Goal: Task Accomplishment & Management: Manage account settings

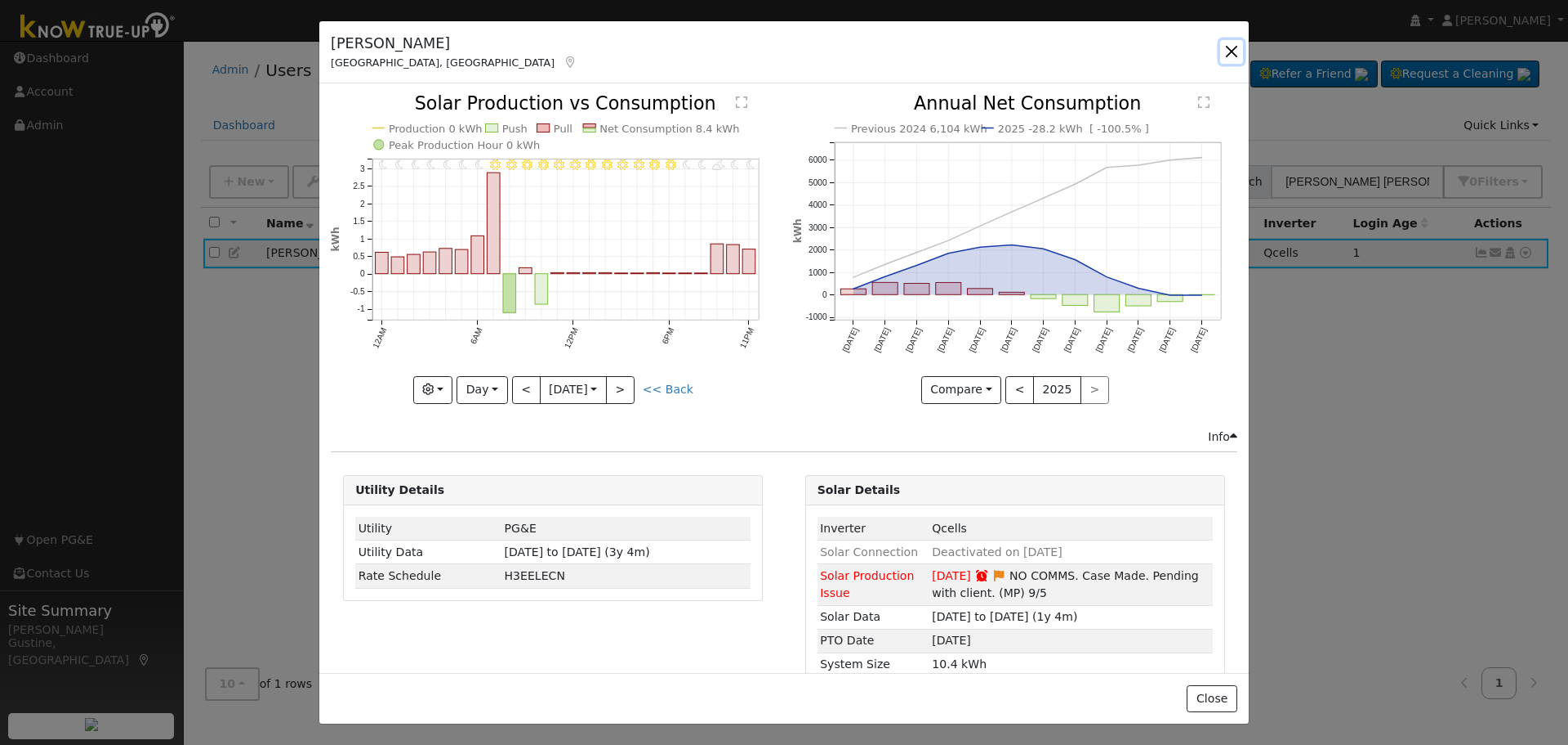
click at [1240, 59] on button "button" at bounding box center [1231, 51] width 23 height 23
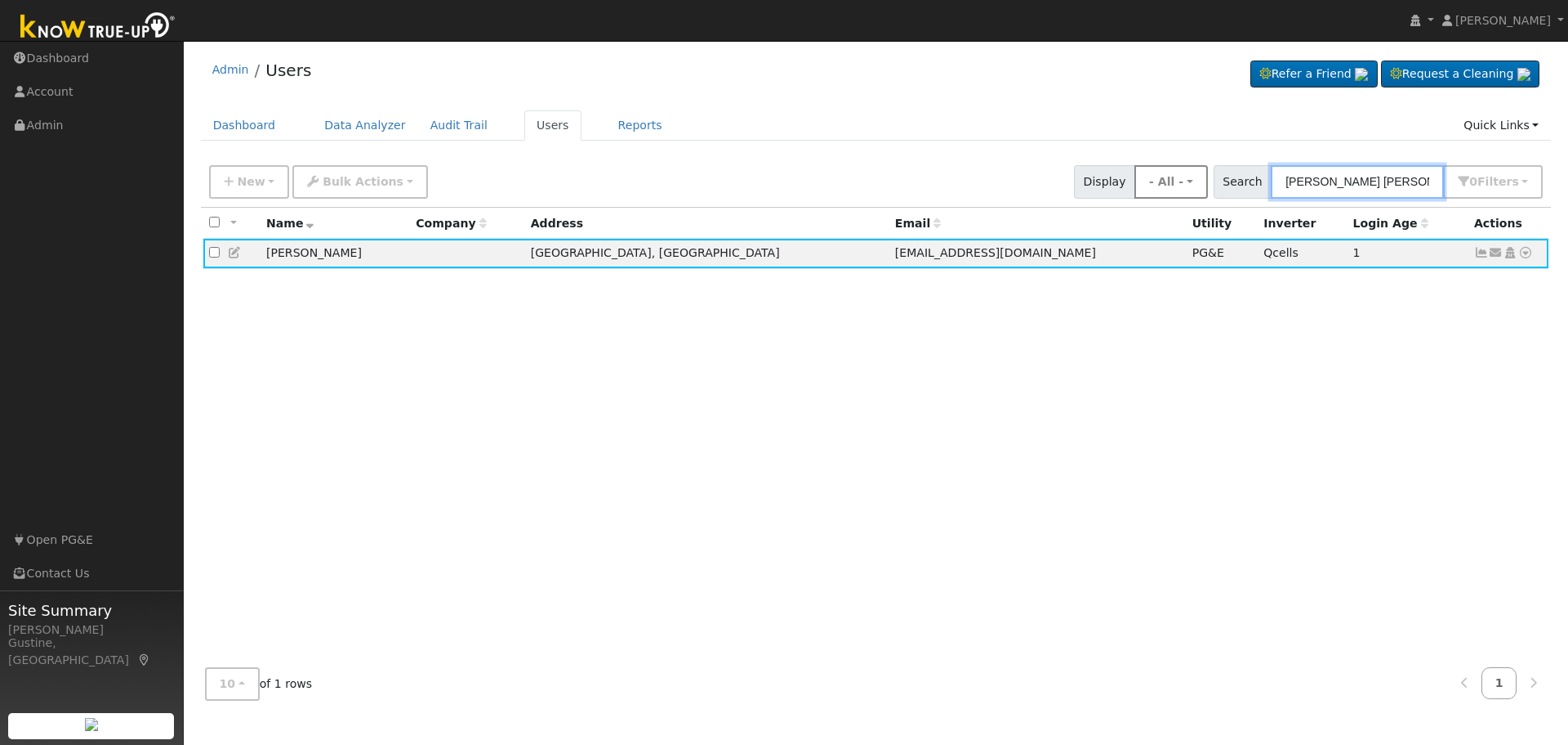
drag, startPoint x: 1343, startPoint y: 181, endPoint x: 1184, endPoint y: 177, distance: 159.1
click at [1188, 177] on div "New Add User Quick Add Quick Connect Quick Convert Lead Bulk Actions Send Email…" at bounding box center [876, 179] width 1340 height 40
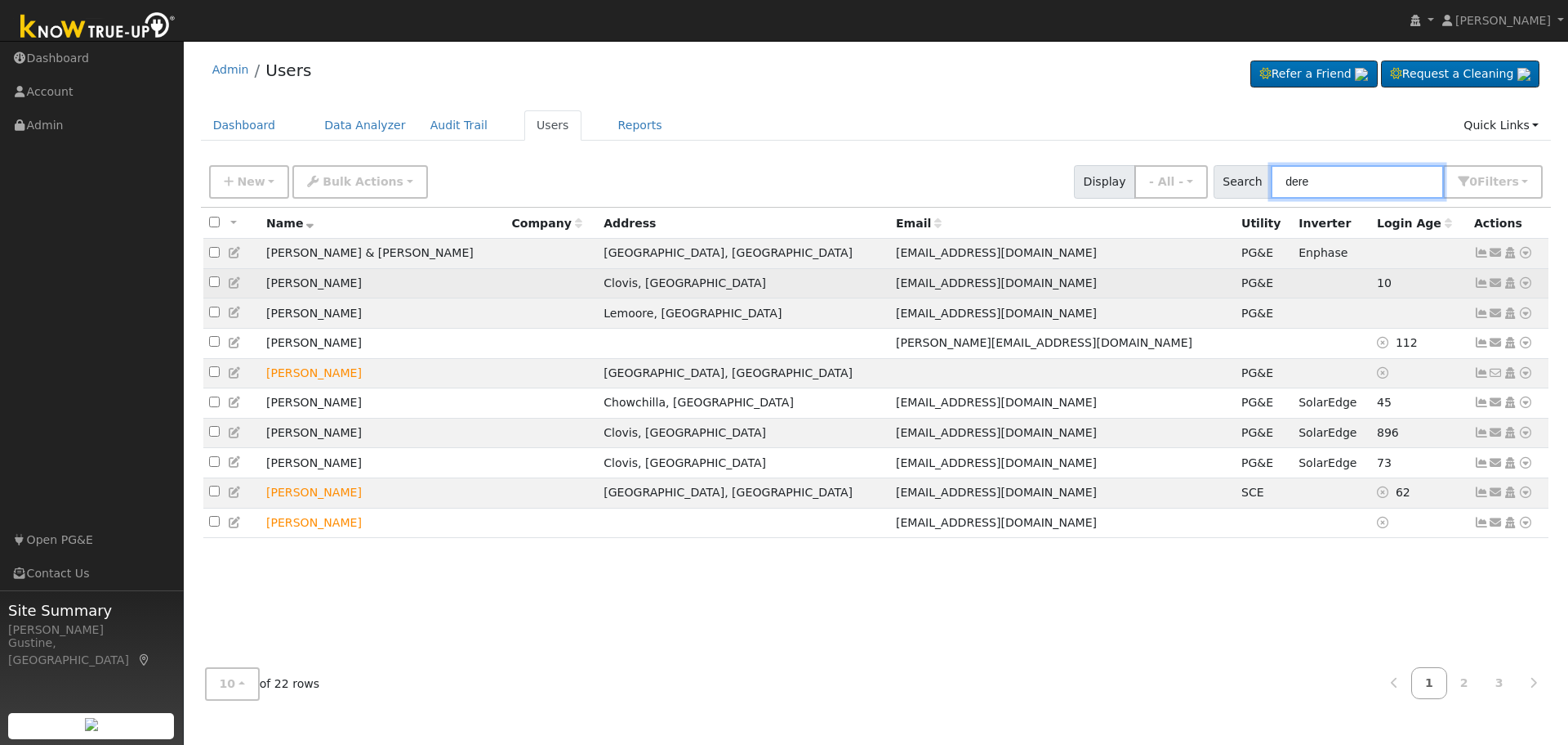
type input "dere"
click at [1472, 289] on td "Send Email... Copy a Link Reset Password Open Access Data Analyzer Reports Scen…" at bounding box center [1509, 283] width 81 height 30
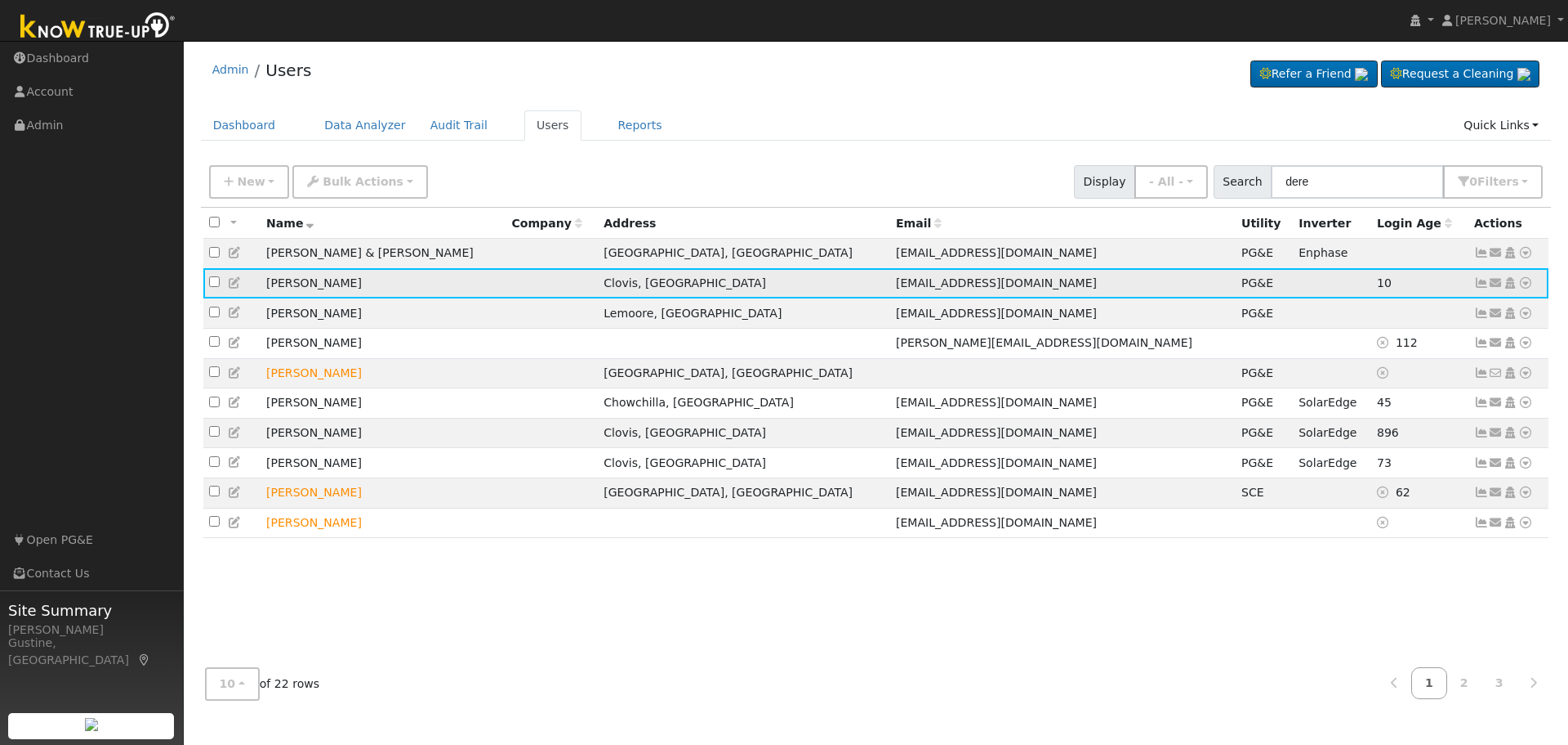
click at [1479, 285] on icon at bounding box center [1481, 283] width 14 height 12
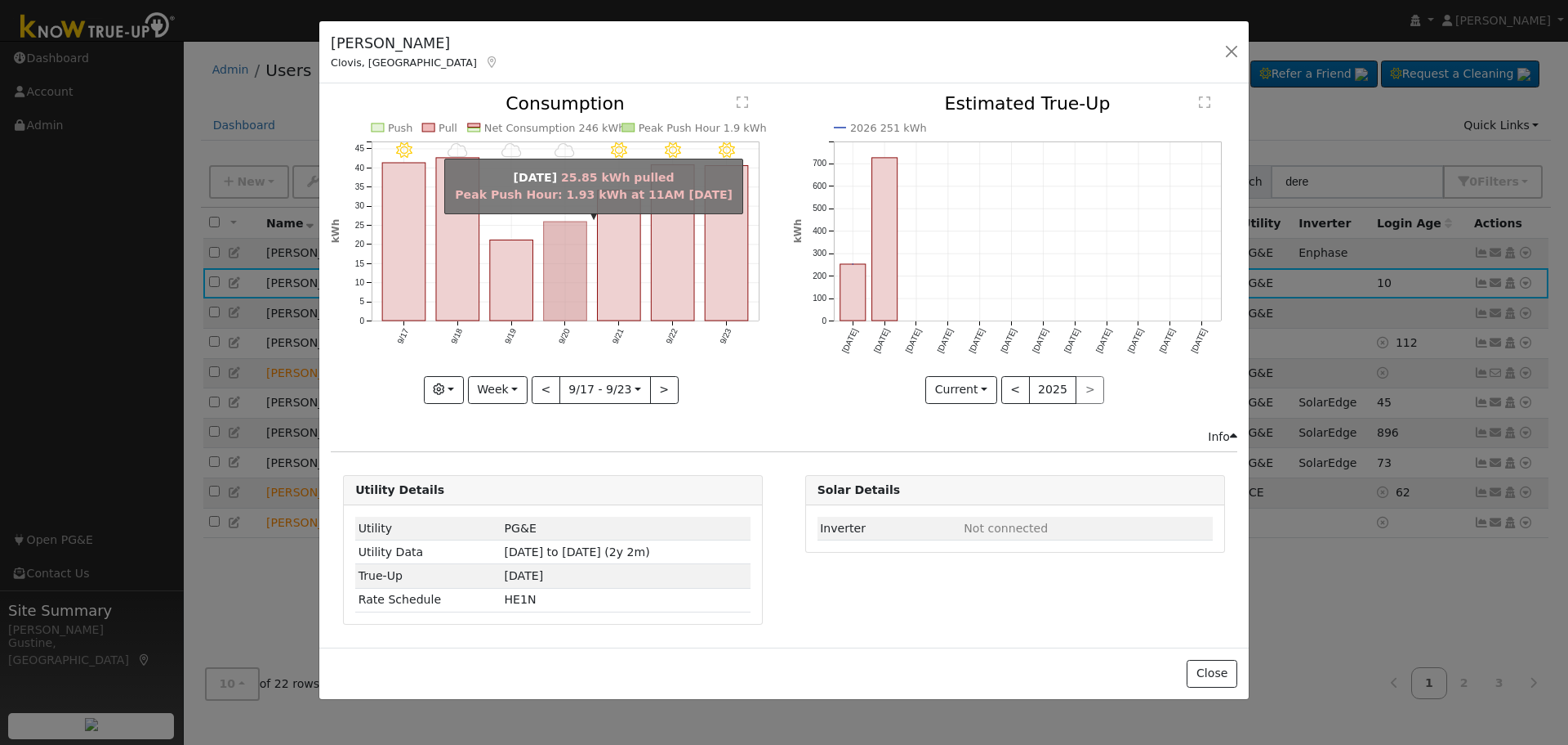
click at [545, 268] on rect "onclick=""" at bounding box center [566, 272] width 44 height 99
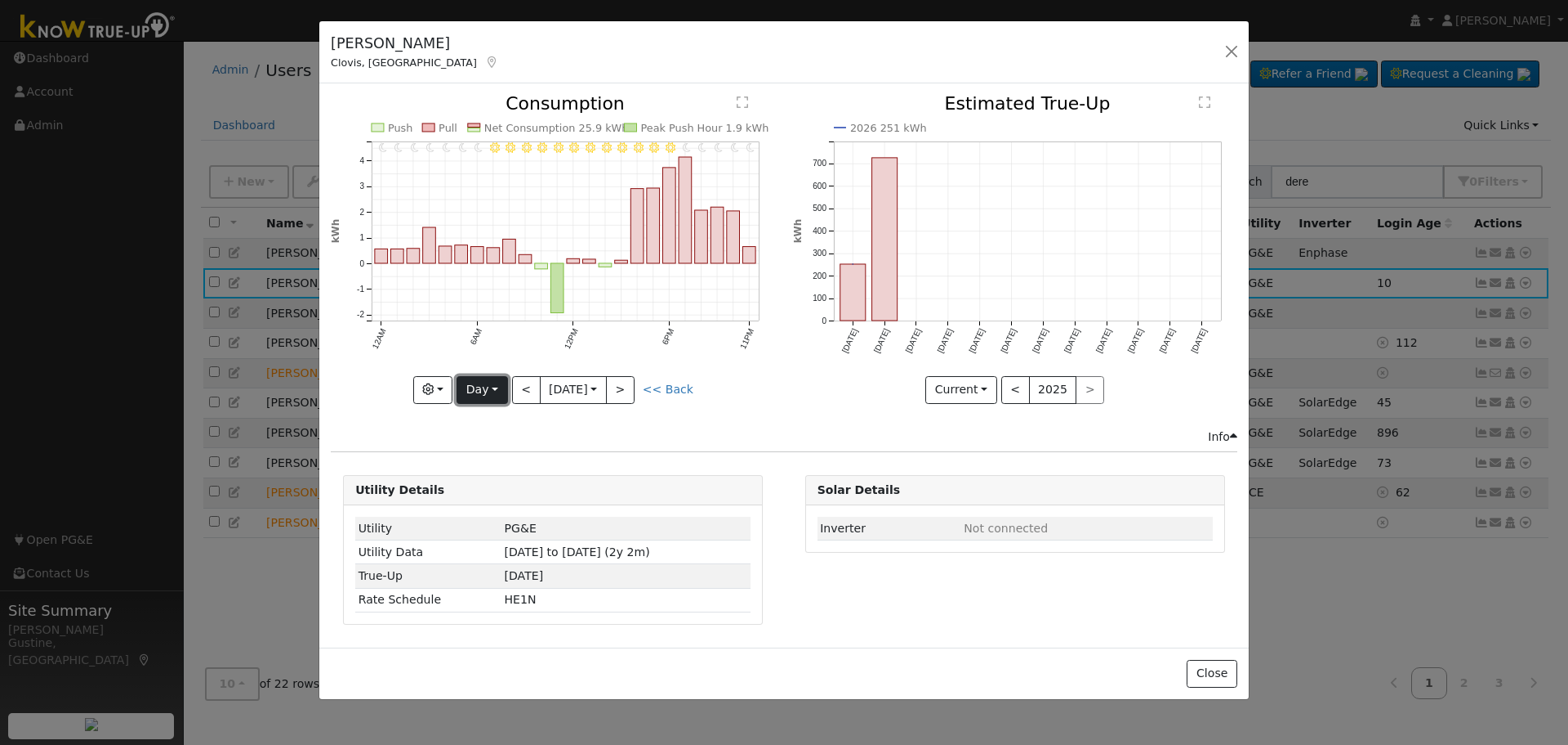
click at [502, 399] on button "Day" at bounding box center [481, 389] width 50 height 28
click at [518, 483] on ul "Day Week Month Year Custom" at bounding box center [513, 469] width 115 height 129
click at [497, 395] on button "Day" at bounding box center [481, 389] width 50 height 28
click at [513, 494] on link "Year" at bounding box center [513, 492] width 113 height 23
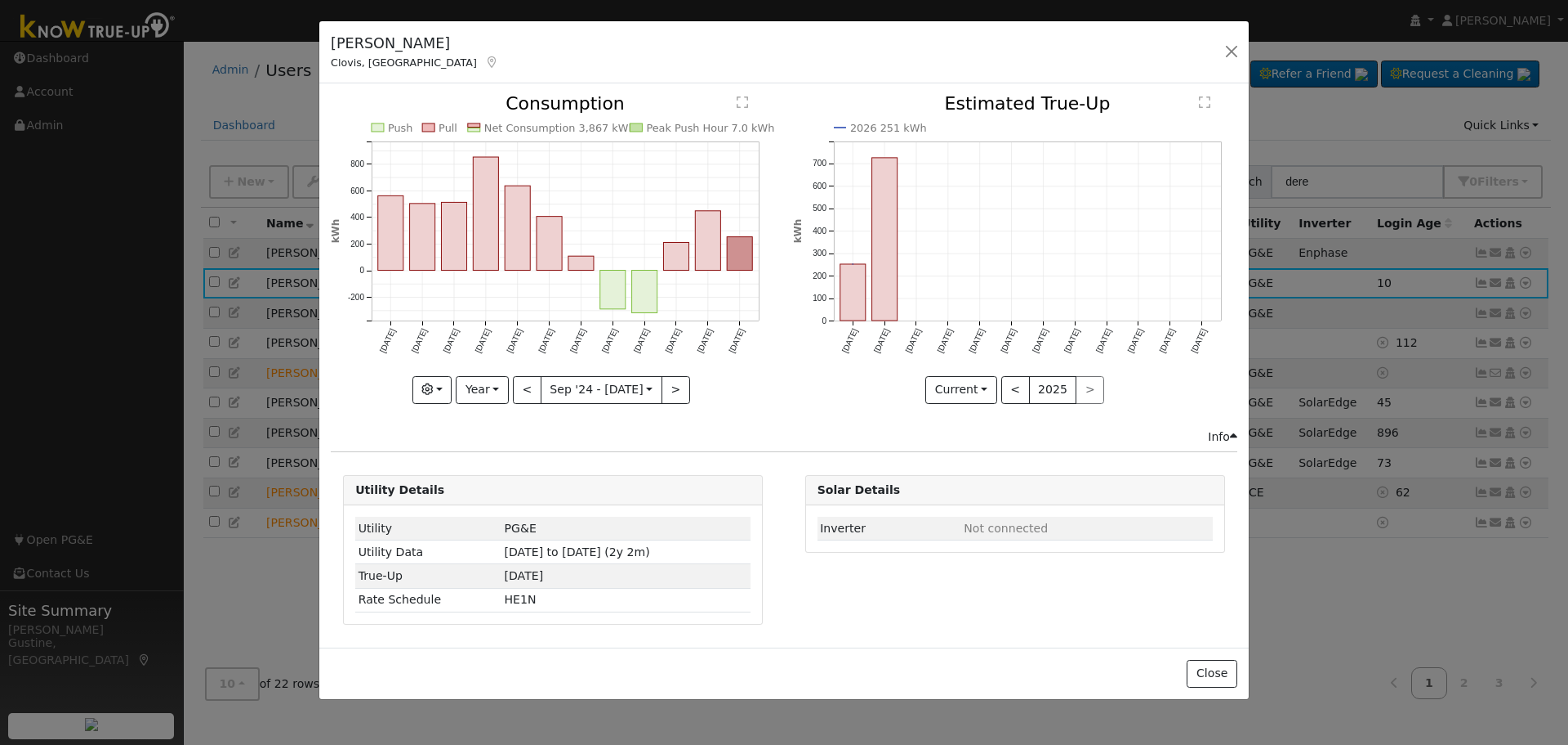
click at [536, 388] on div at bounding box center [553, 249] width 445 height 308
click at [536, 388] on button "<" at bounding box center [527, 389] width 29 height 28
click at [667, 380] on button ">" at bounding box center [676, 389] width 29 height 28
click at [637, 278] on rect "onclick=""" at bounding box center [645, 292] width 25 height 43
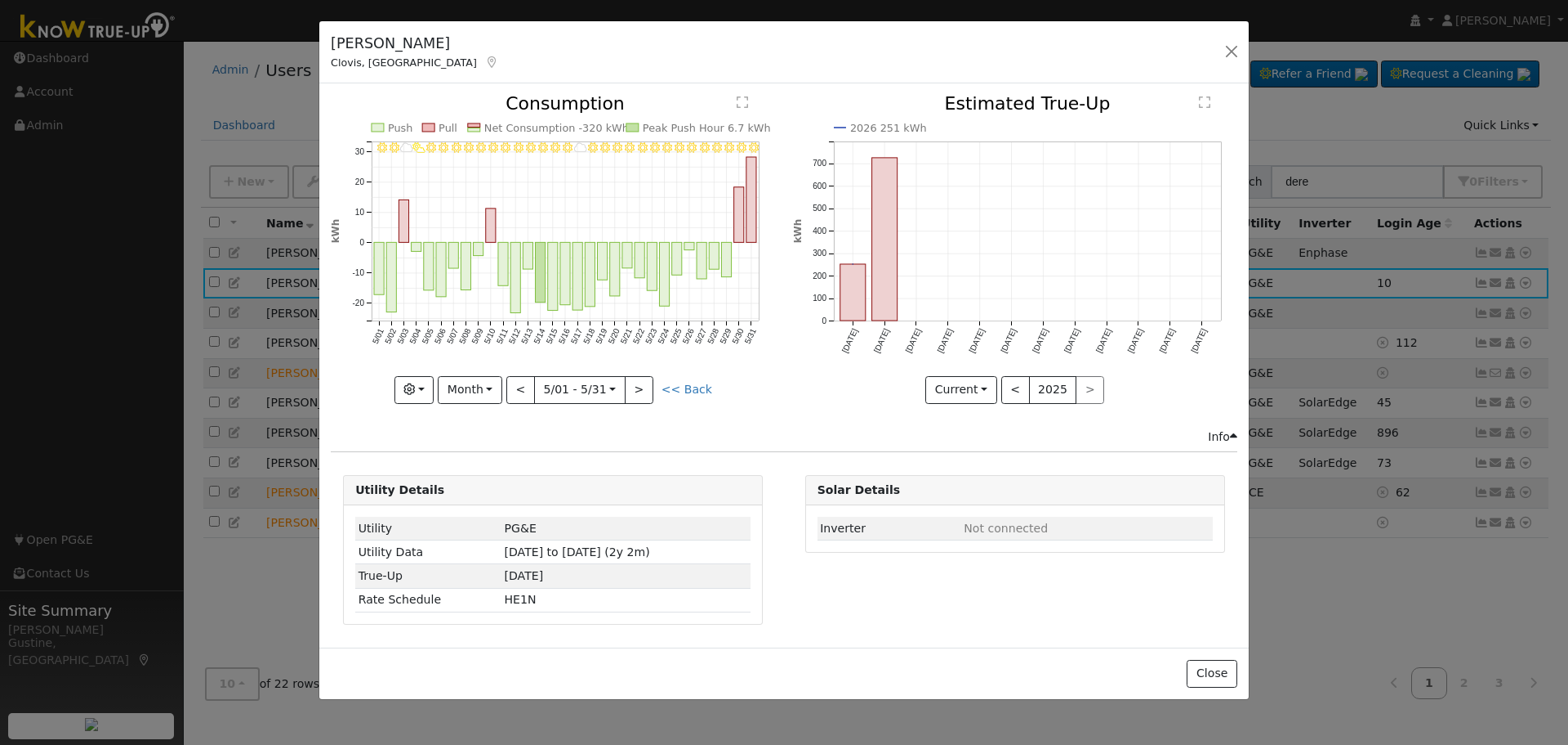
click at [541, 186] on icon "5/31 - Clear 5/30 - Clear 5/29 - Clear 5/28 - Clear 5/27 - Clear 5/26 - MostlyC…" at bounding box center [553, 244] width 445 height 299
click at [553, 246] on rect "onclick=""" at bounding box center [553, 277] width 10 height 68
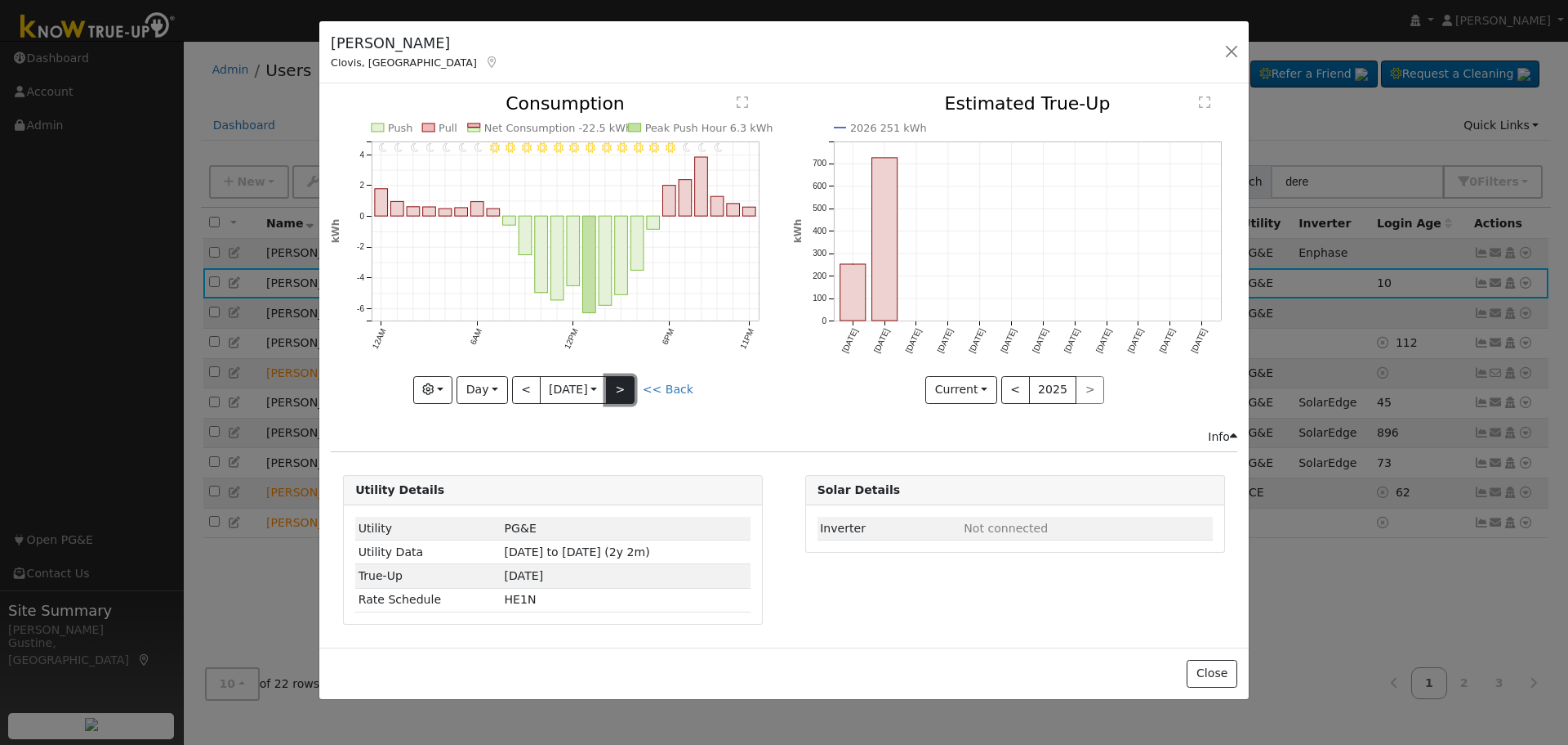
click at [626, 384] on button ">" at bounding box center [620, 389] width 29 height 28
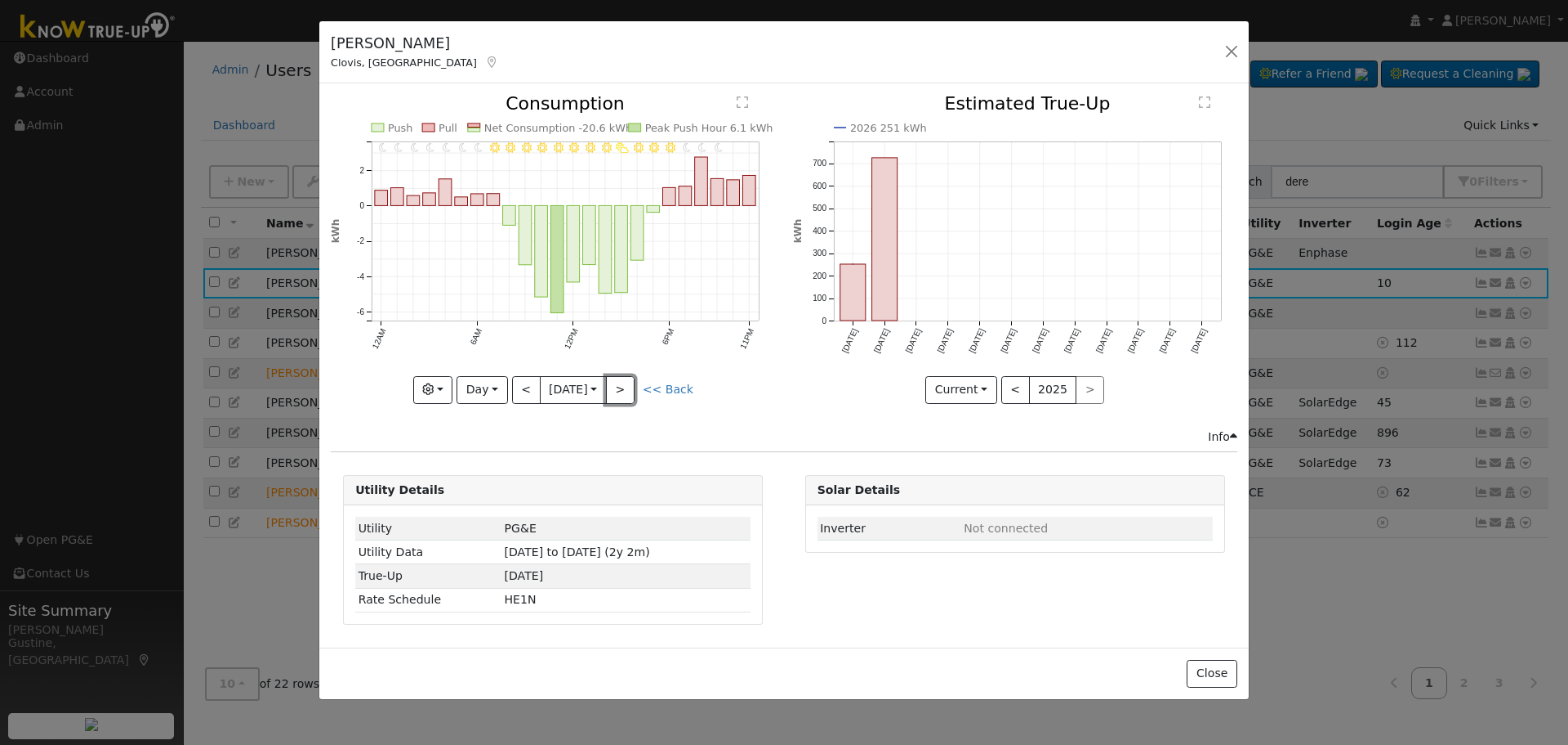
click at [625, 386] on button ">" at bounding box center [620, 389] width 29 height 28
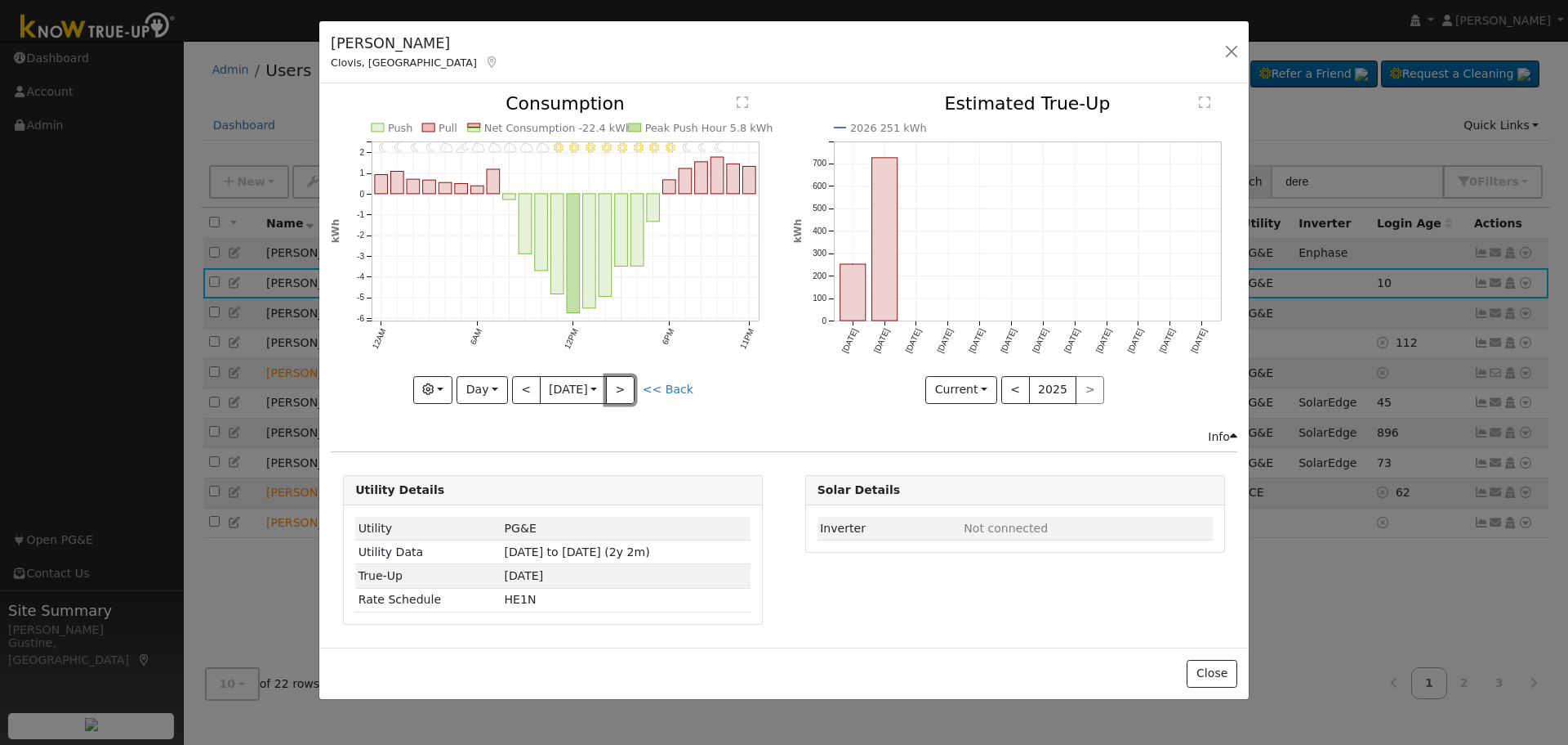
click at [624, 376] on button ">" at bounding box center [620, 389] width 29 height 28
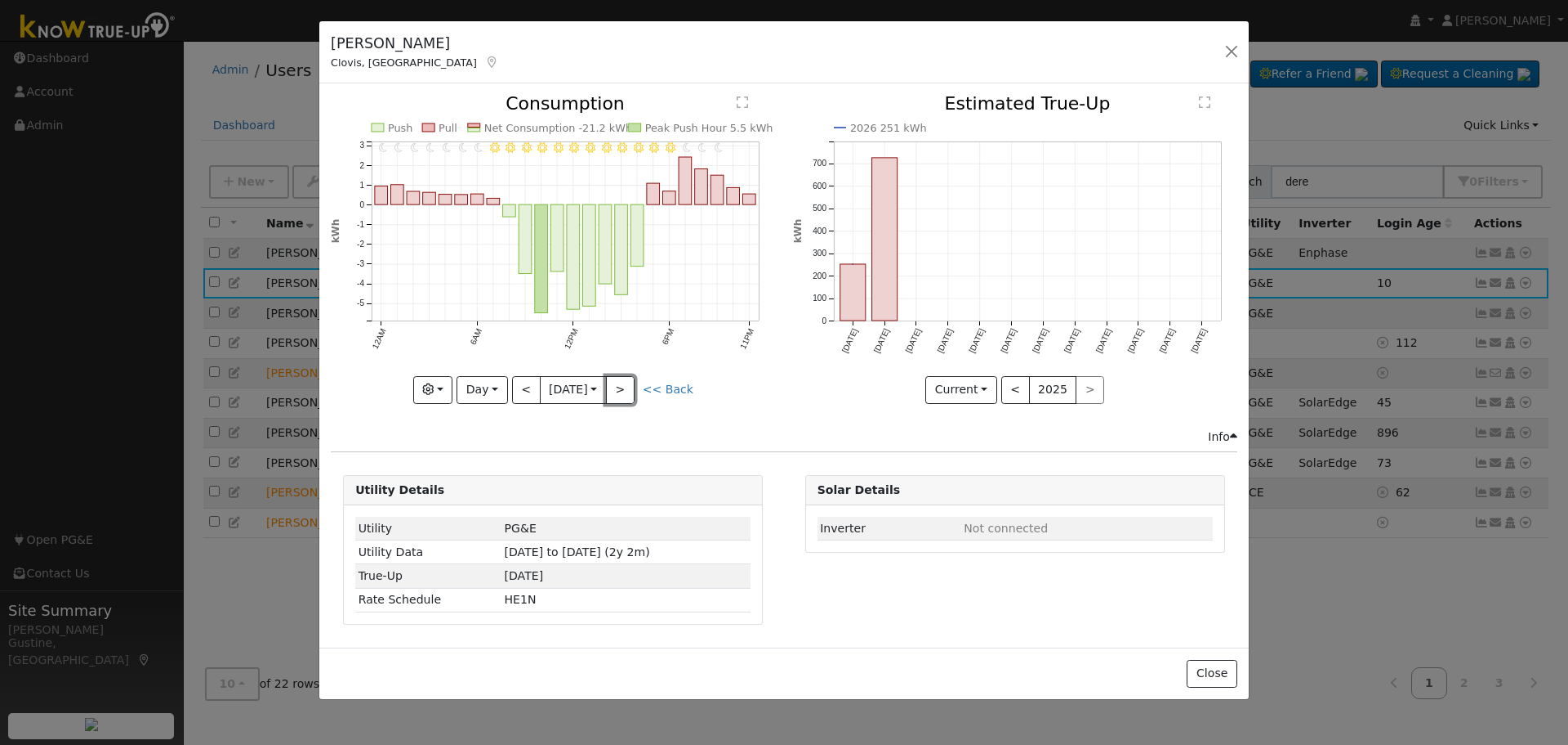
click at [624, 376] on button ">" at bounding box center [620, 389] width 29 height 28
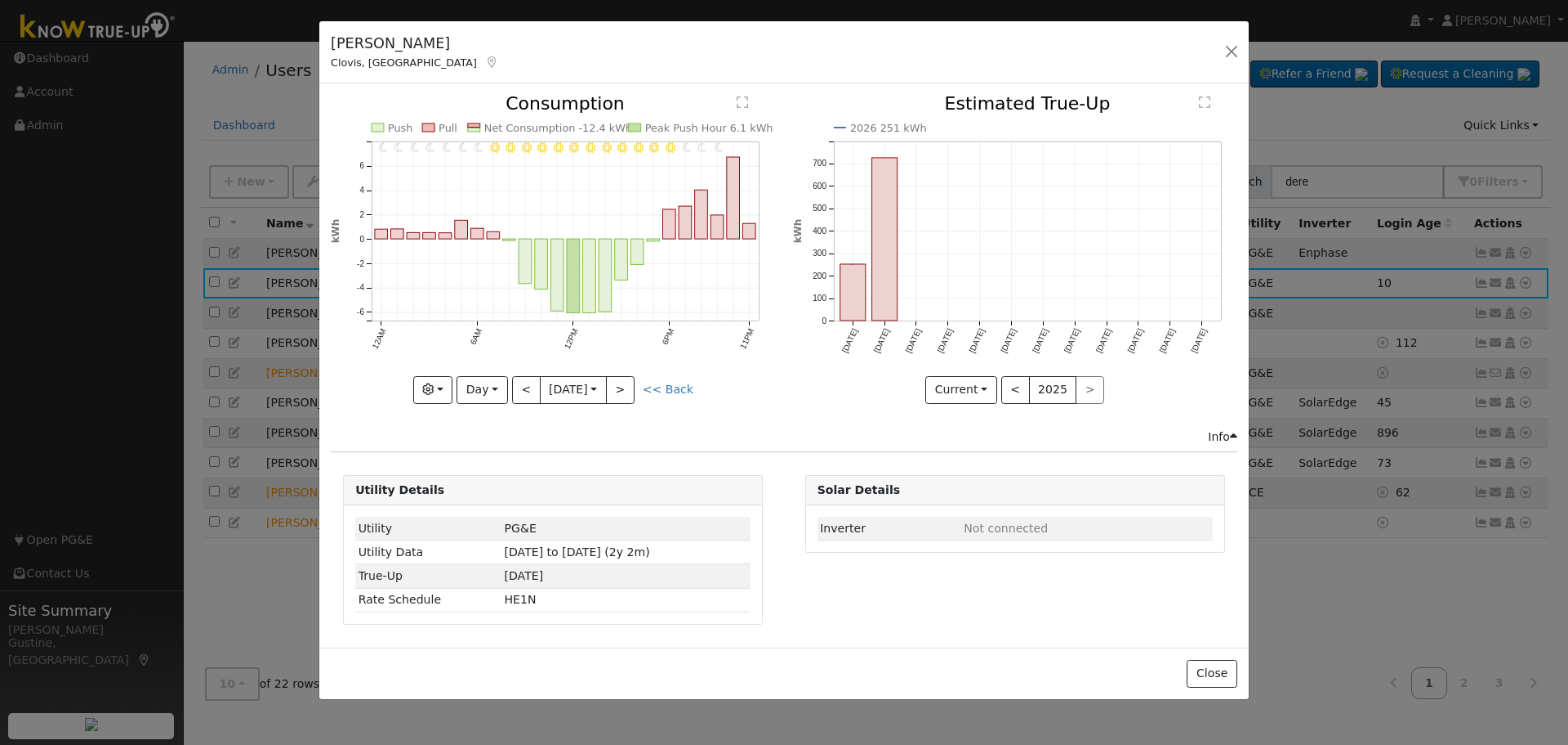
click at [479, 414] on div "11PM - undefined 10PM - undefined 9PM - Clear 8PM - Clear 7PM - Clear 6PM - Cle…" at bounding box center [553, 262] width 461 height 333
click at [486, 396] on button "Day" at bounding box center [481, 389] width 50 height 28
click at [502, 454] on link "Week" at bounding box center [513, 446] width 113 height 23
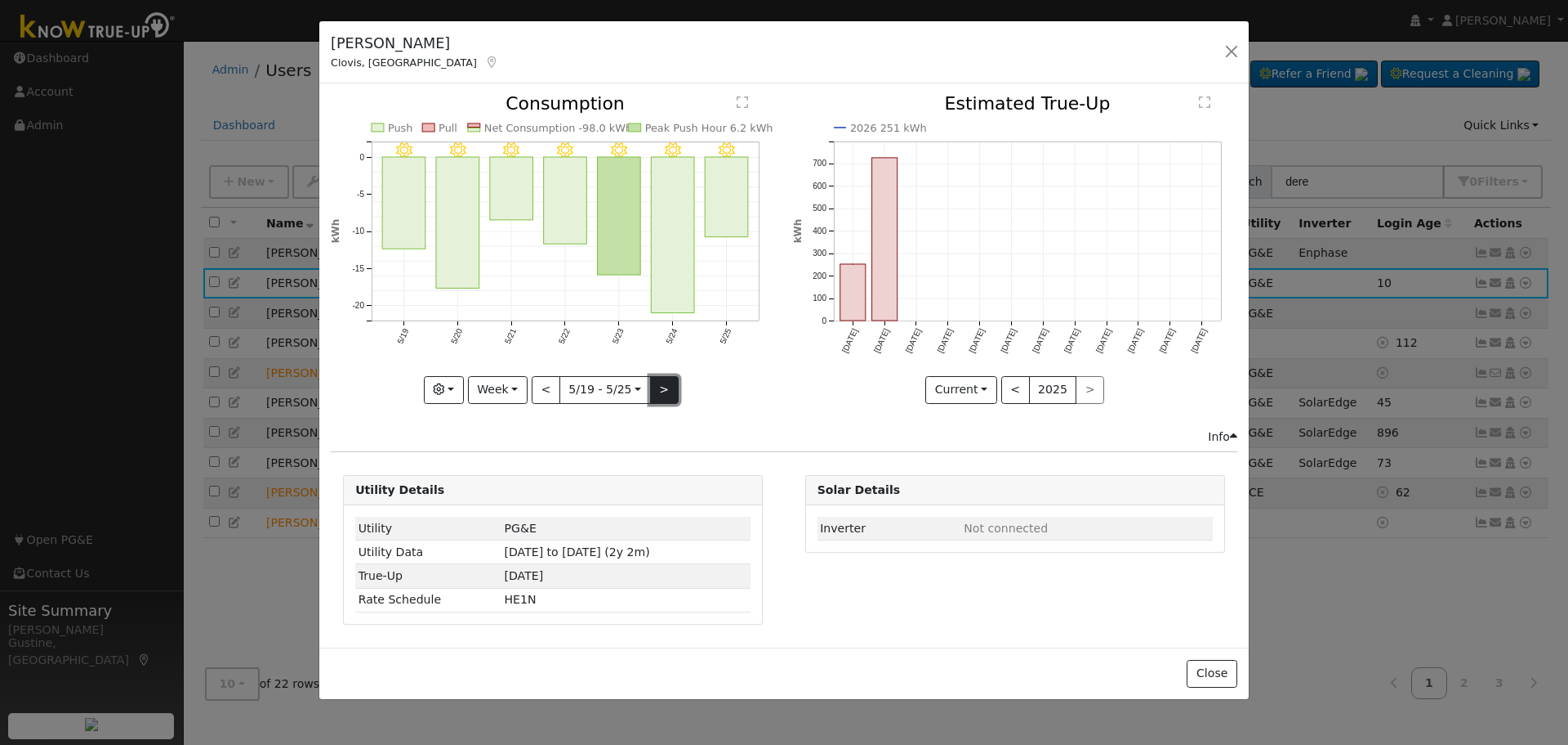
click at [671, 395] on button ">" at bounding box center [665, 389] width 29 height 28
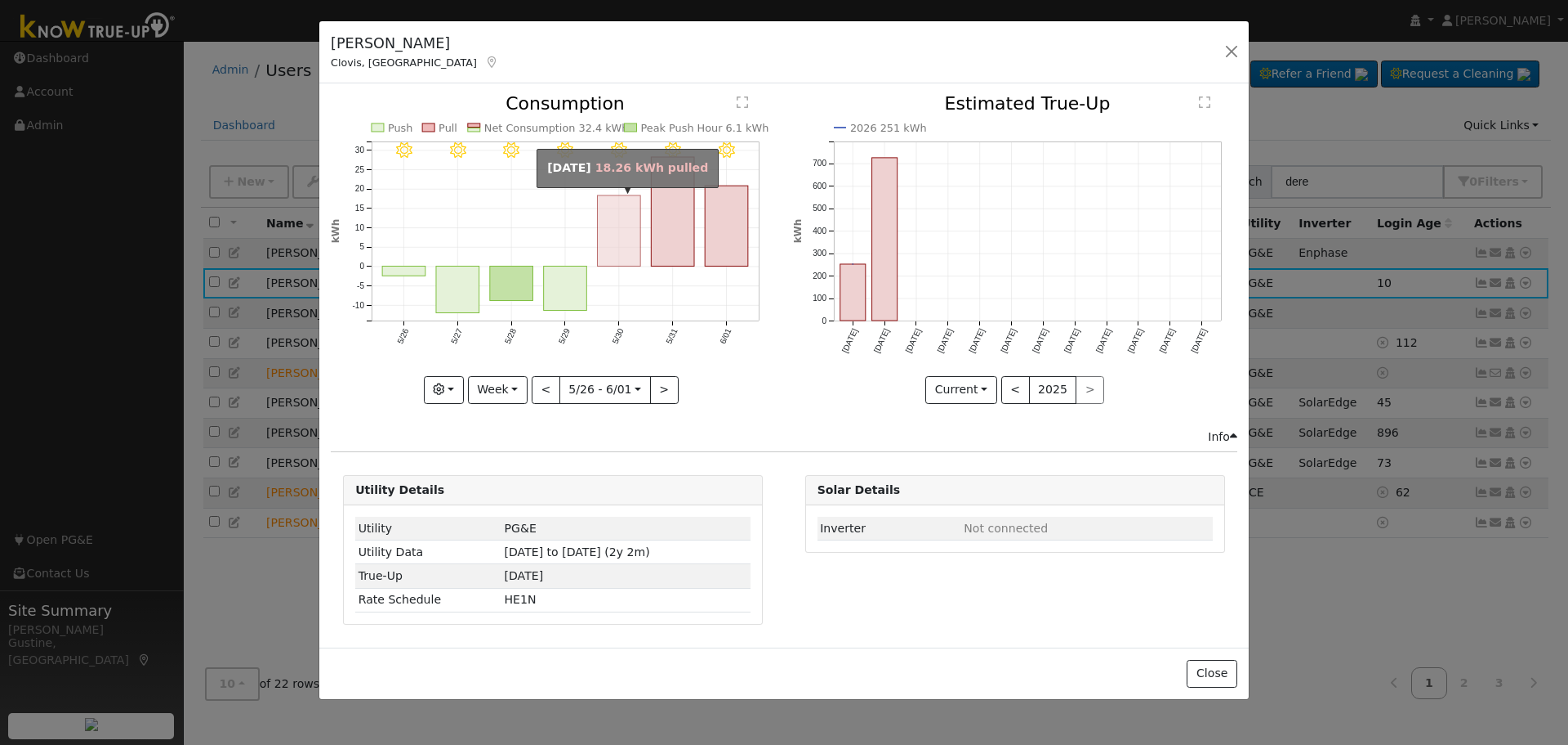
click at [624, 230] on rect "onclick=""" at bounding box center [620, 230] width 44 height 71
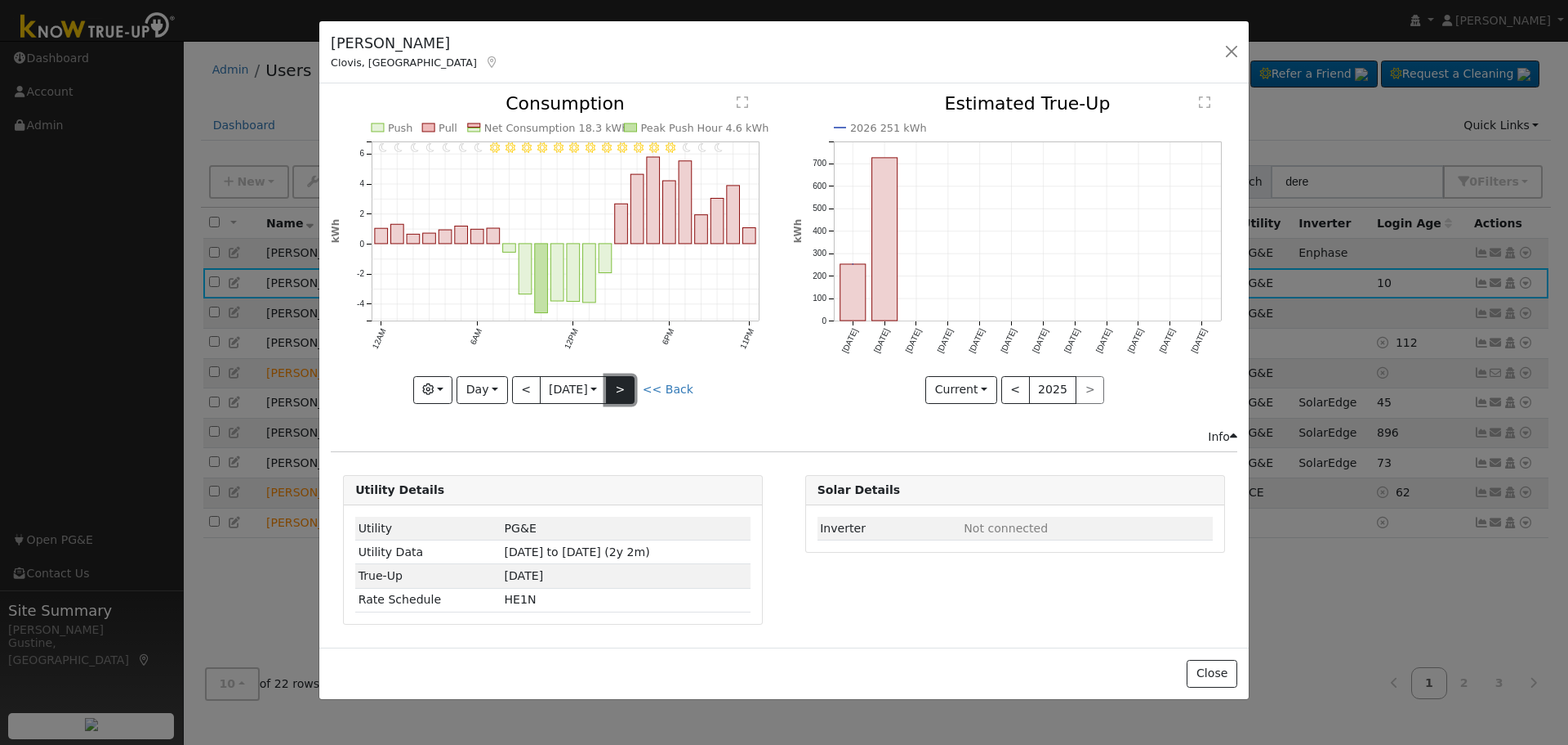
click at [616, 392] on button ">" at bounding box center [620, 389] width 29 height 28
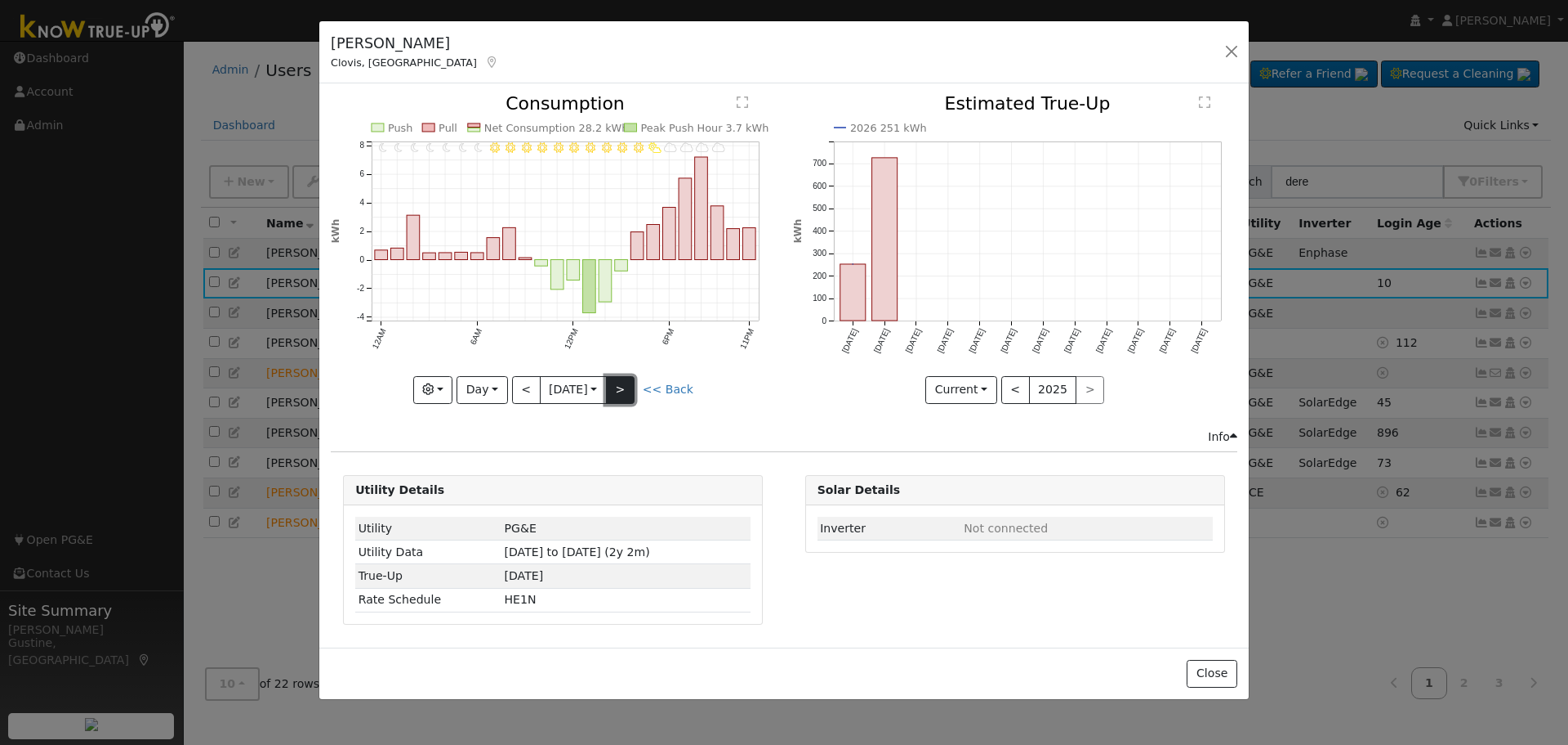
click at [634, 396] on button ">" at bounding box center [620, 389] width 29 height 28
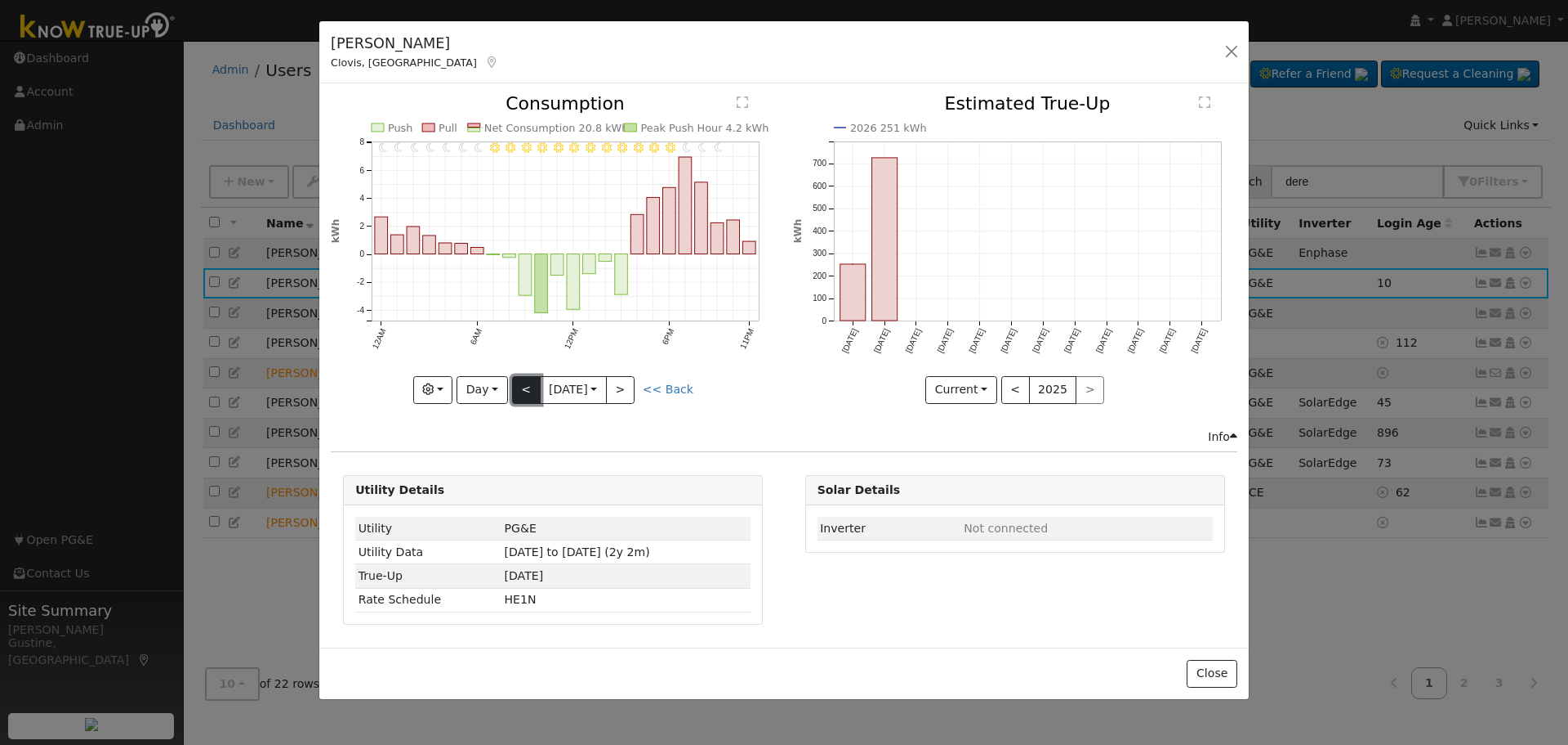
click at [532, 392] on button "<" at bounding box center [526, 389] width 29 height 28
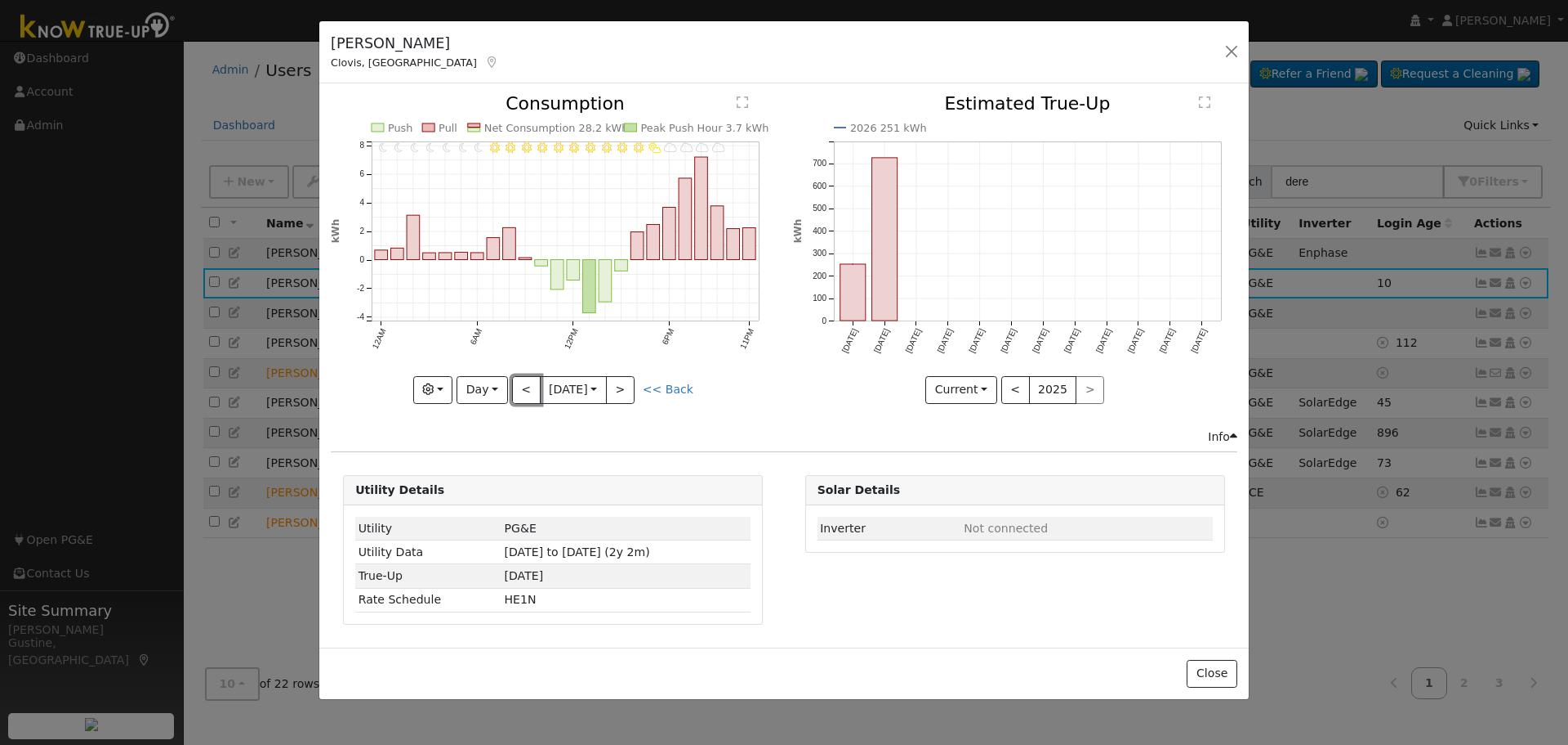
click at [532, 393] on button "<" at bounding box center [526, 389] width 29 height 28
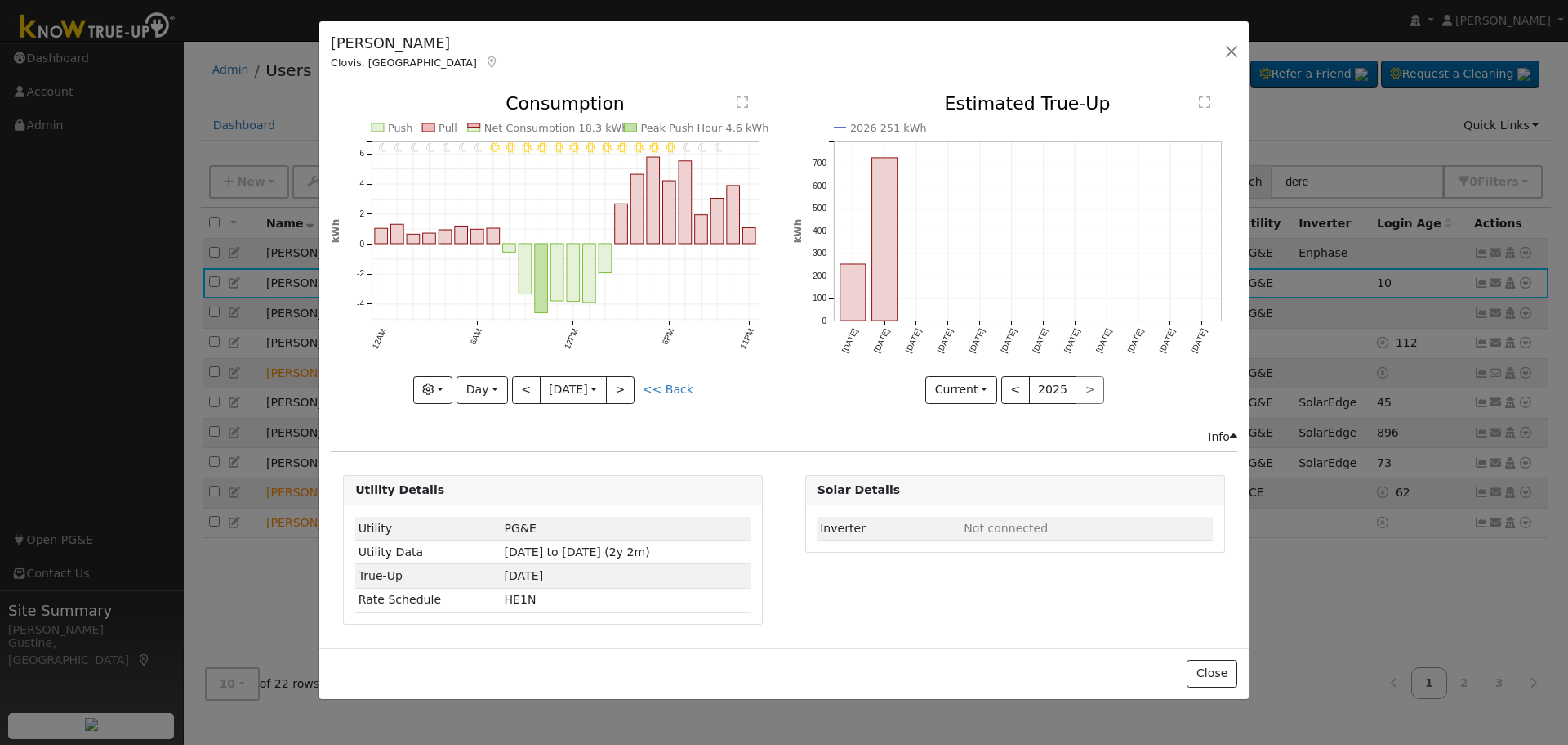
click at [532, 393] on div "11PM - undefined 10PM - undefined 9PM - Clear 8PM - Clear 7PM - Clear 6PM - Cle…" at bounding box center [553, 249] width 445 height 308
click at [531, 388] on button "<" at bounding box center [526, 389] width 29 height 28
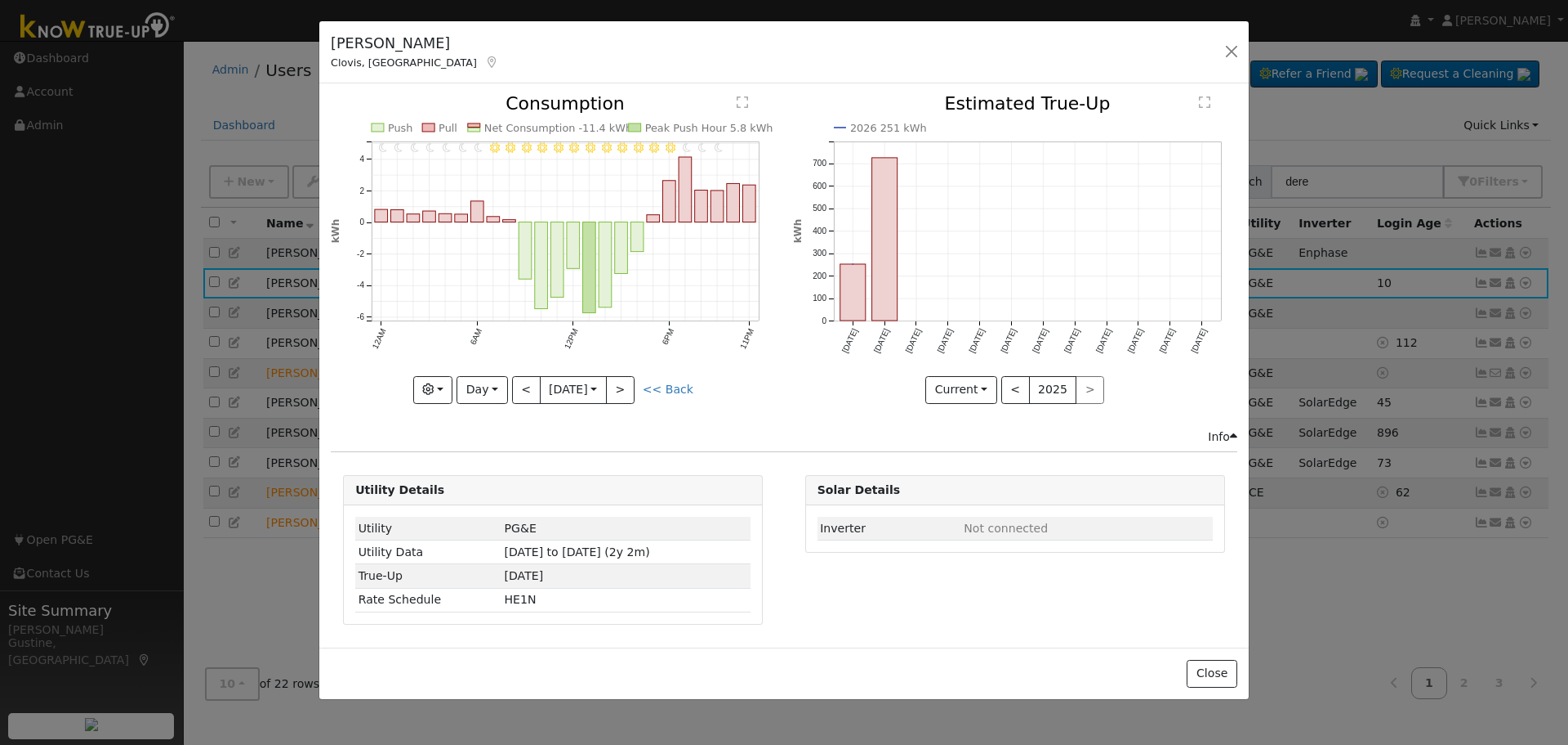
click at [641, 404] on div "11PM - undefined 10PM - undefined 9PM - Clear 8PM - Clear 7PM - Clear 6PM - Cle…" at bounding box center [553, 262] width 461 height 333
click at [634, 388] on button ">" at bounding box center [620, 389] width 29 height 28
click at [0, 0] on div at bounding box center [0, 0] width 0 height 0
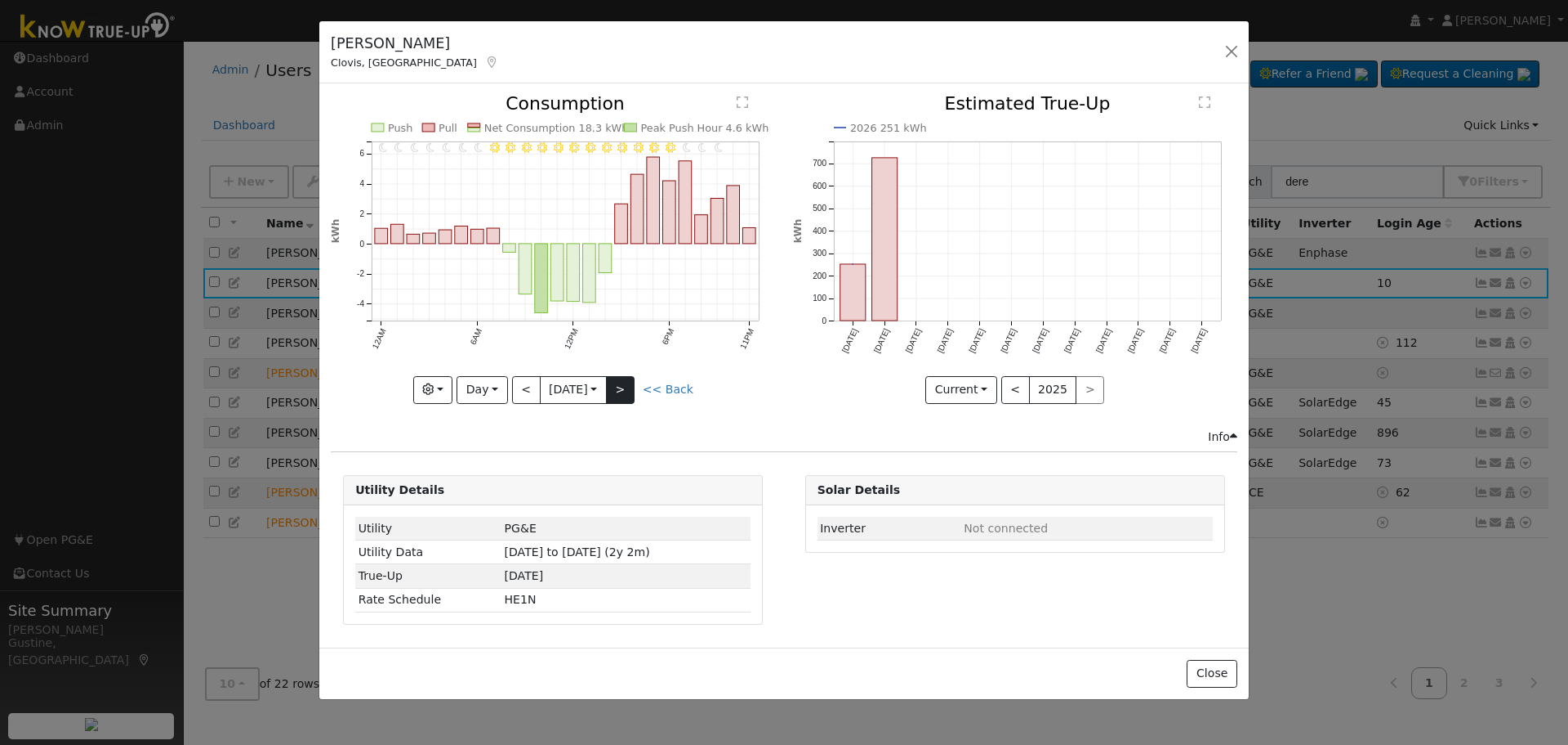
click at [639, 388] on div at bounding box center [553, 249] width 445 height 308
click at [629, 393] on button ">" at bounding box center [620, 389] width 29 height 28
click at [0, 0] on div at bounding box center [0, 0] width 0 height 0
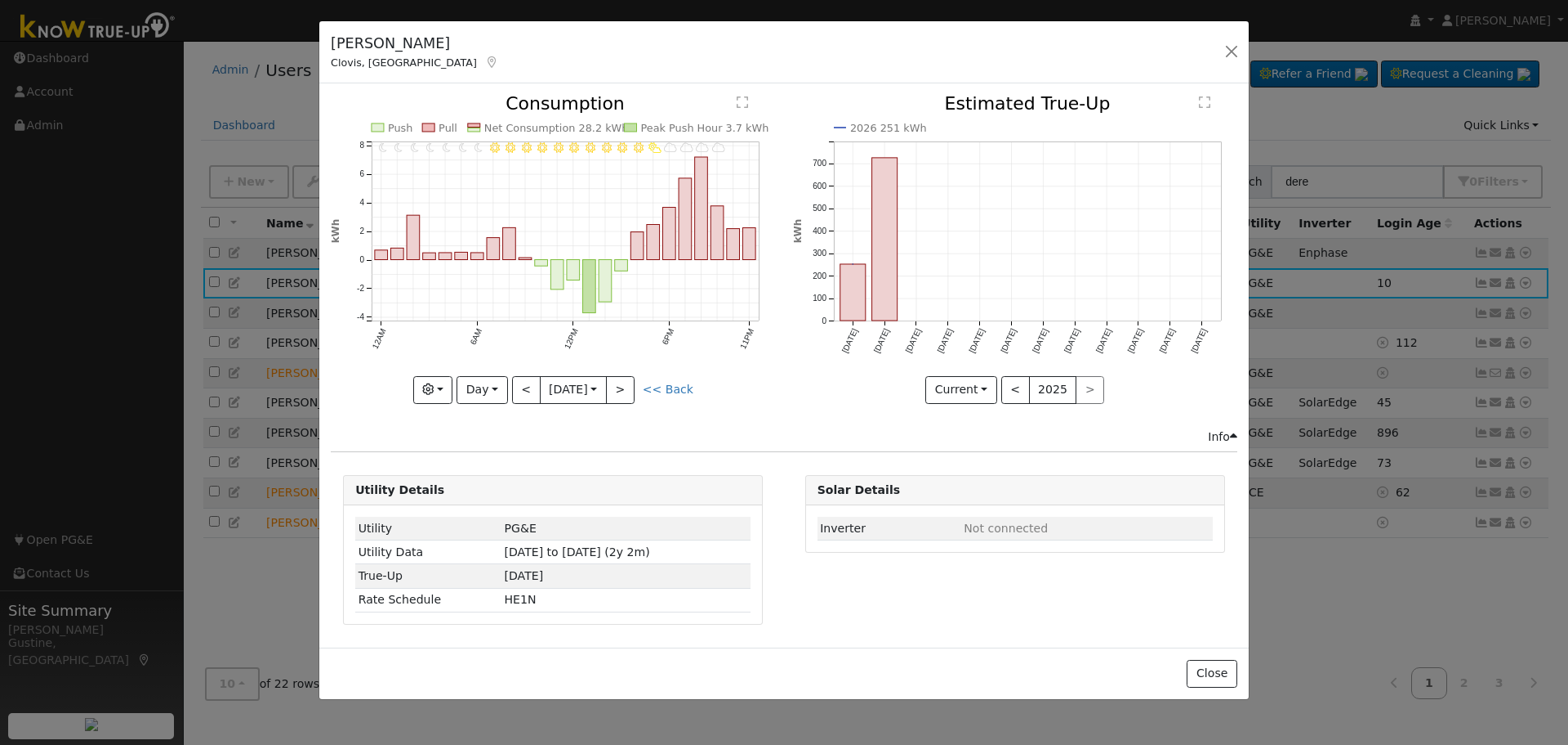
click at [629, 394] on div at bounding box center [553, 249] width 445 height 308
click at [629, 394] on button ">" at bounding box center [620, 389] width 29 height 28
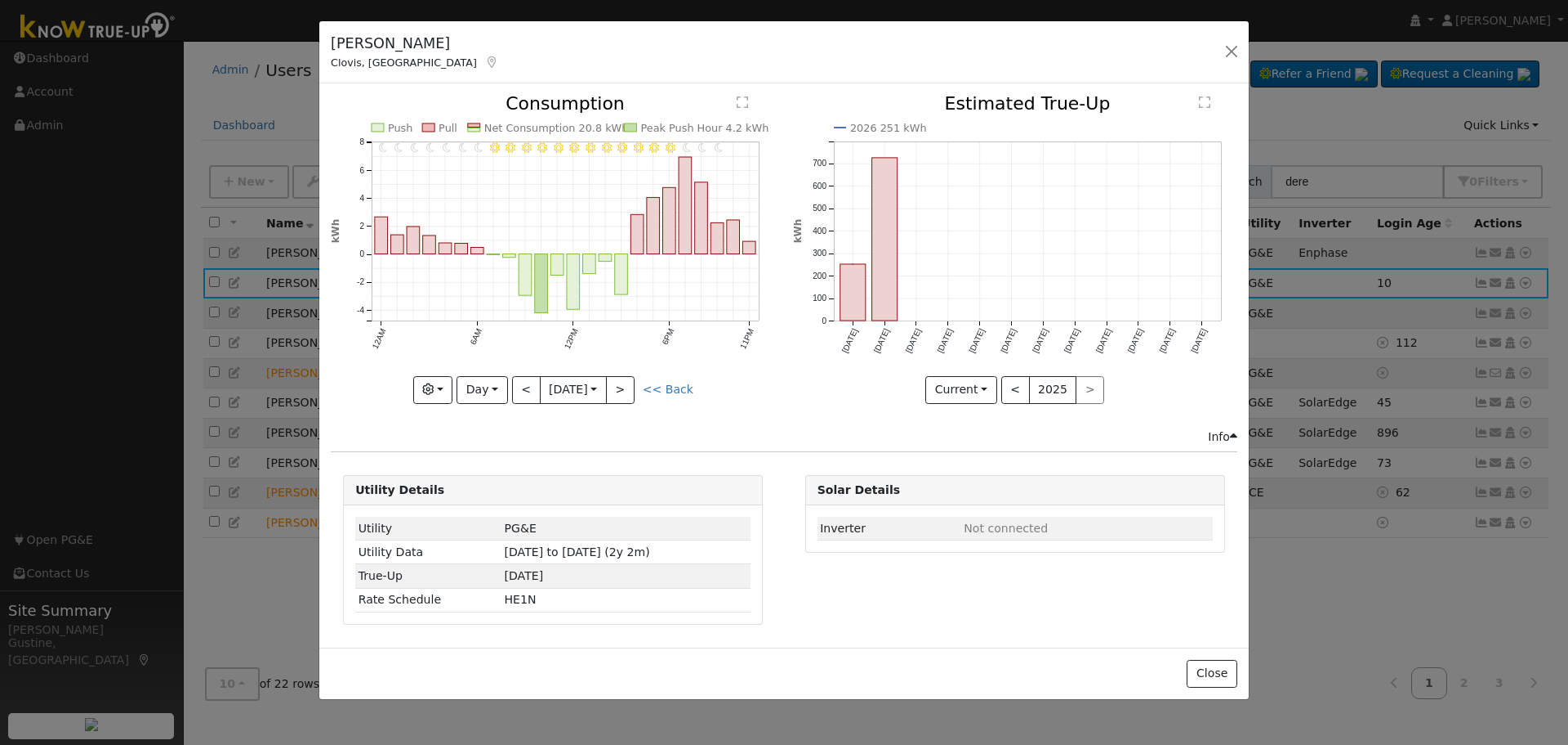
click at [629, 394] on div at bounding box center [553, 249] width 445 height 308
click at [629, 394] on button ">" at bounding box center [620, 389] width 29 height 28
click at [0, 0] on div at bounding box center [0, 0] width 0 height 0
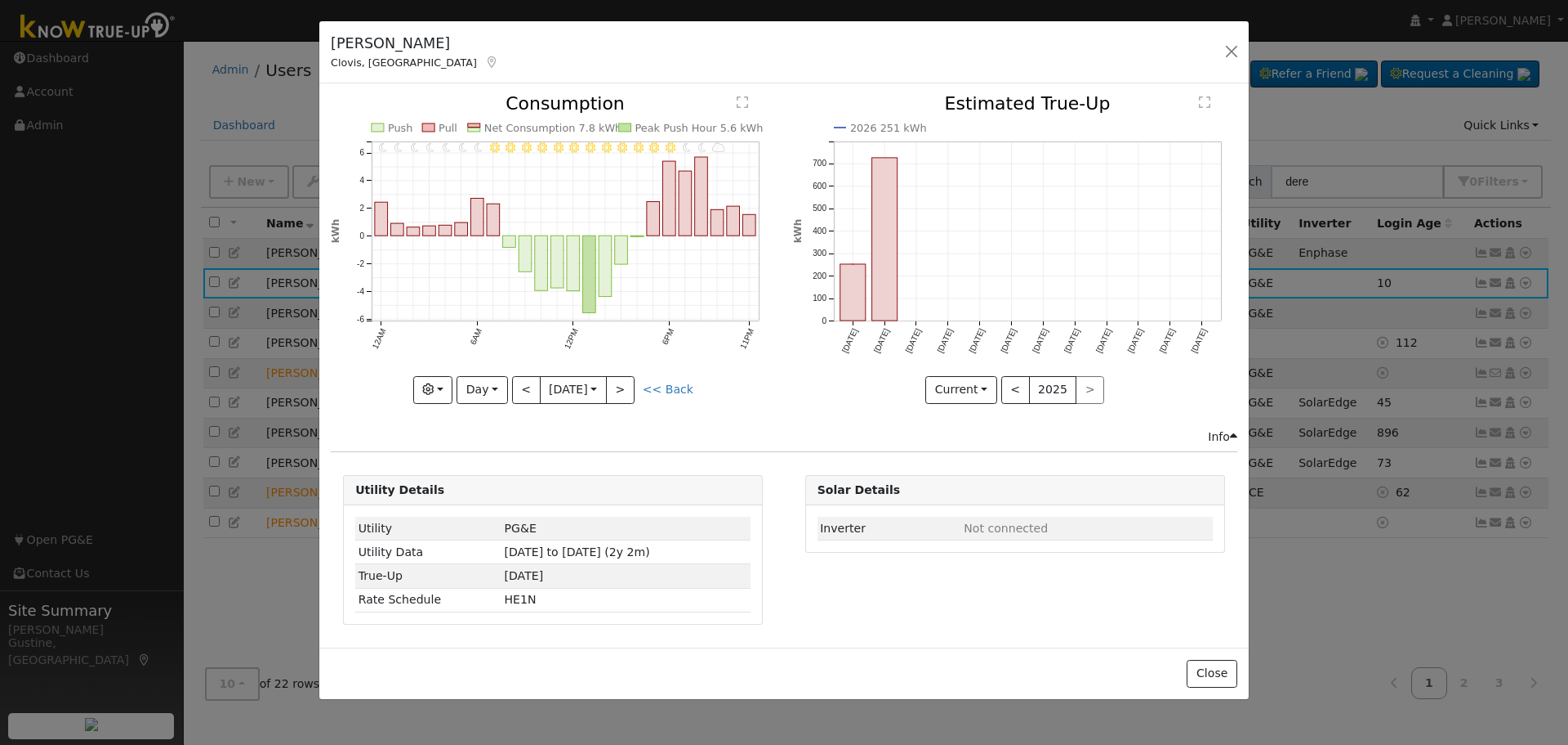
click at [629, 394] on div at bounding box center [553, 249] width 445 height 308
click at [629, 394] on button ">" at bounding box center [620, 389] width 29 height 28
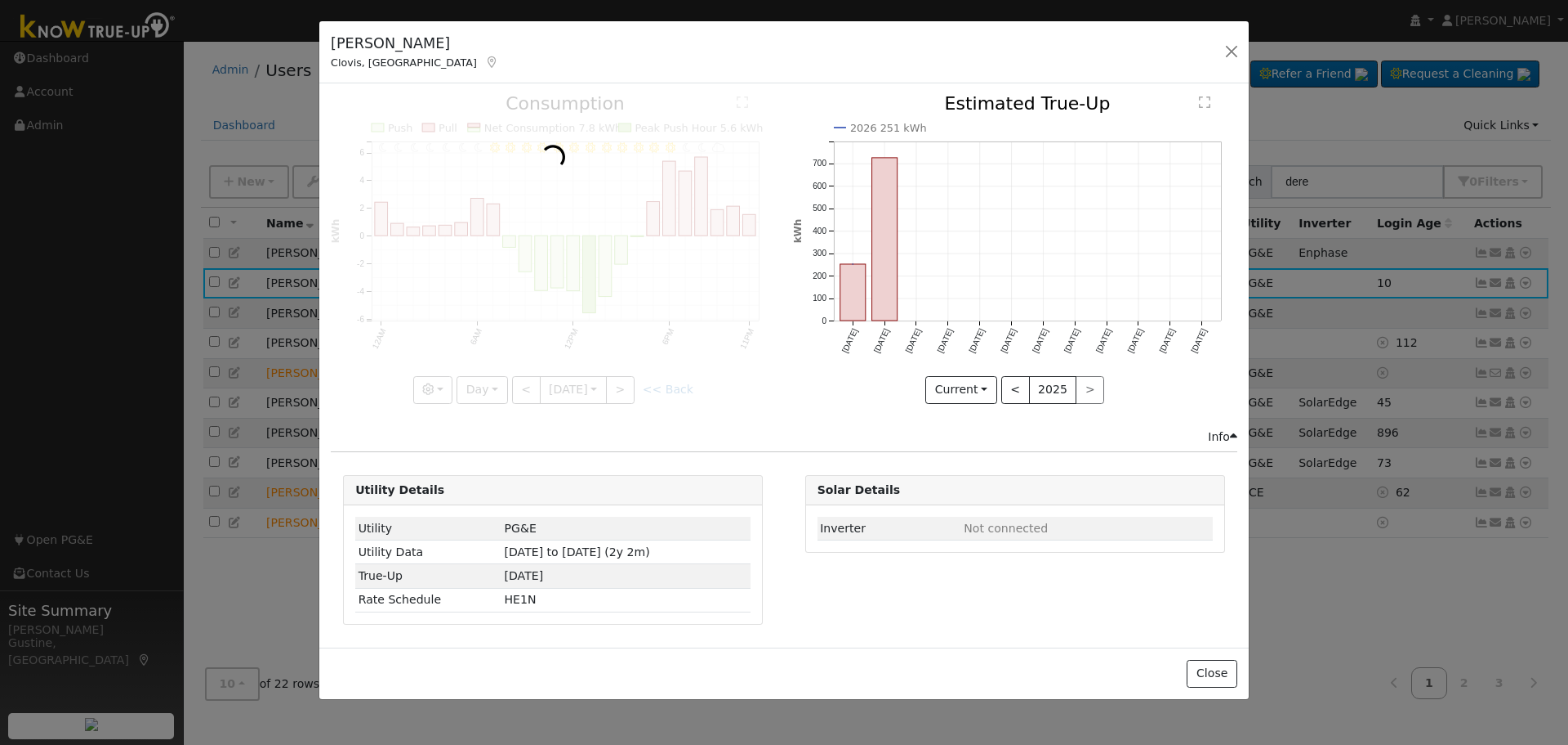
click at [629, 394] on div at bounding box center [553, 249] width 445 height 308
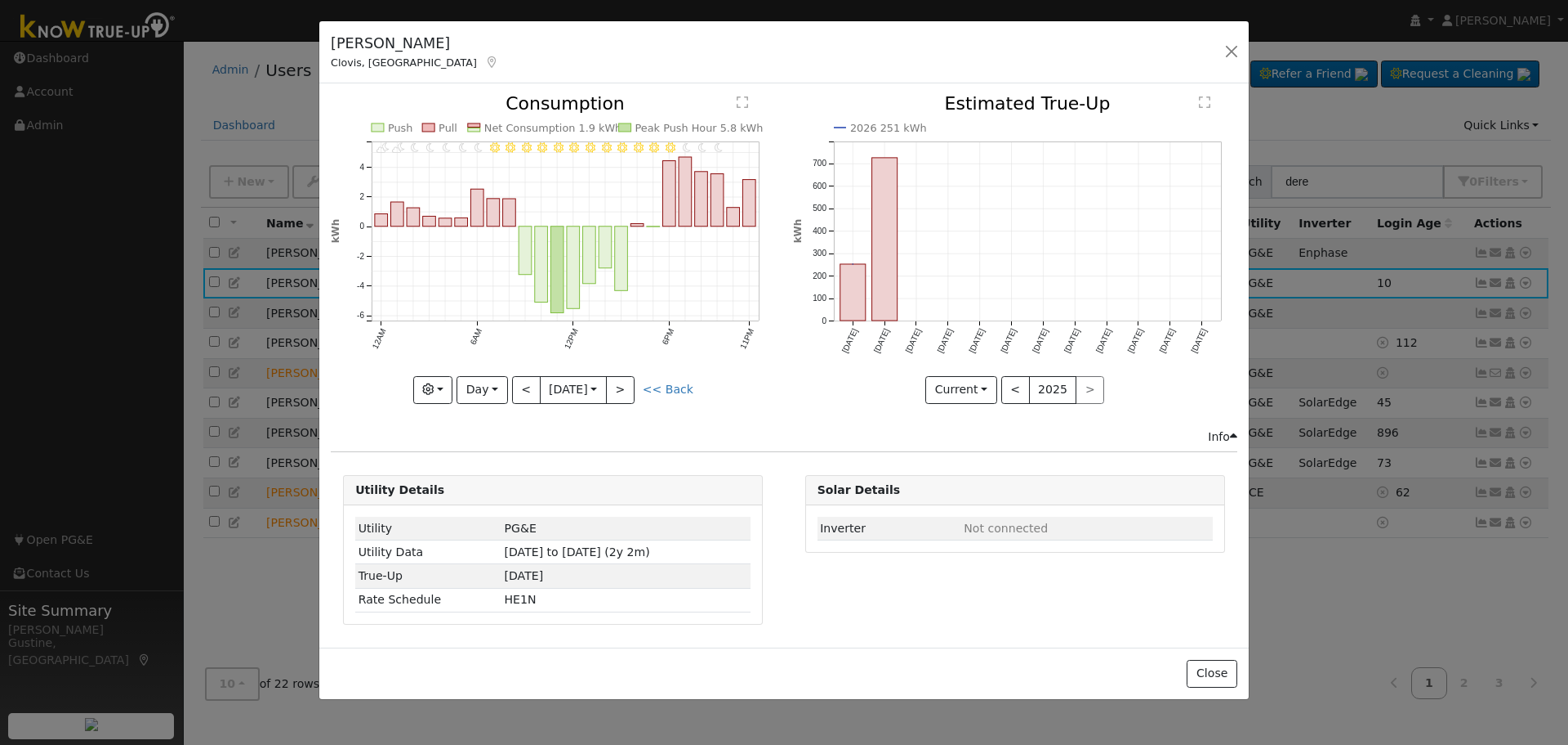
click at [629, 394] on div at bounding box center [553, 249] width 445 height 308
click at [634, 388] on button ">" at bounding box center [620, 389] width 29 height 28
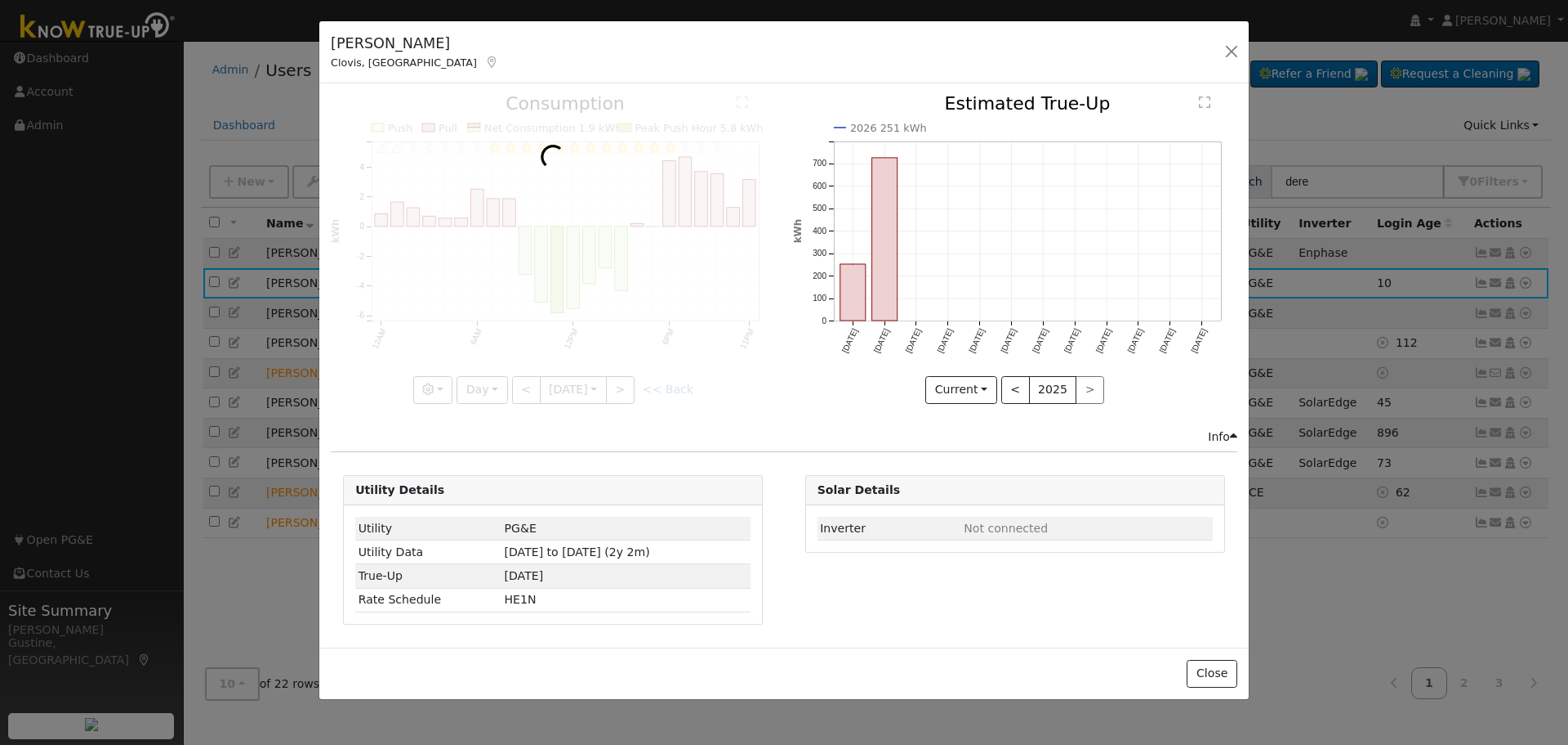
click at [636, 388] on div at bounding box center [553, 249] width 445 height 308
click at [635, 388] on div at bounding box center [553, 249] width 445 height 308
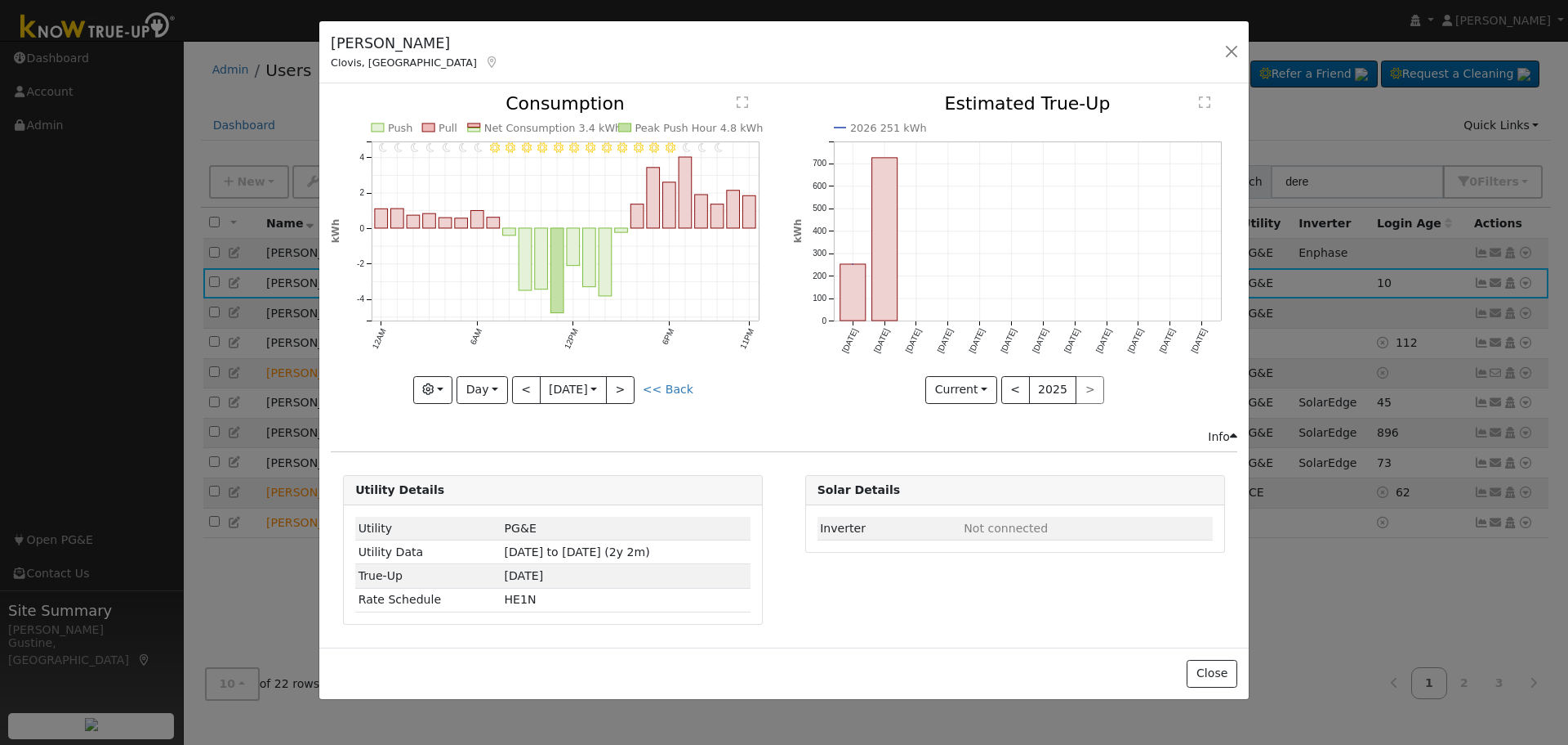
click at [633, 388] on div "11PM - undefined 10PM - undefined 9PM - Clear 8PM - Clear 7PM - Clear 6PM - Cle…" at bounding box center [553, 249] width 445 height 308
click at [633, 388] on button ">" at bounding box center [620, 389] width 29 height 28
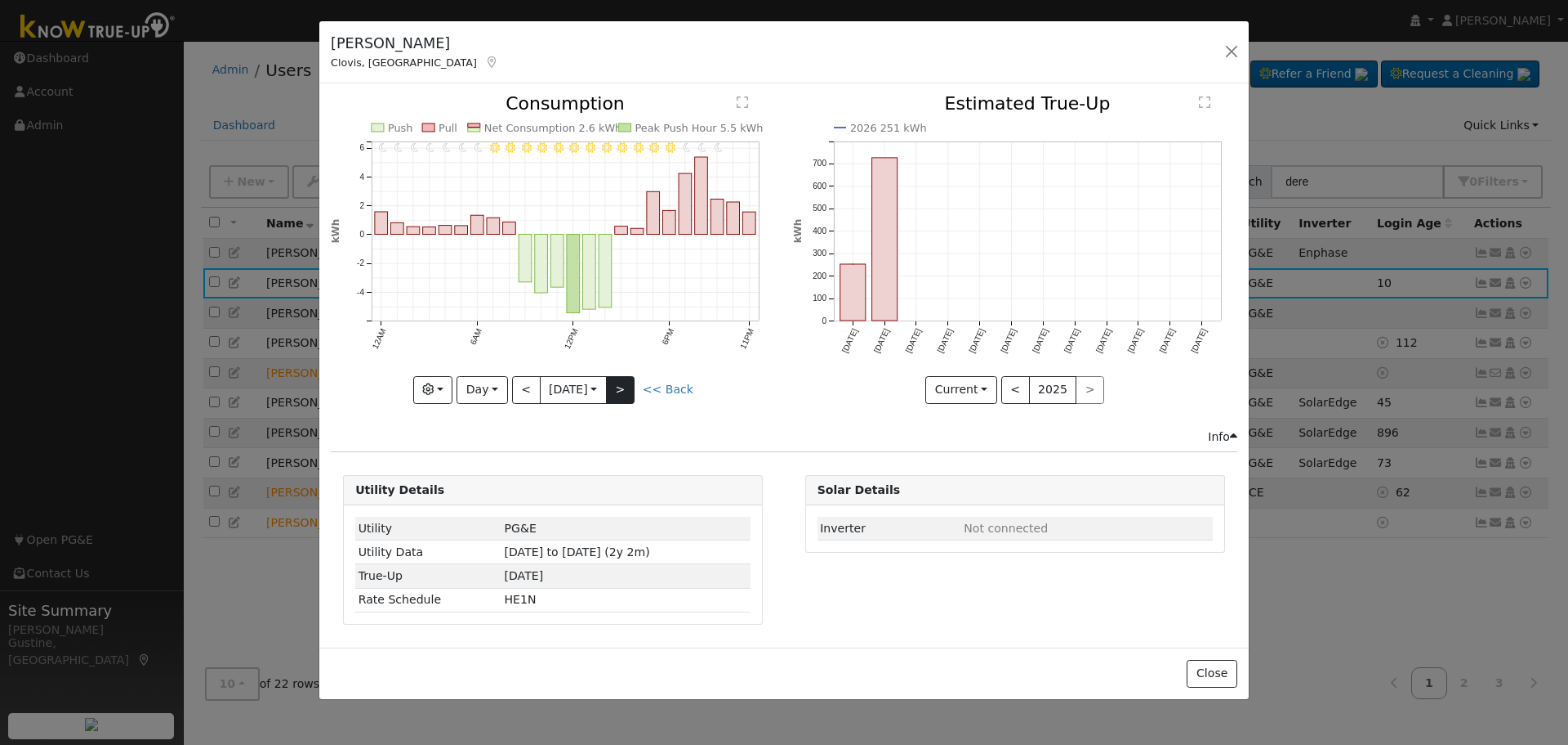
click at [633, 388] on div at bounding box center [553, 249] width 445 height 308
click at [633, 388] on div "11PM - undefined 10PM - undefined 9PM - Clear 8PM - Clear 7PM - Clear 6PM - Cle…" at bounding box center [553, 249] width 445 height 308
click at [633, 388] on button ">" at bounding box center [620, 389] width 29 height 28
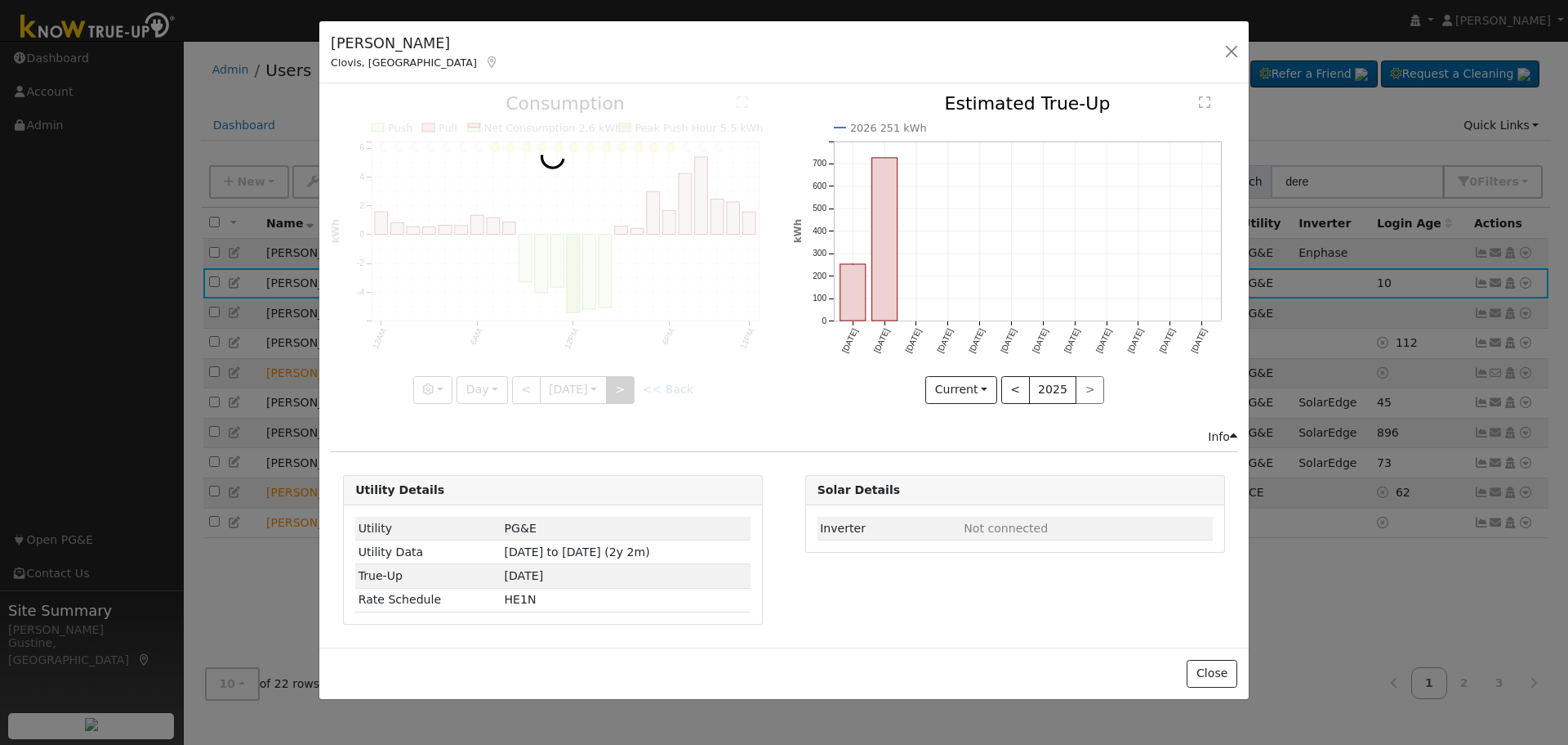
click at [633, 388] on div at bounding box center [553, 249] width 445 height 308
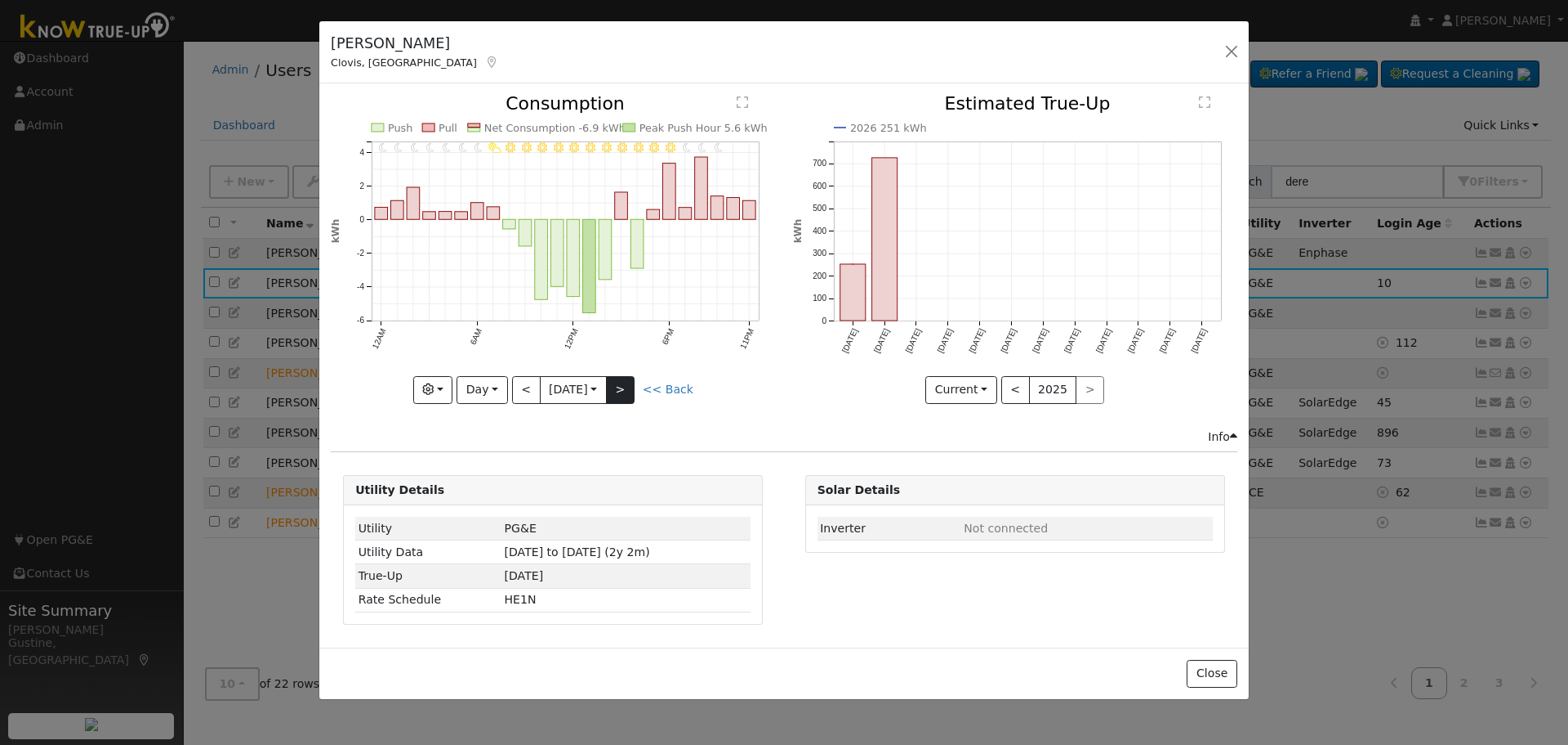
click at [633, 388] on div at bounding box center [553, 249] width 445 height 308
click at [633, 388] on button ">" at bounding box center [620, 389] width 29 height 28
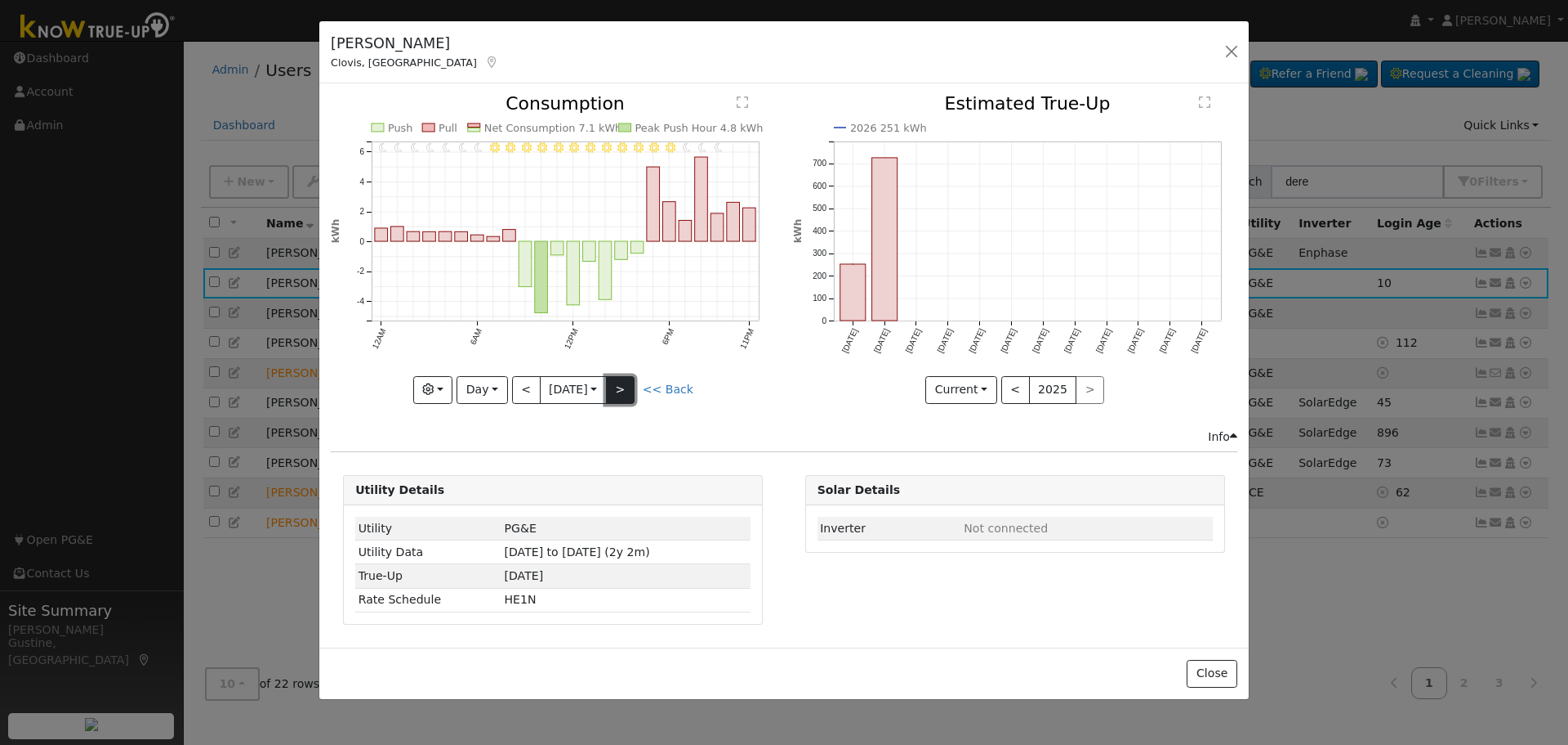
click at [633, 388] on button ">" at bounding box center [620, 389] width 29 height 28
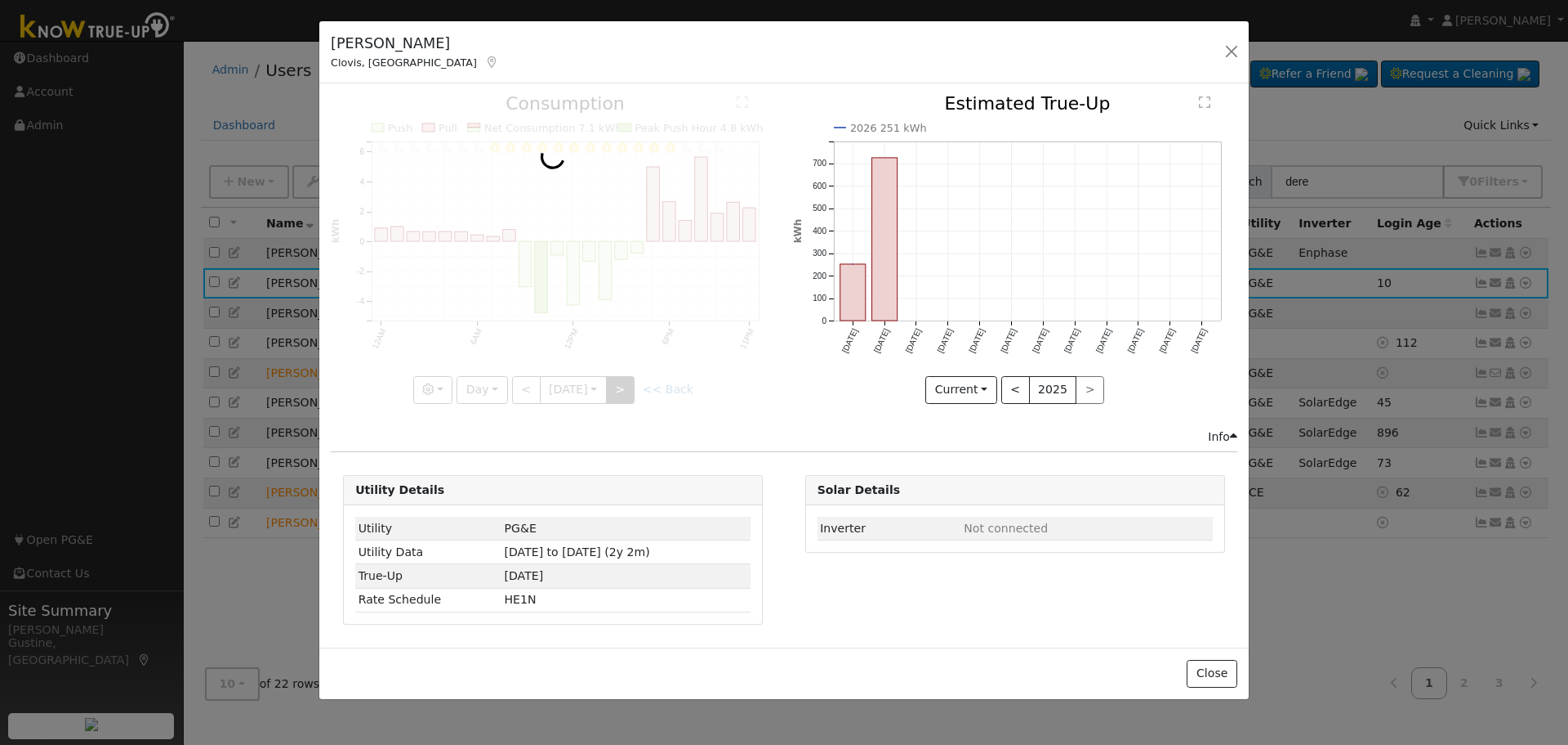
click at [633, 388] on div at bounding box center [553, 249] width 445 height 308
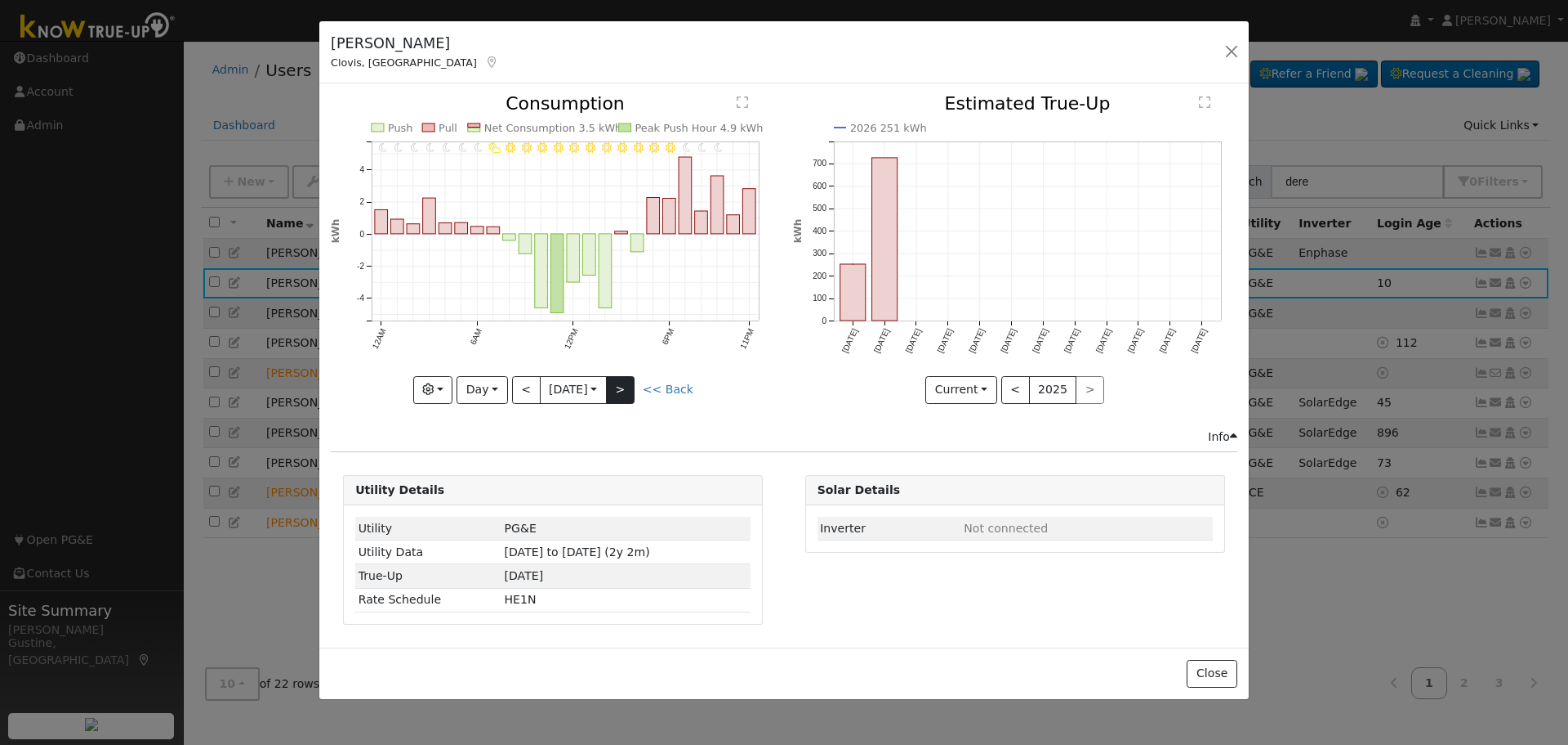
click at [633, 388] on div at bounding box center [553, 249] width 445 height 308
click at [633, 388] on button ">" at bounding box center [620, 389] width 29 height 28
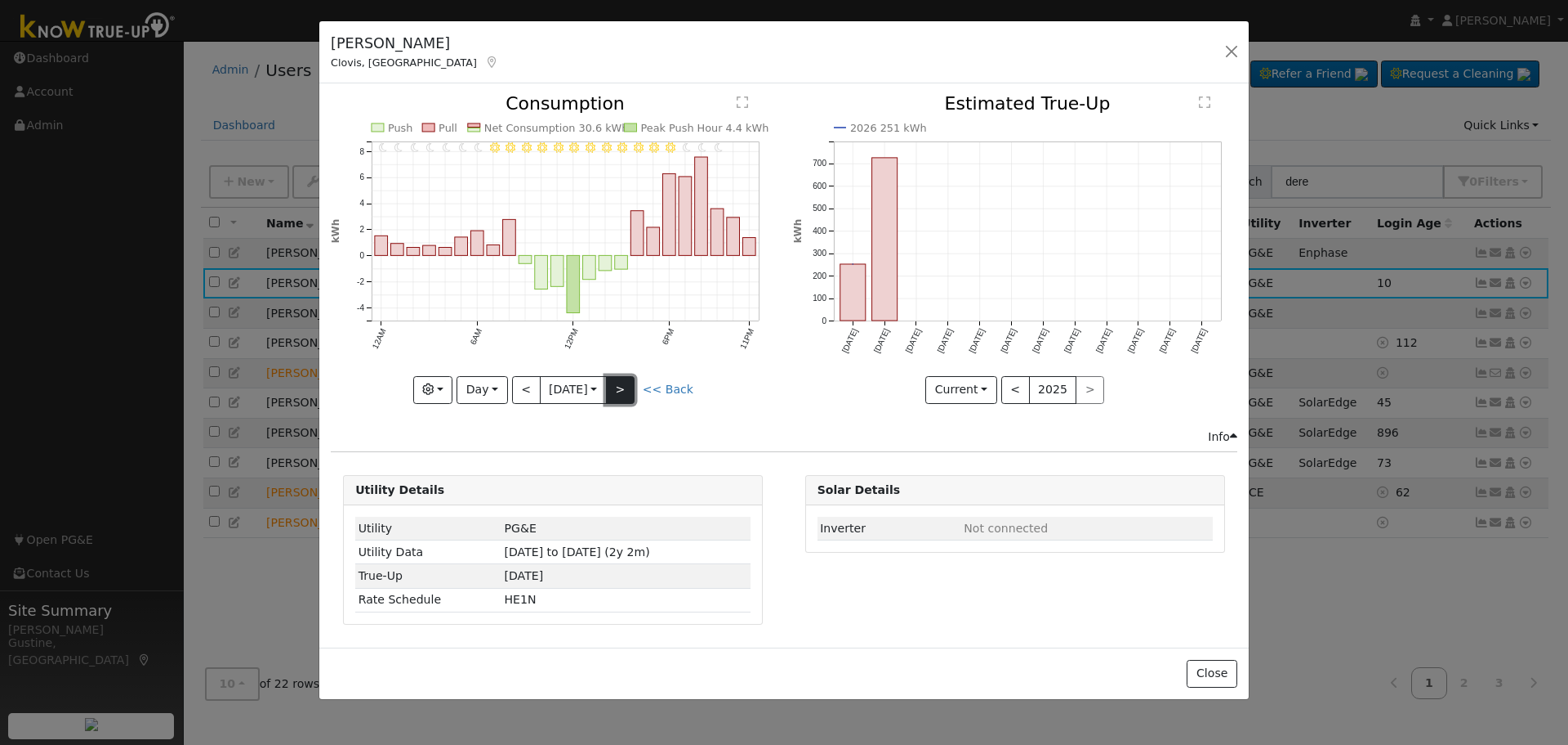
click at [633, 388] on button ">" at bounding box center [620, 389] width 29 height 28
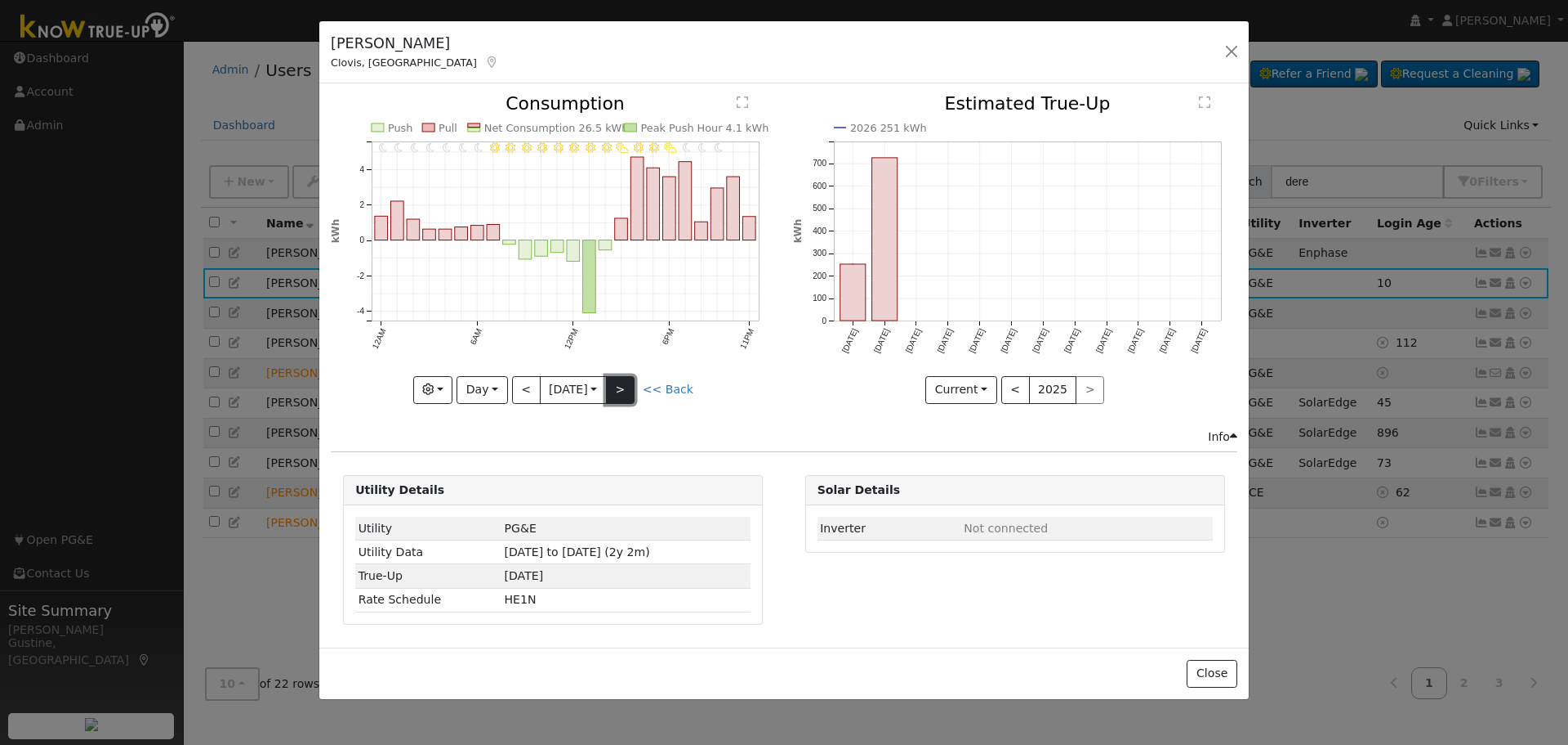
click at [633, 388] on button ">" at bounding box center [620, 389] width 29 height 28
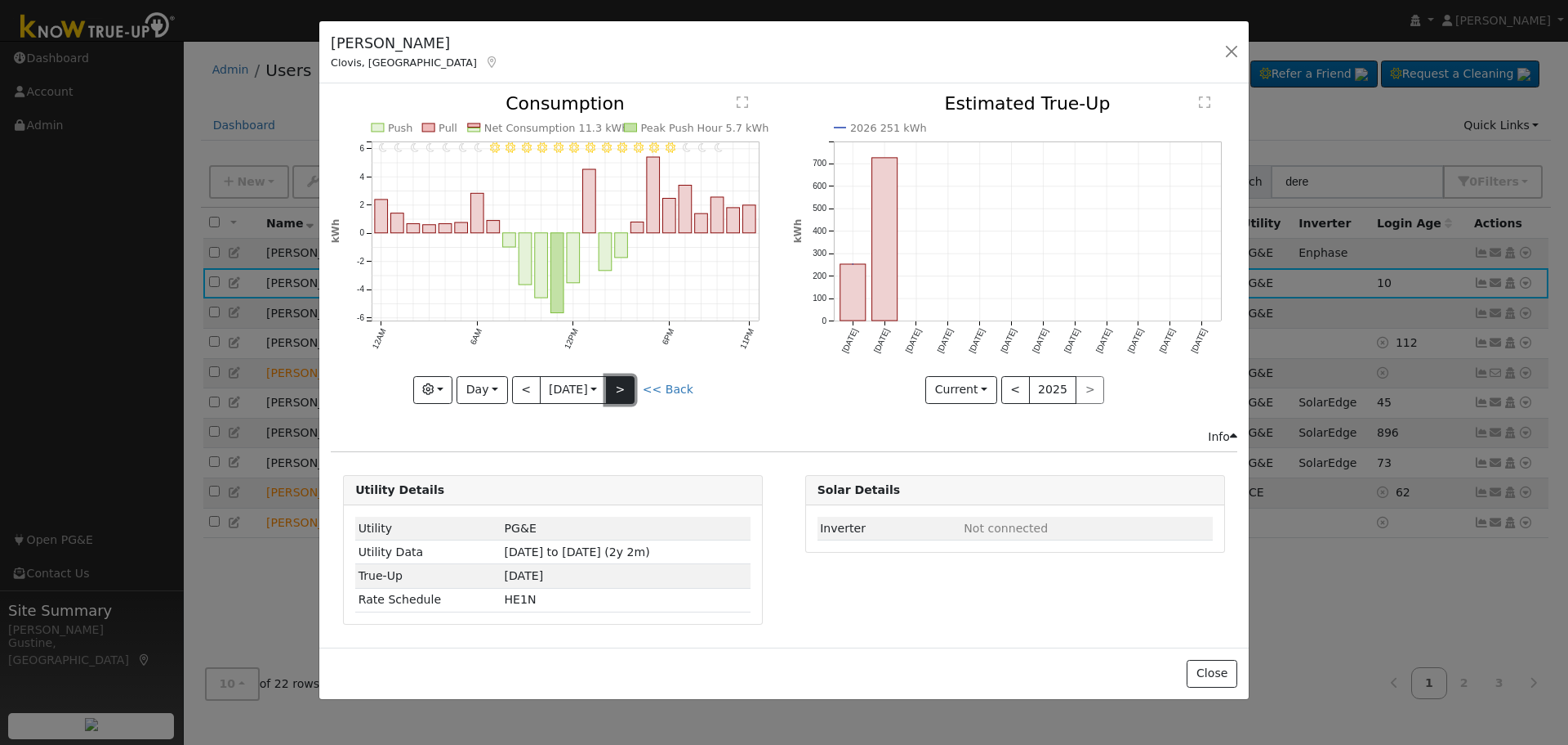
click at [633, 388] on button ">" at bounding box center [620, 389] width 29 height 28
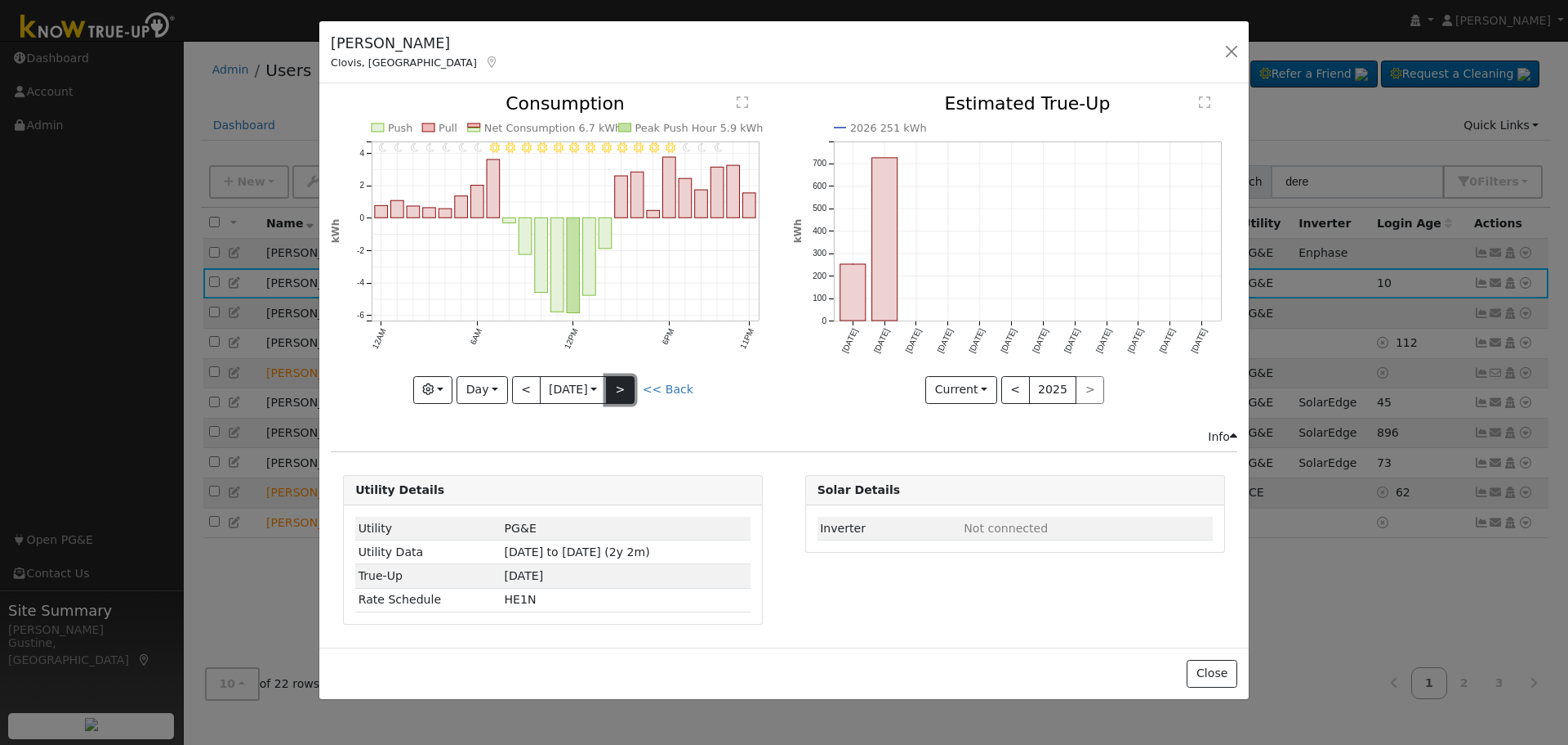
click at [621, 382] on button ">" at bounding box center [620, 389] width 29 height 28
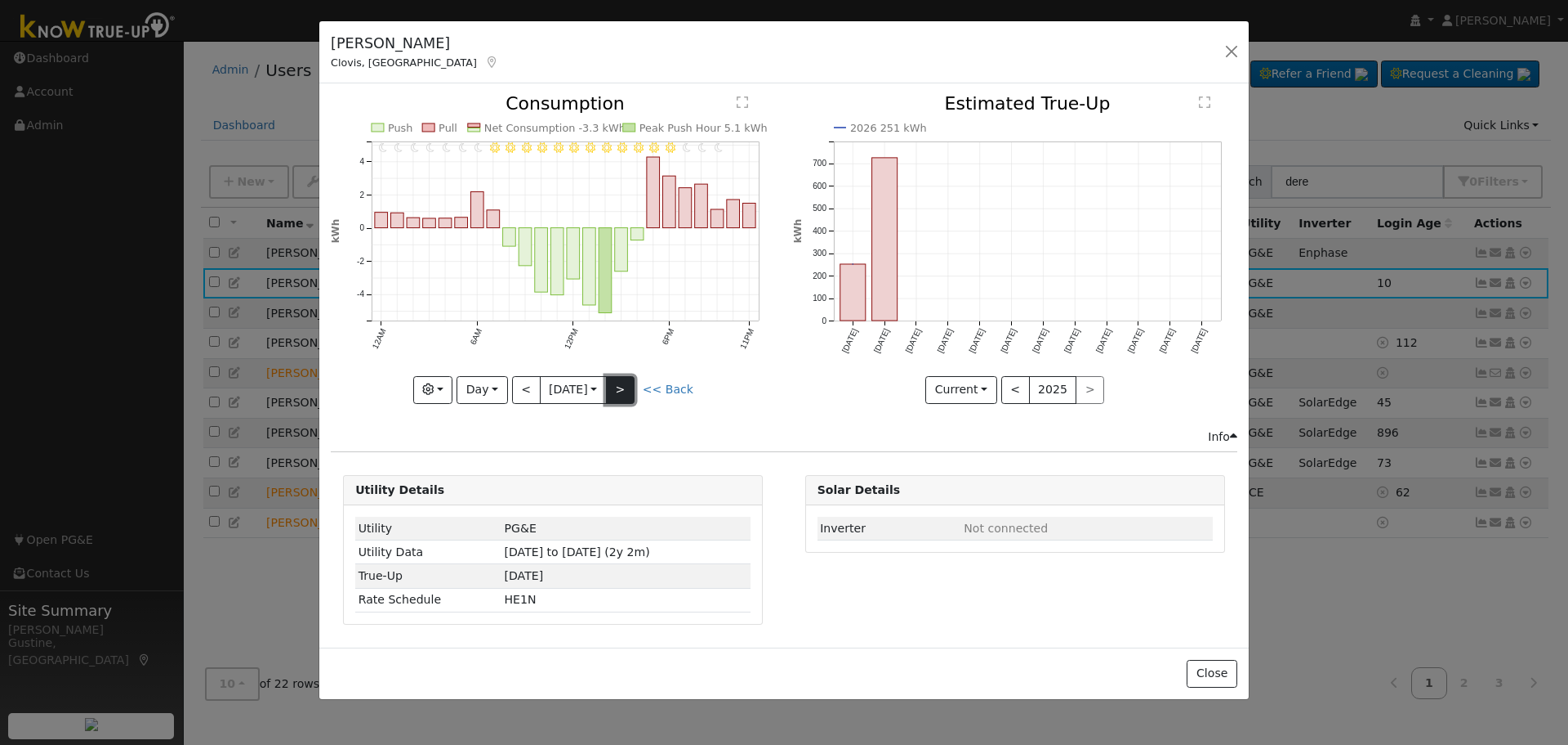
click at [621, 382] on button ">" at bounding box center [620, 389] width 29 height 28
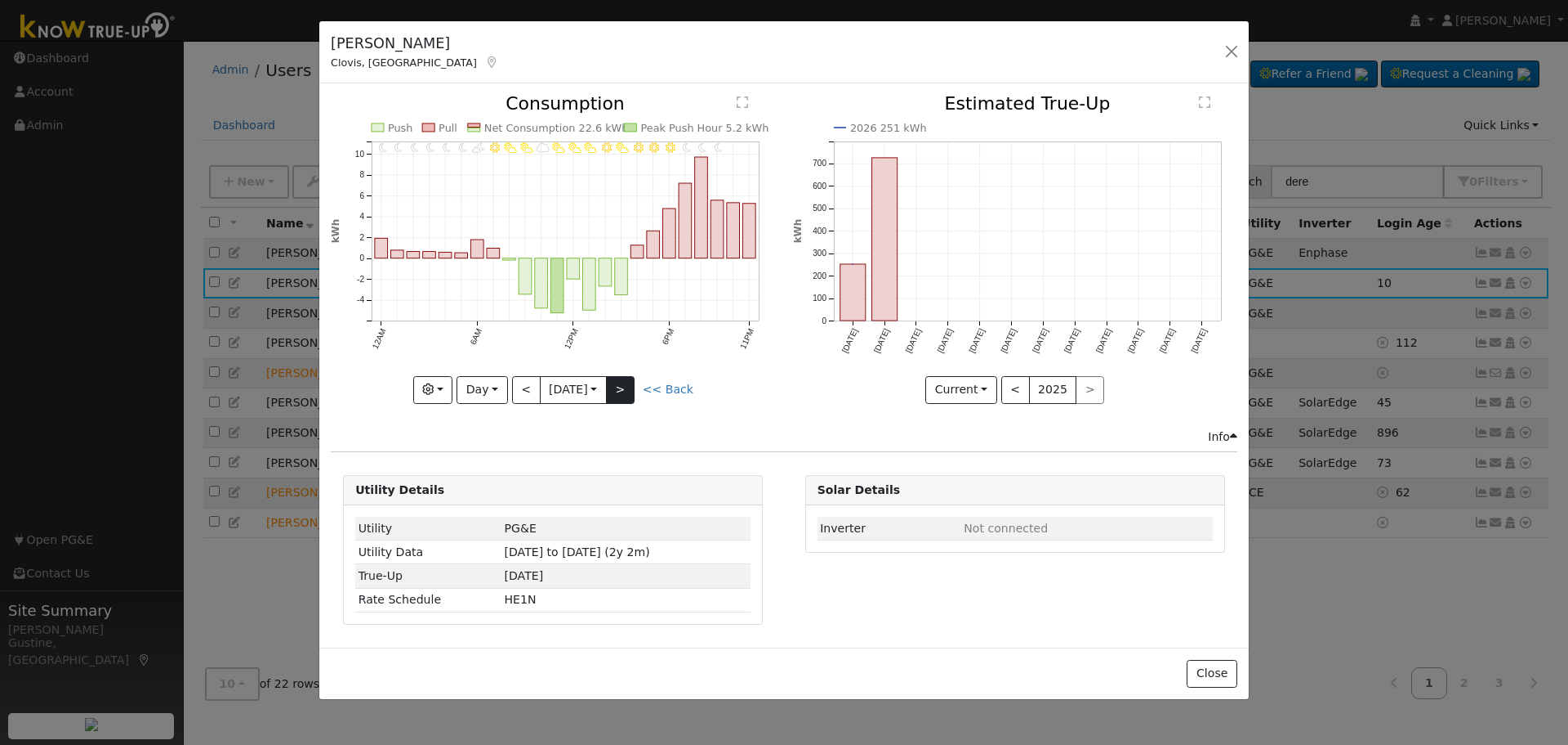
click at [621, 382] on div at bounding box center [553, 249] width 445 height 308
click at [621, 382] on button ">" at bounding box center [620, 389] width 29 height 28
click at [0, 0] on div at bounding box center [0, 0] width 0 height 0
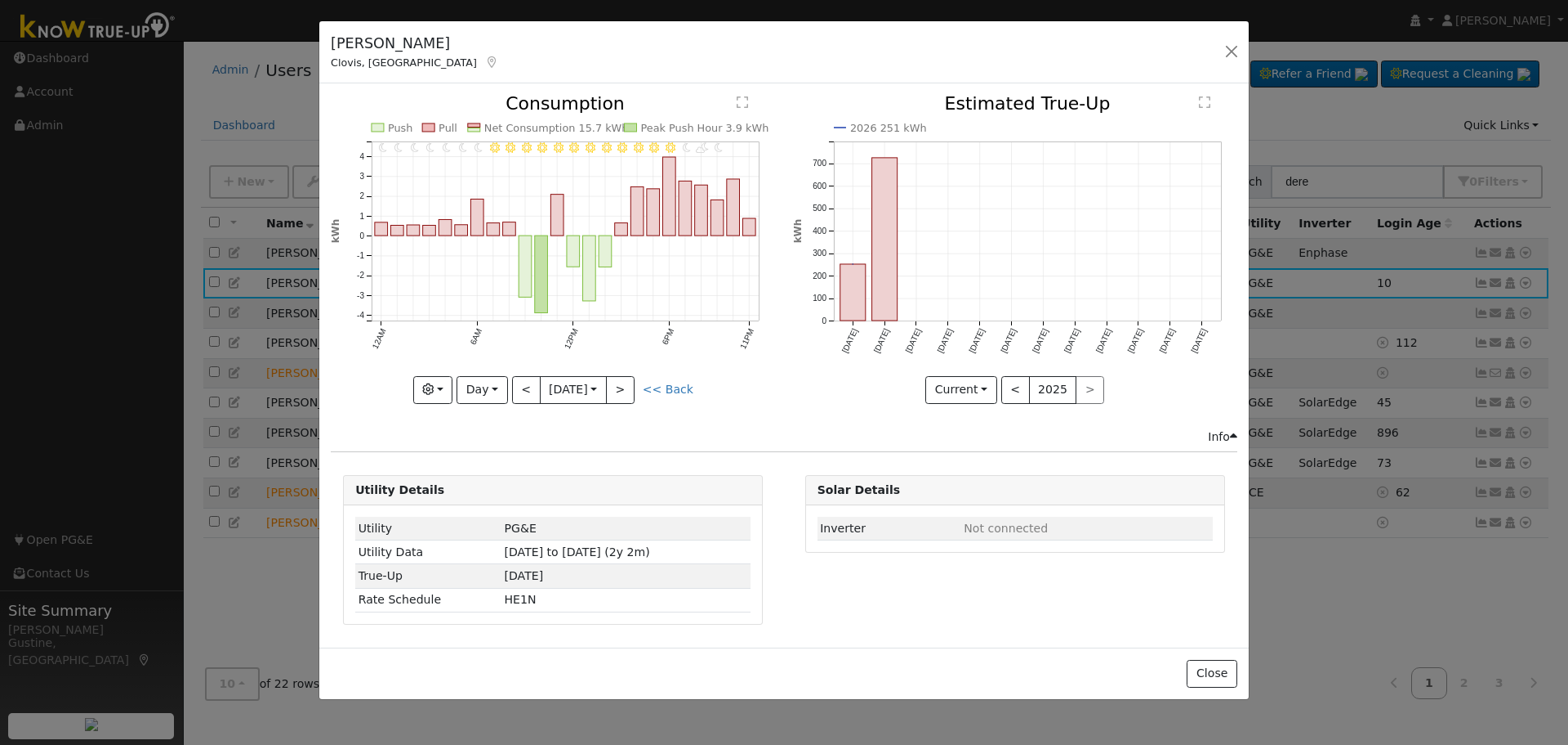
click at [621, 383] on div at bounding box center [553, 249] width 445 height 308
click at [621, 383] on div "11PM - undefined 10PM - undefined 9PM - Clear 8PM - PartlyCloudy 7PM - Clear 6P…" at bounding box center [553, 249] width 445 height 308
click at [621, 383] on button ">" at bounding box center [620, 389] width 29 height 28
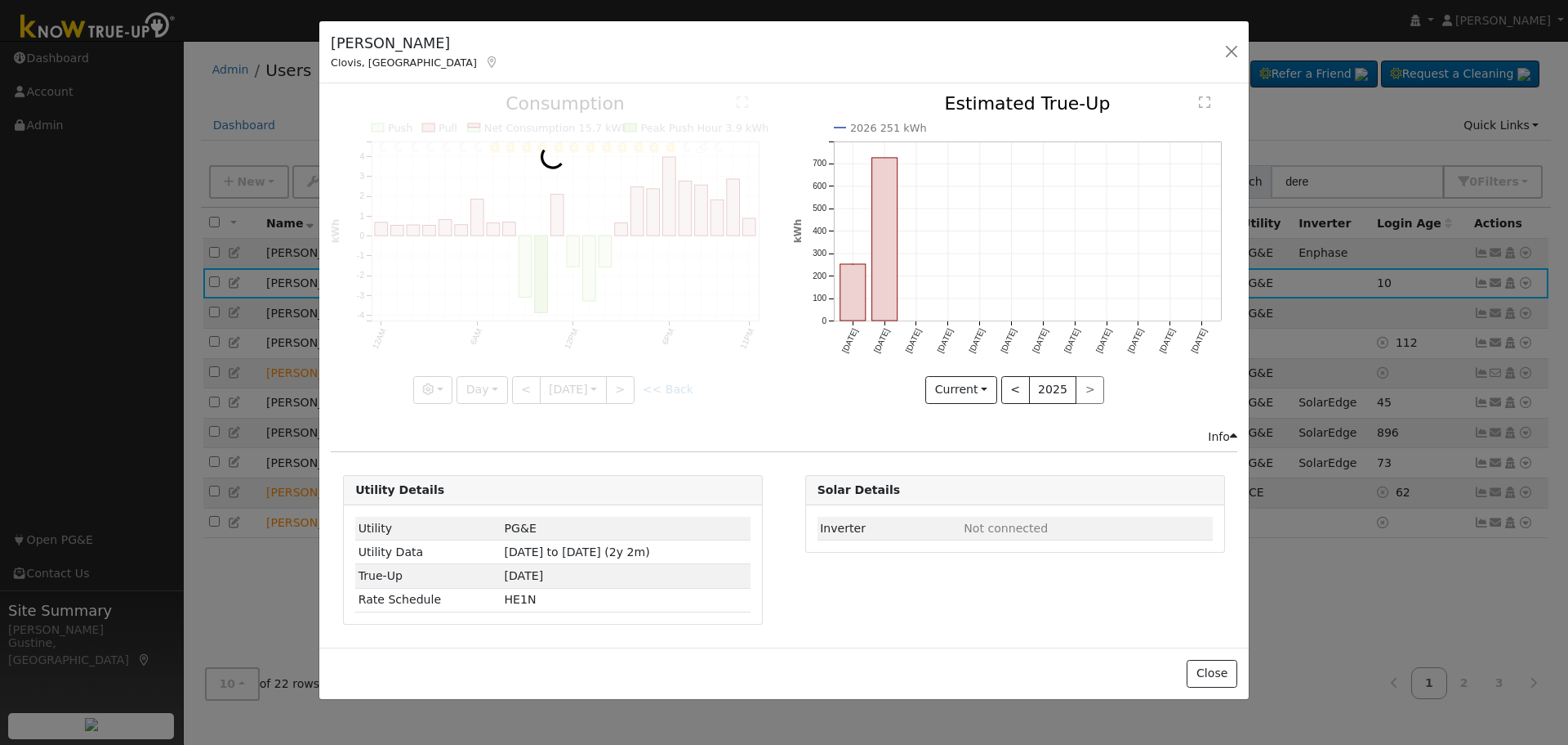
click at [621, 383] on div at bounding box center [553, 249] width 445 height 308
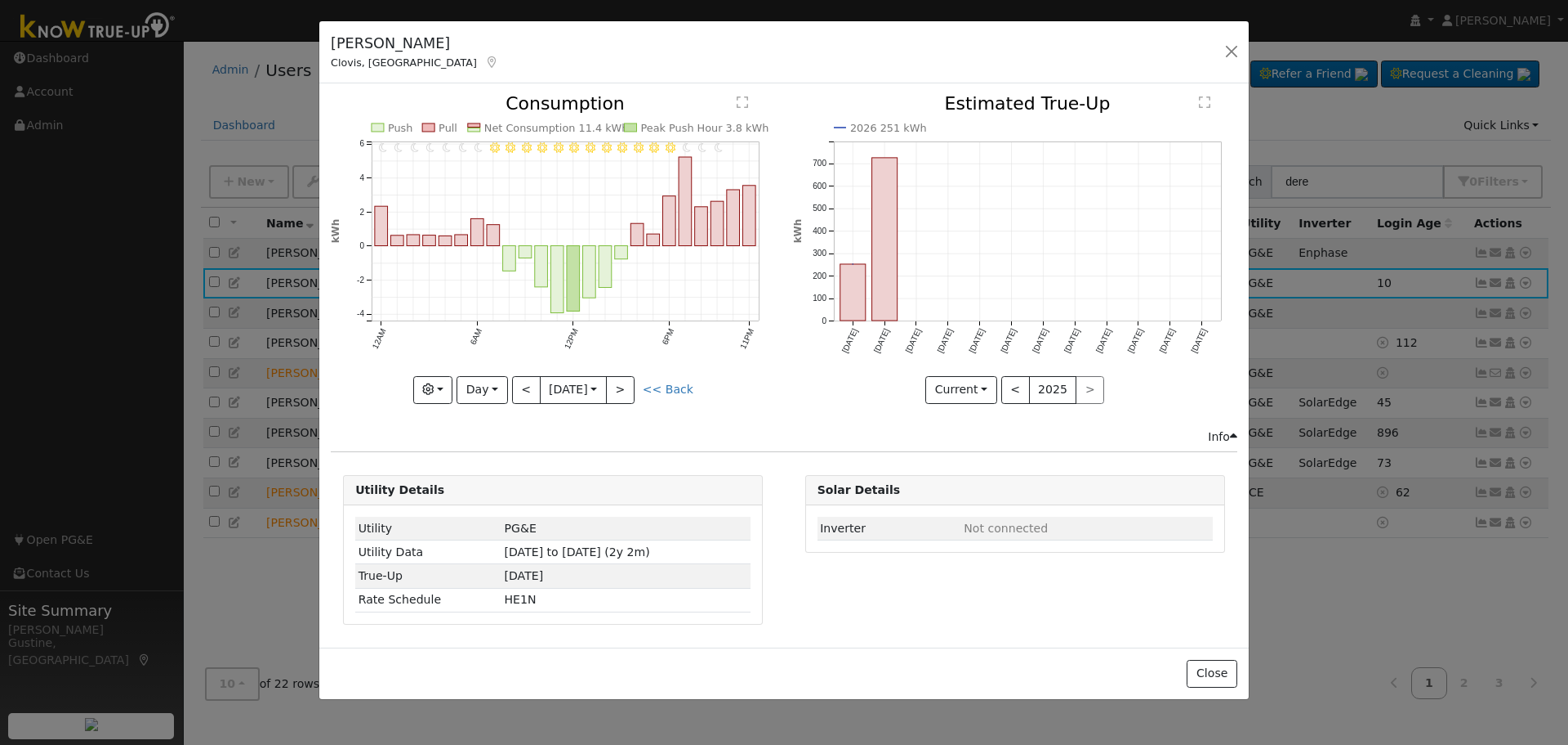
click at [620, 384] on div at bounding box center [553, 249] width 445 height 308
click at [620, 384] on button ">" at bounding box center [620, 389] width 29 height 28
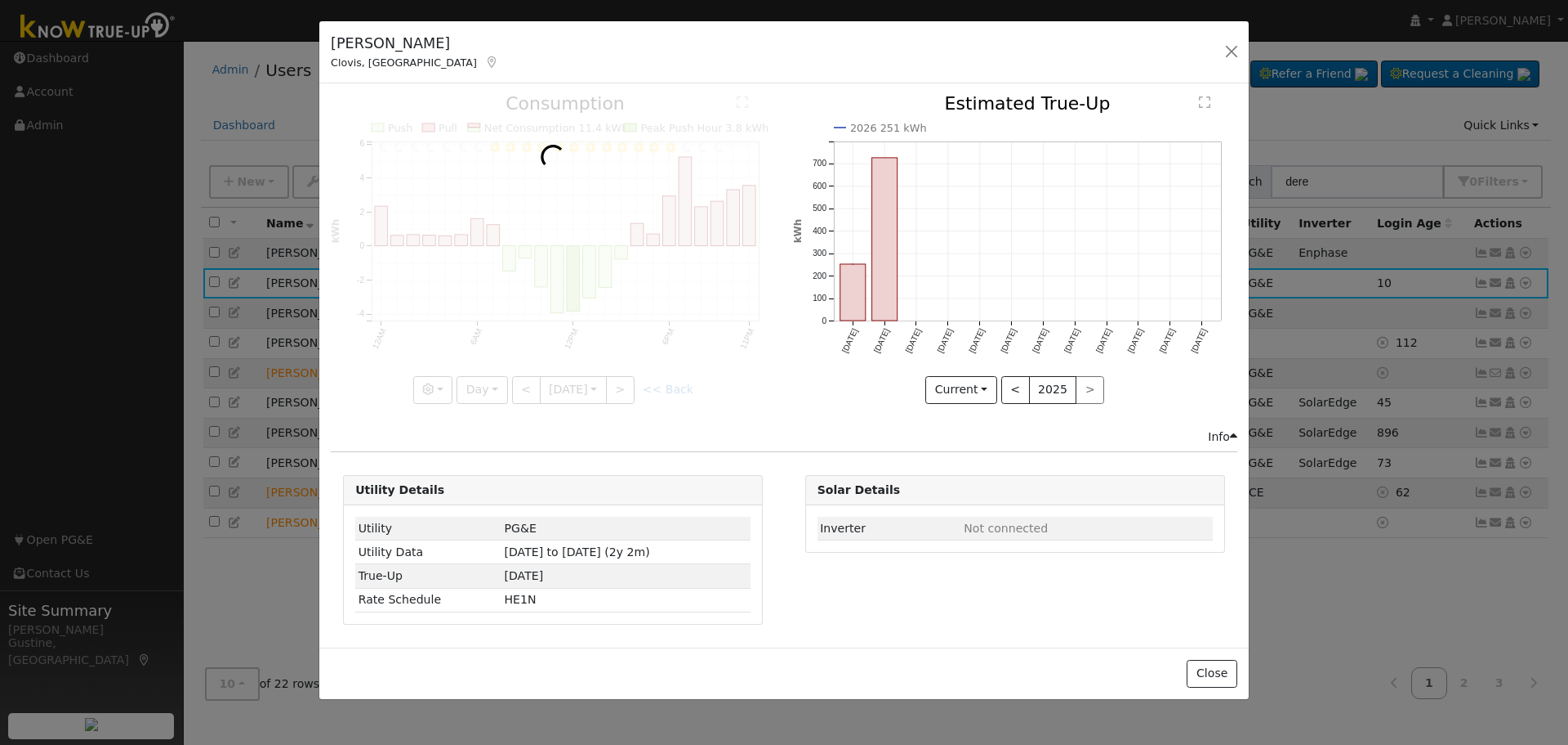
click at [620, 384] on div at bounding box center [553, 249] width 445 height 308
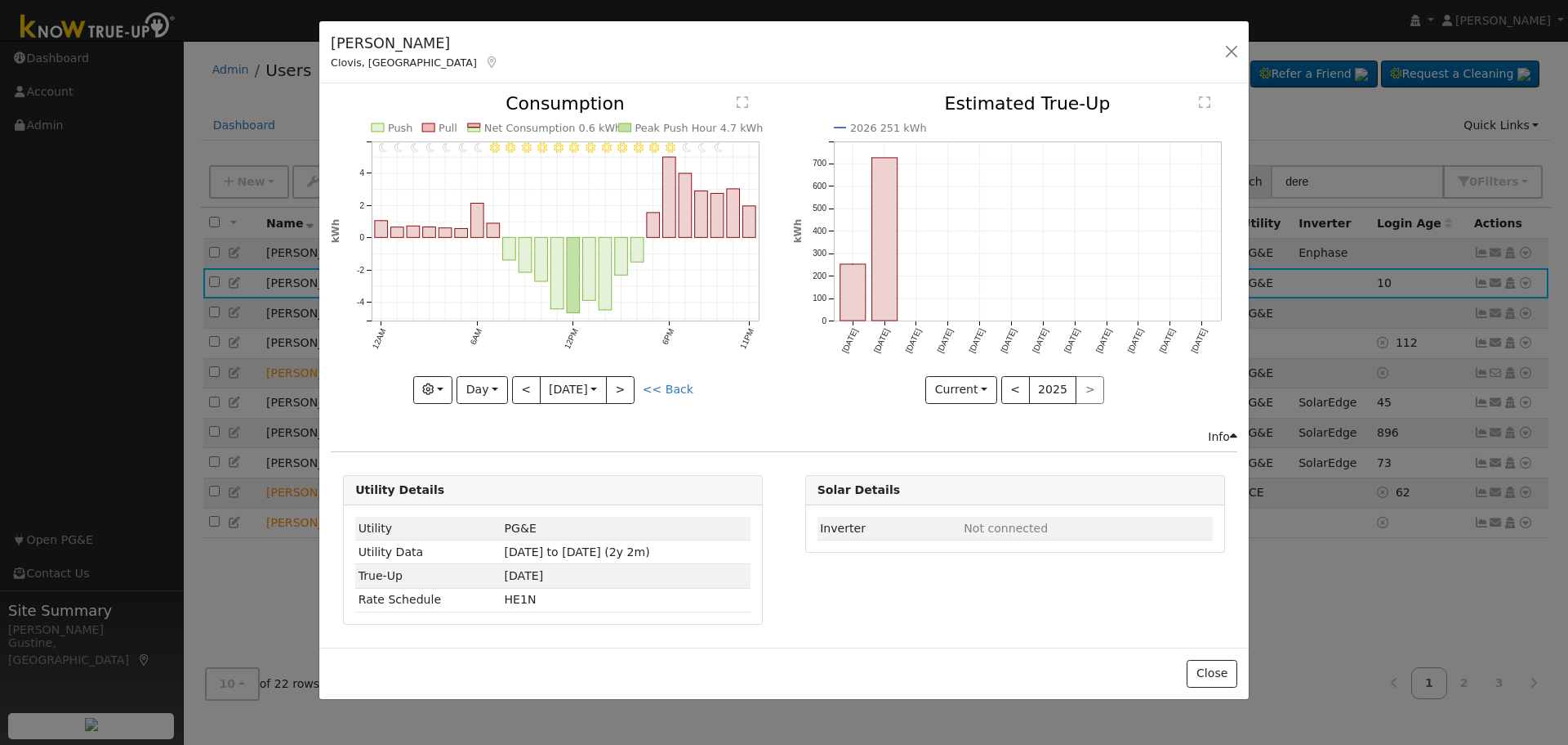
click at [620, 384] on div at bounding box center [553, 249] width 445 height 308
click at [620, 384] on button ">" at bounding box center [620, 389] width 29 height 28
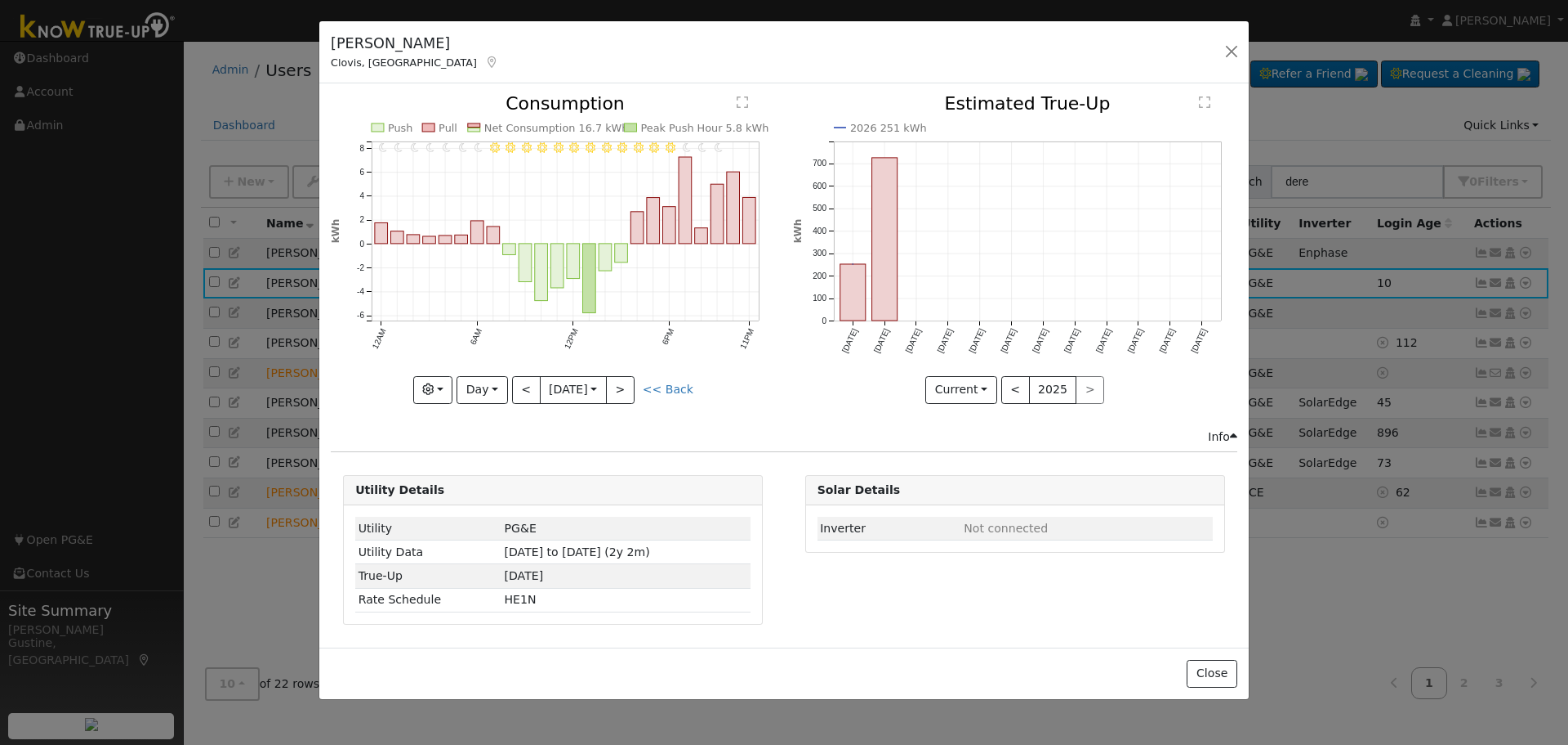
click at [620, 384] on div at bounding box center [553, 249] width 445 height 308
click at [620, 384] on button ">" at bounding box center [620, 389] width 29 height 28
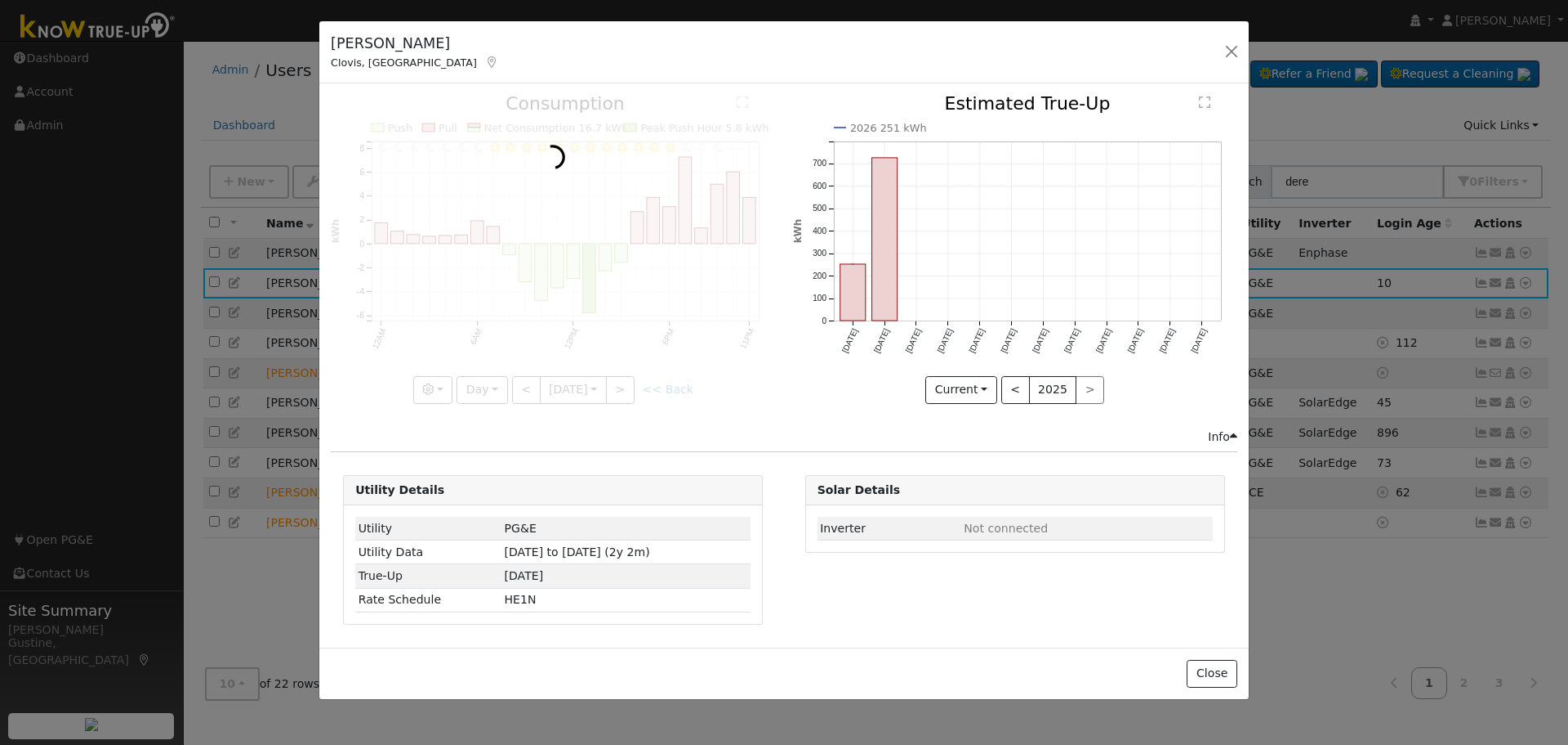
click at [620, 384] on div at bounding box center [553, 249] width 445 height 308
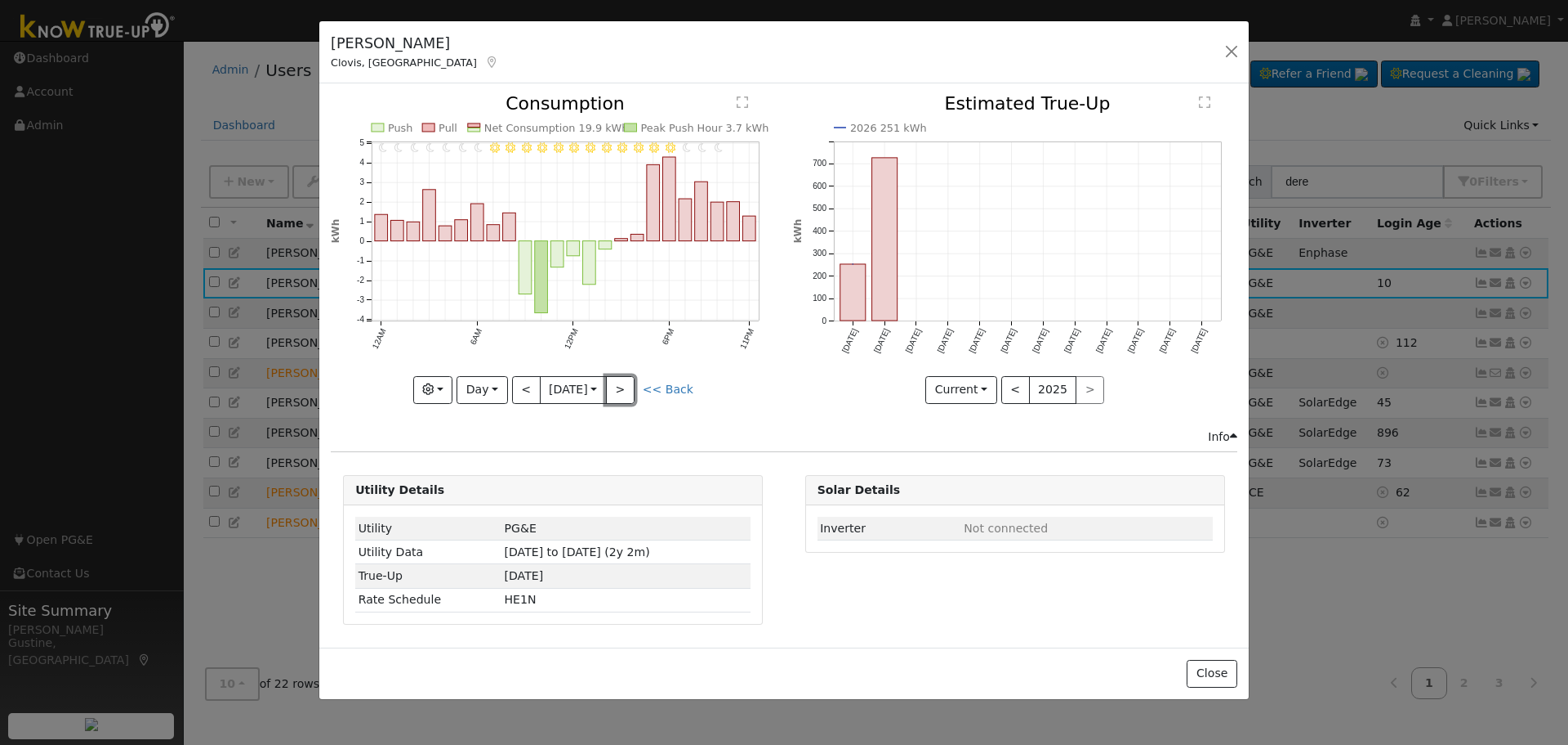
click at [620, 384] on button ">" at bounding box center [620, 389] width 29 height 28
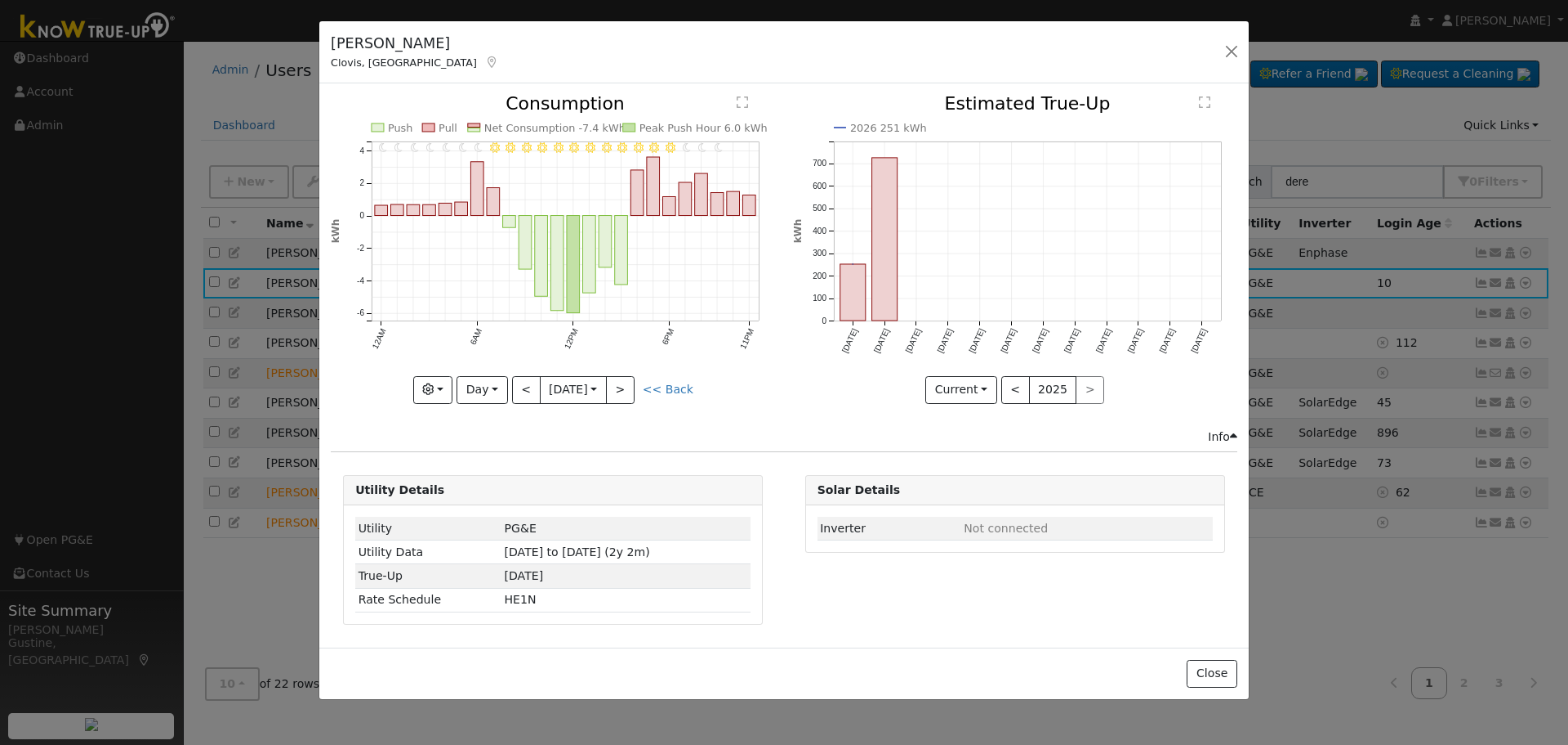
click at [620, 384] on div at bounding box center [553, 249] width 445 height 308
click at [620, 384] on div "11PM - undefined 10PM - undefined 9PM - Clear 8PM - Clear 7PM - Clear 6PM - Cle…" at bounding box center [553, 249] width 445 height 308
click at [620, 384] on button ">" at bounding box center [620, 389] width 29 height 28
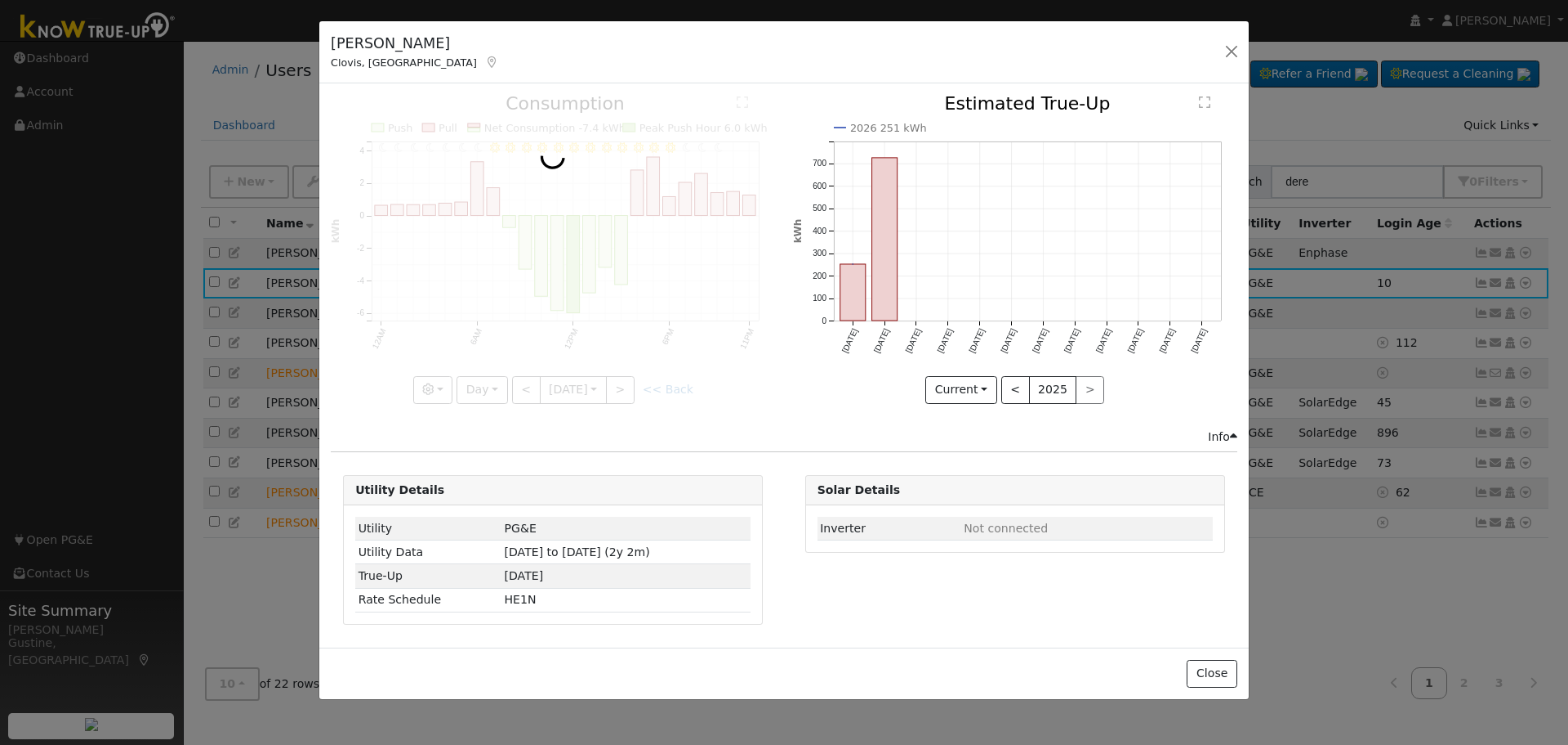
click at [620, 384] on div at bounding box center [553, 249] width 445 height 308
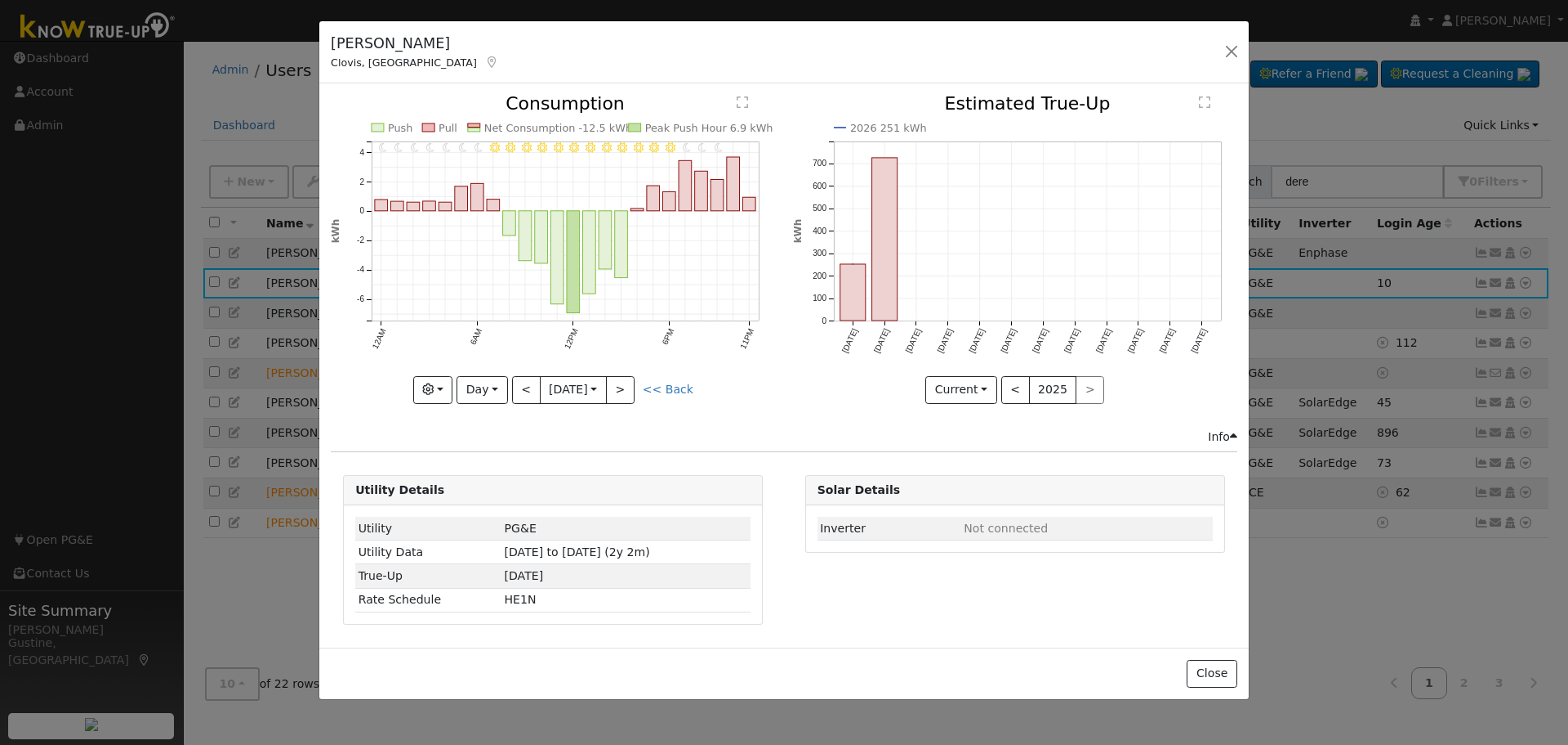
click at [620, 384] on div "11PM - undefined 10PM - undefined 9PM - Clear 8PM - Clear 7PM - Clear 6PM - Cle…" at bounding box center [553, 249] width 445 height 308
click at [620, 384] on button ">" at bounding box center [620, 389] width 29 height 28
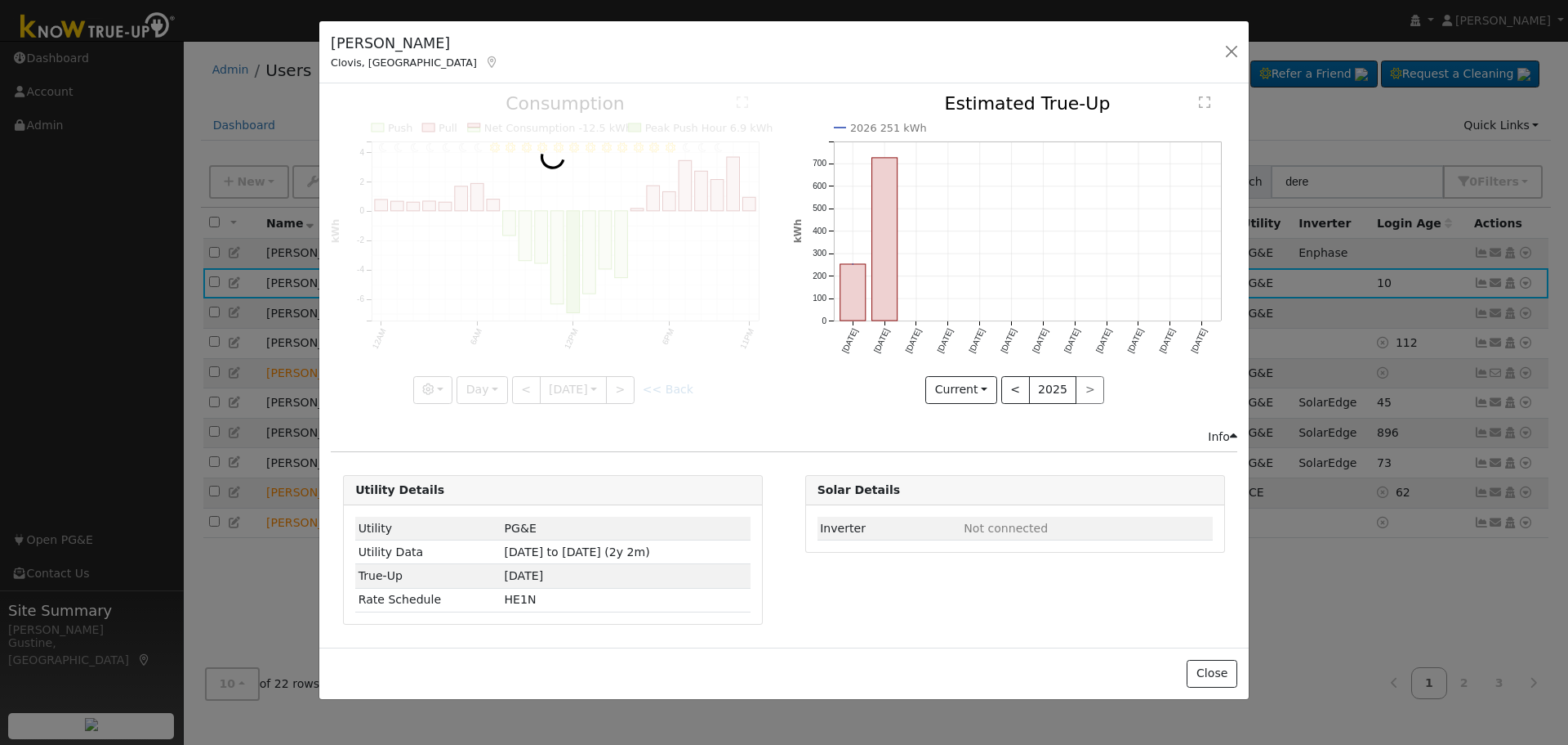
click at [620, 384] on div at bounding box center [553, 249] width 445 height 308
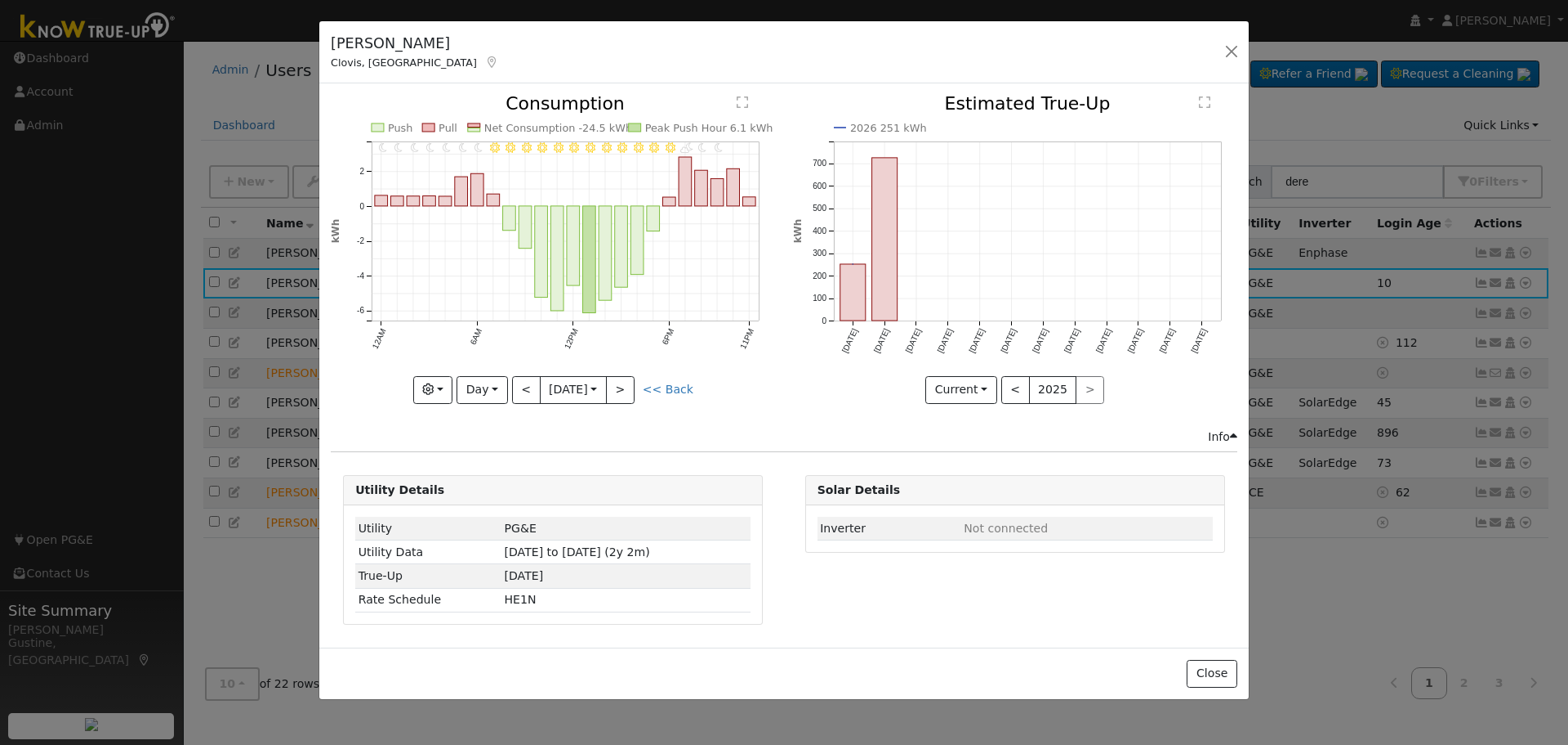
click at [620, 384] on div at bounding box center [553, 249] width 445 height 308
click at [620, 384] on div "11PM - undefined 10PM - undefined 9PM - Clear 8PM - Clear 7PM - PartlyCloudy 6P…" at bounding box center [553, 249] width 445 height 308
click at [620, 384] on button ">" at bounding box center [620, 389] width 29 height 28
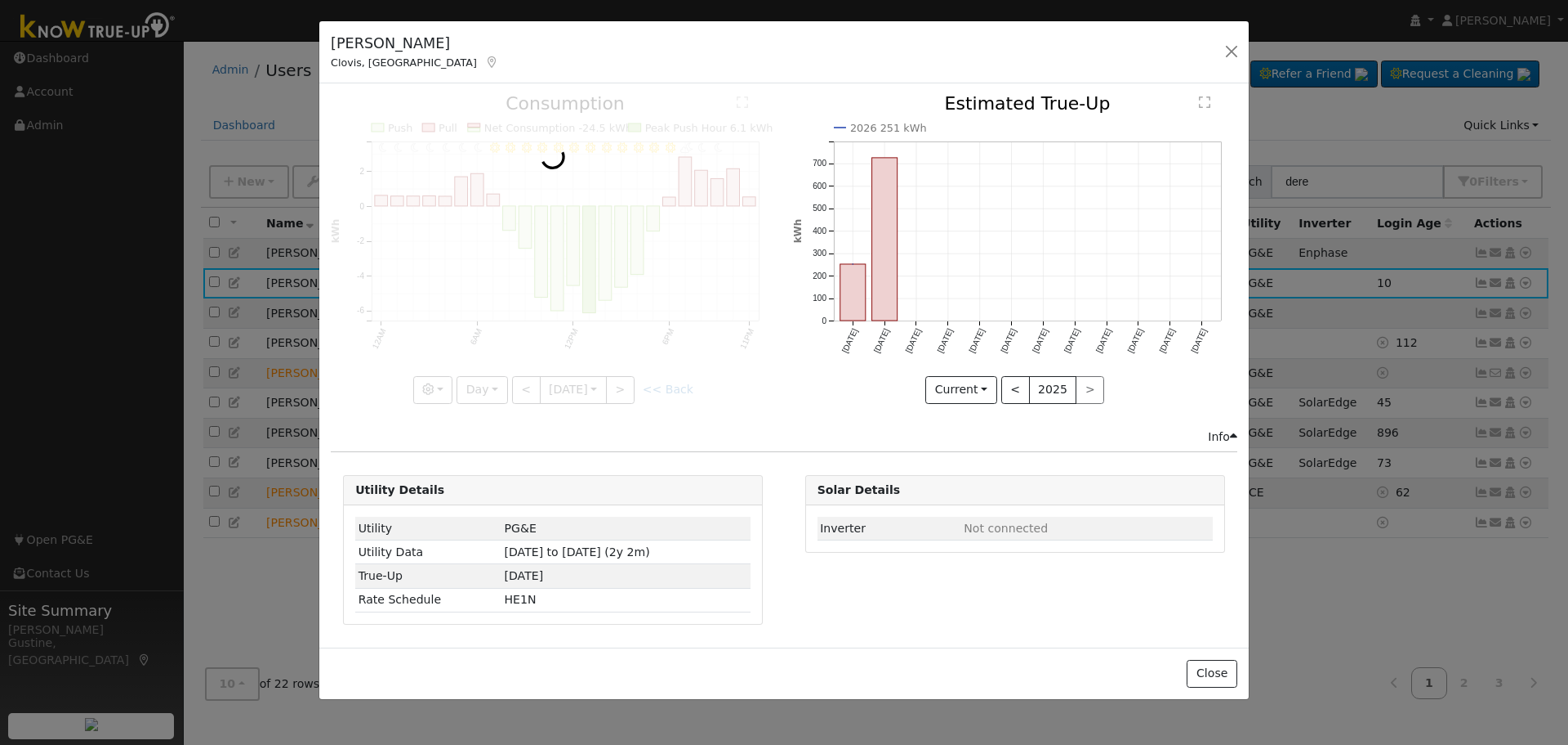
click at [620, 384] on div at bounding box center [553, 249] width 445 height 308
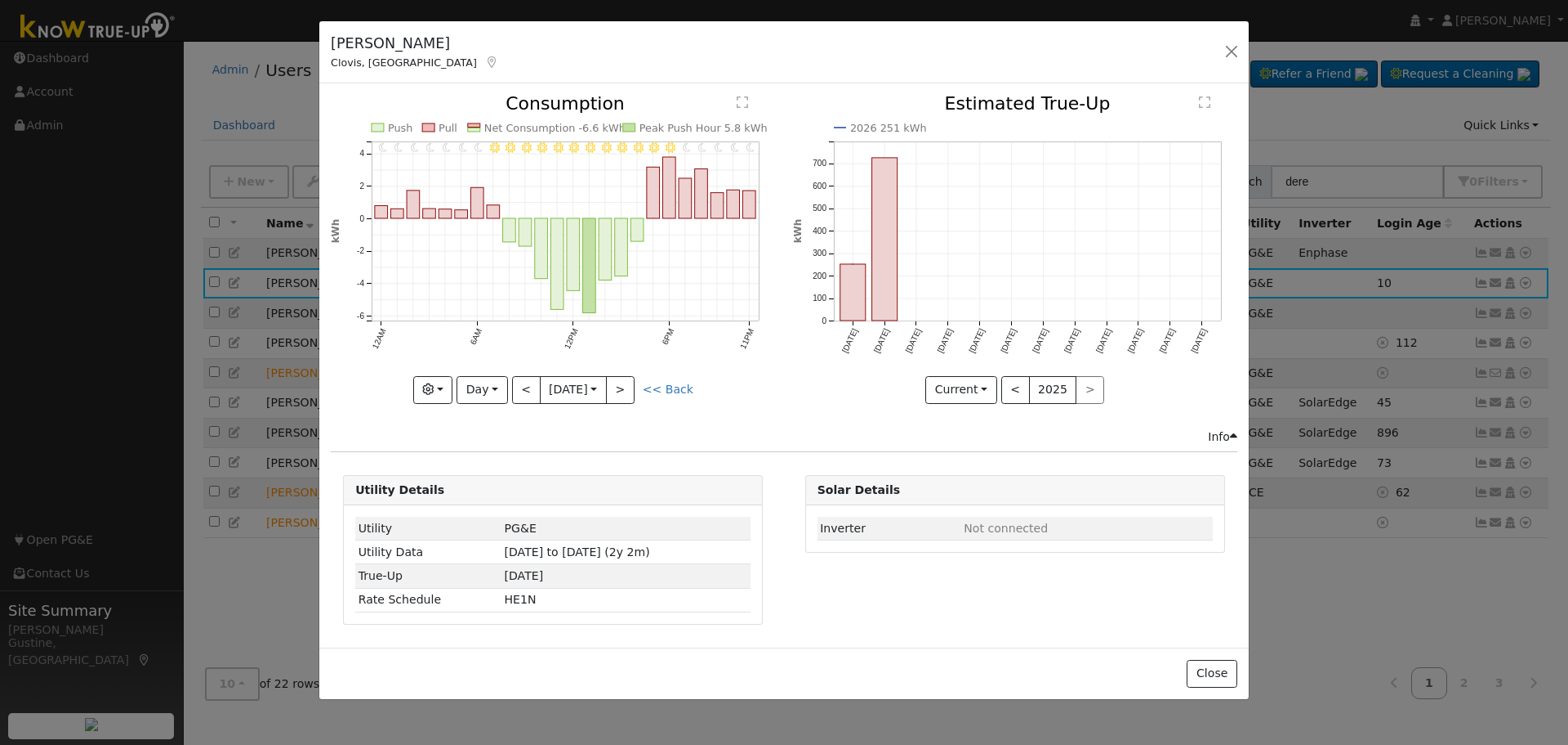
click at [620, 384] on div at bounding box center [553, 249] width 445 height 308
click at [620, 384] on button ">" at bounding box center [620, 389] width 29 height 28
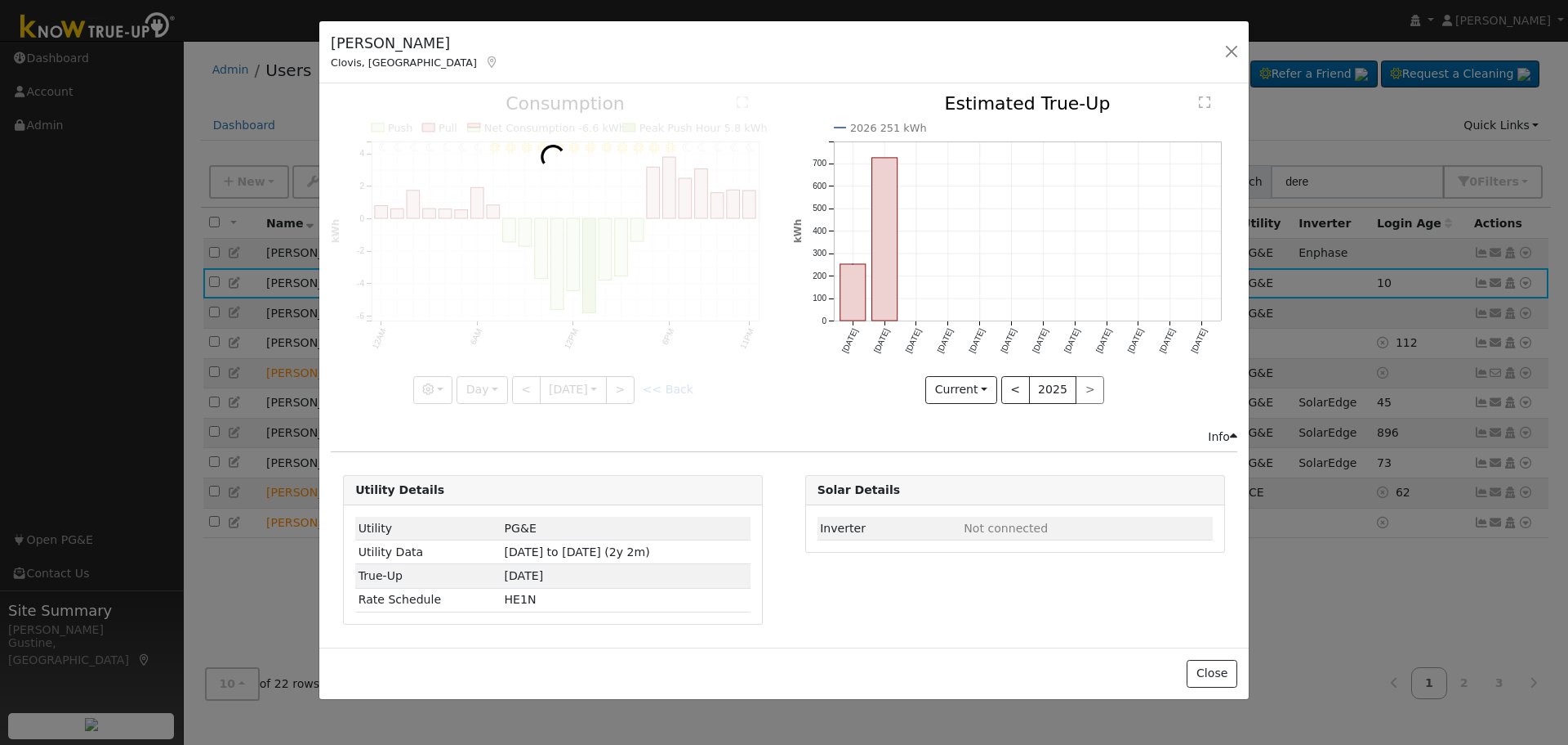
click at [620, 384] on div at bounding box center [553, 249] width 445 height 308
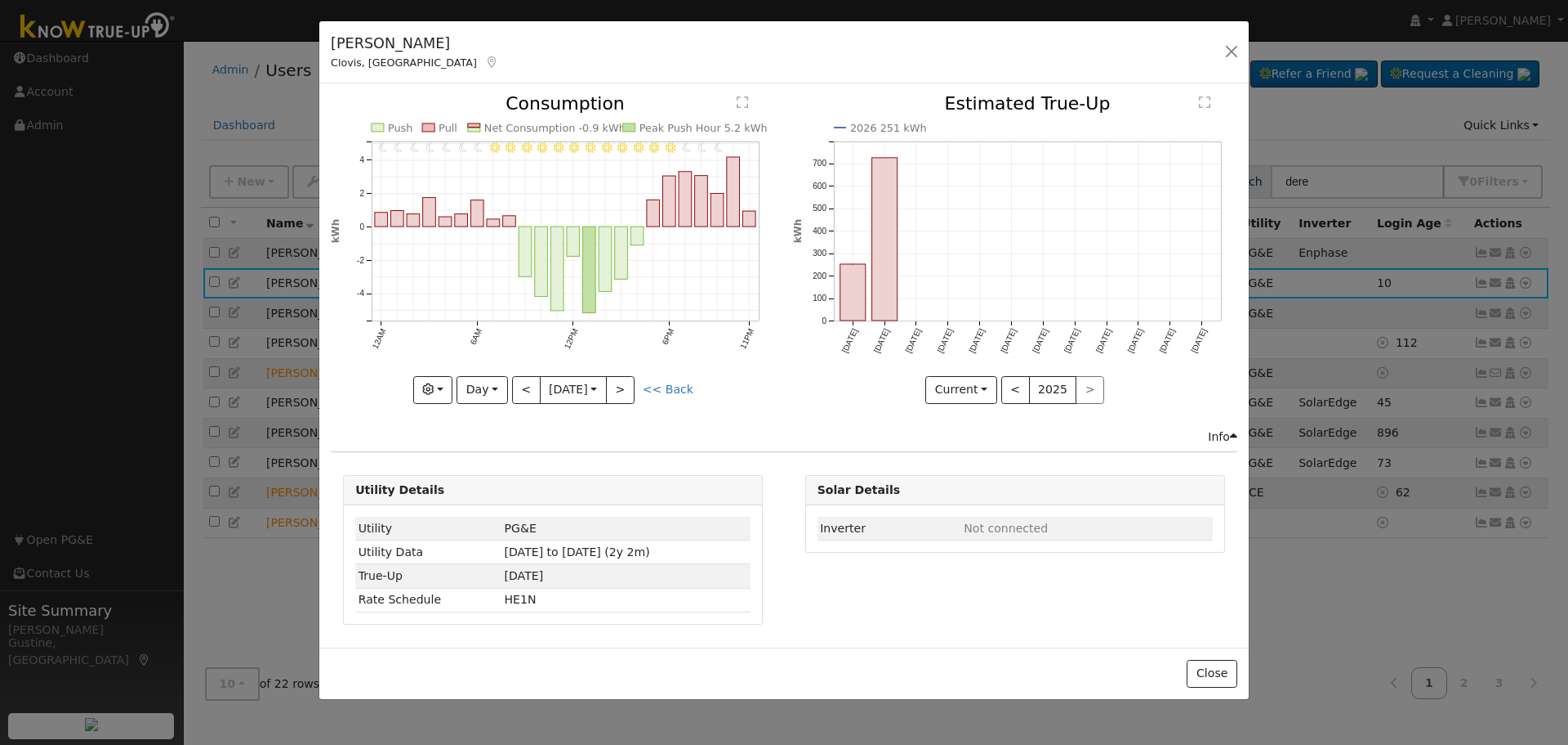
click at [620, 384] on div at bounding box center [553, 249] width 445 height 308
click at [620, 384] on div "11PM - undefined 10PM - undefined 9PM - Clear 8PM - Clear 7PM - Clear 6PM - Cle…" at bounding box center [553, 249] width 445 height 308
click at [620, 384] on button ">" at bounding box center [620, 389] width 29 height 28
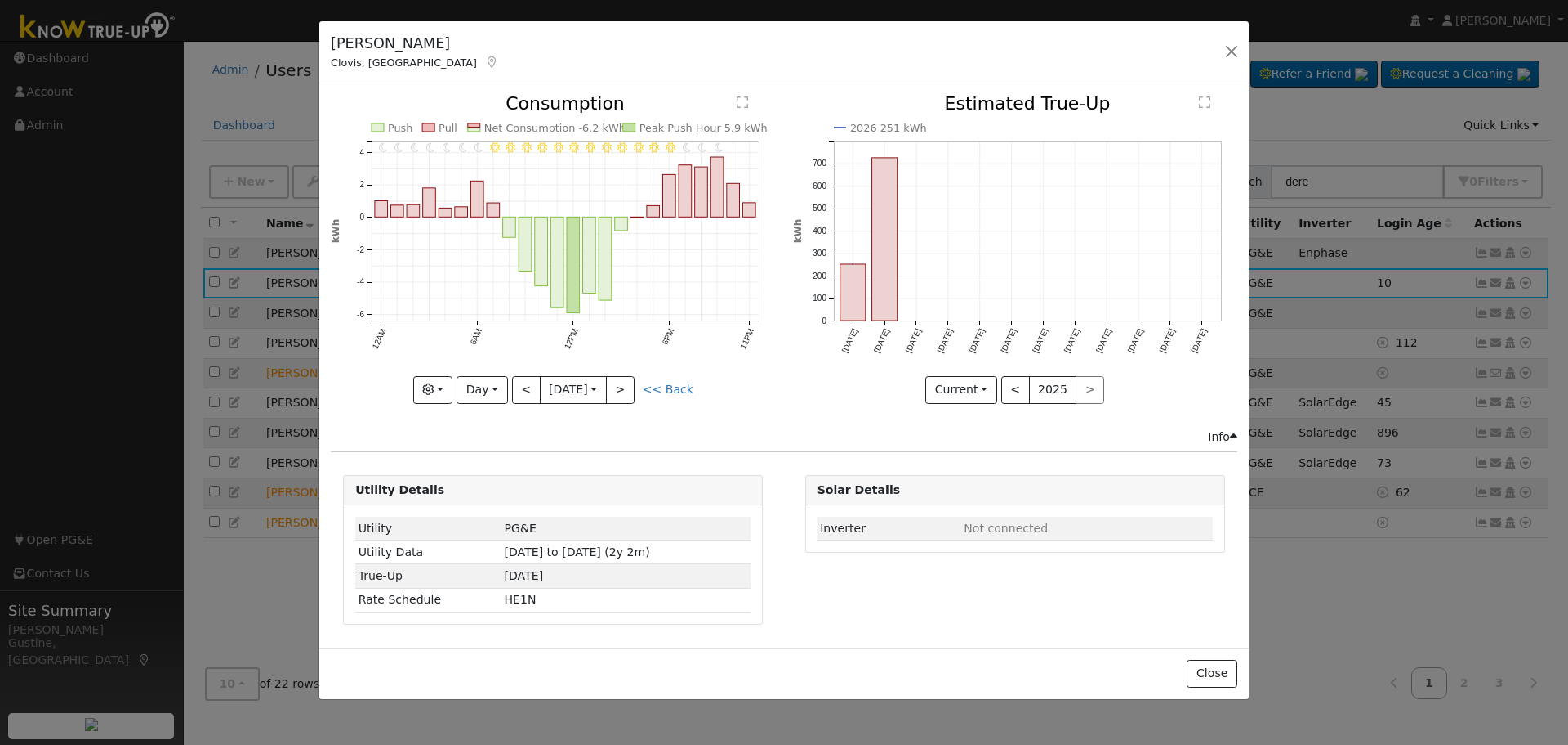
click at [620, 384] on div at bounding box center [553, 249] width 445 height 308
click at [620, 384] on div "11PM - undefined 10PM - undefined 9PM - Clear 8PM - Clear 7PM - Clear 6PM - Cle…" at bounding box center [553, 249] width 445 height 308
click at [620, 384] on button ">" at bounding box center [620, 389] width 29 height 28
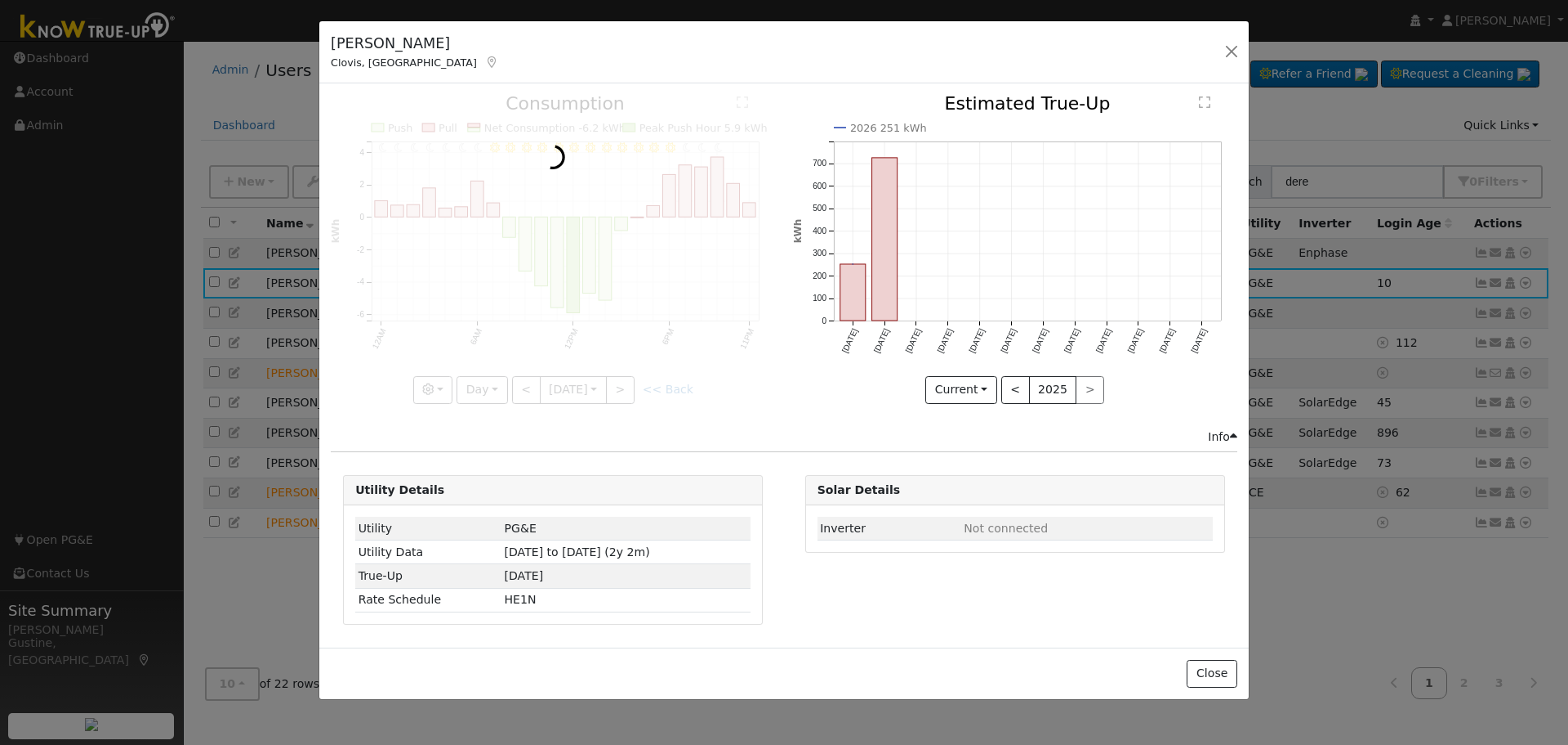
click at [620, 384] on div at bounding box center [553, 249] width 445 height 308
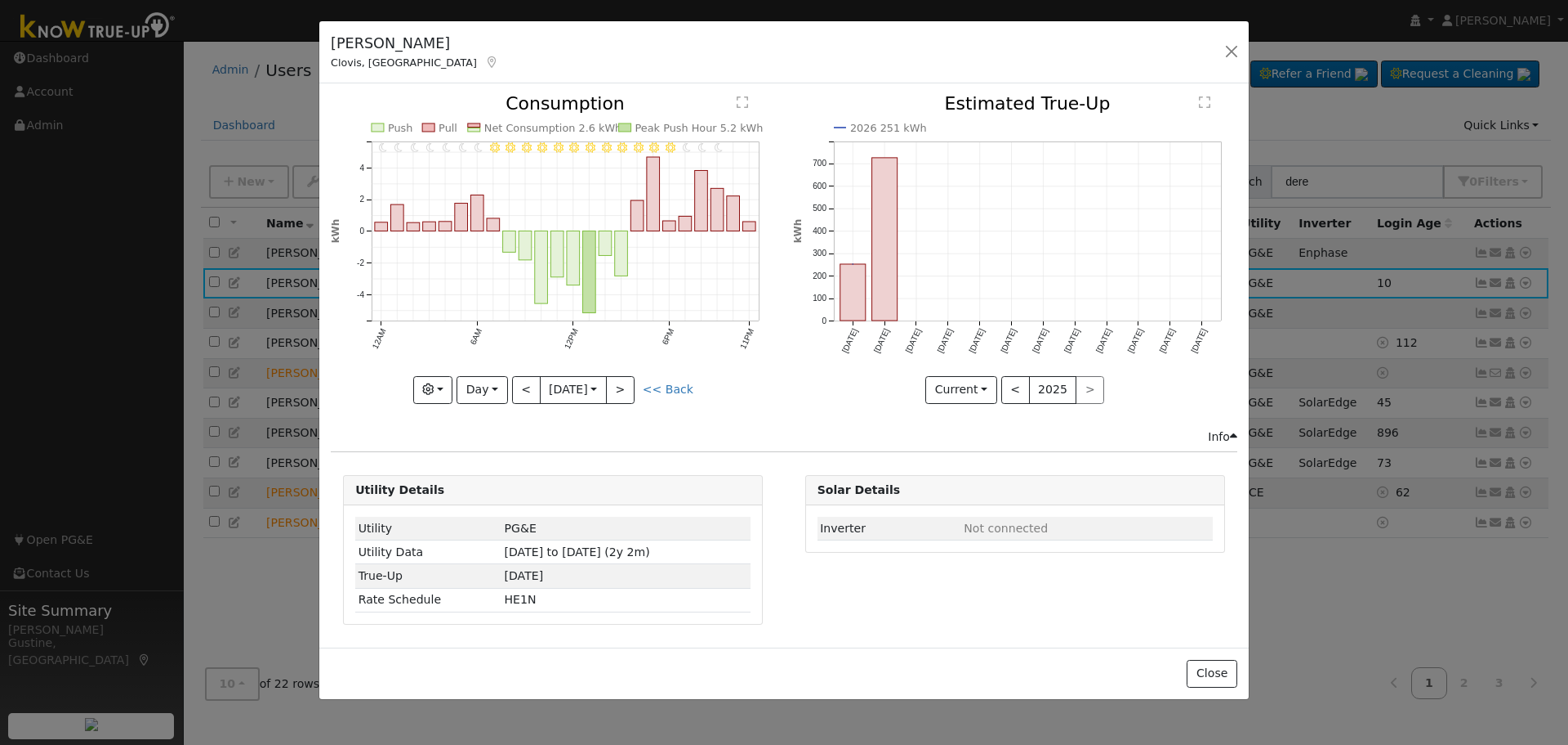
click at [620, 384] on div at bounding box center [553, 249] width 445 height 308
click at [620, 384] on button ">" at bounding box center [620, 389] width 29 height 28
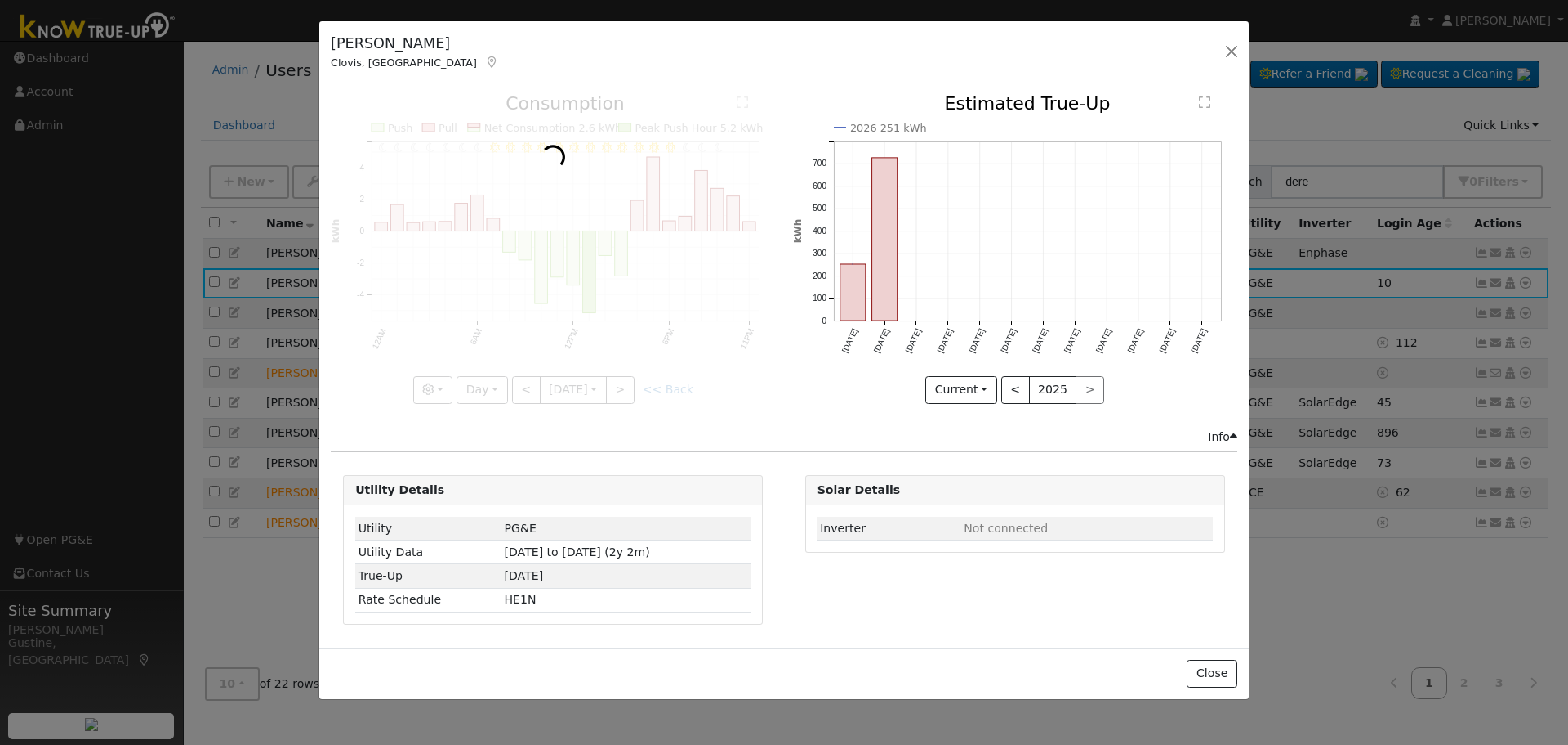
click at [620, 384] on div at bounding box center [553, 249] width 445 height 308
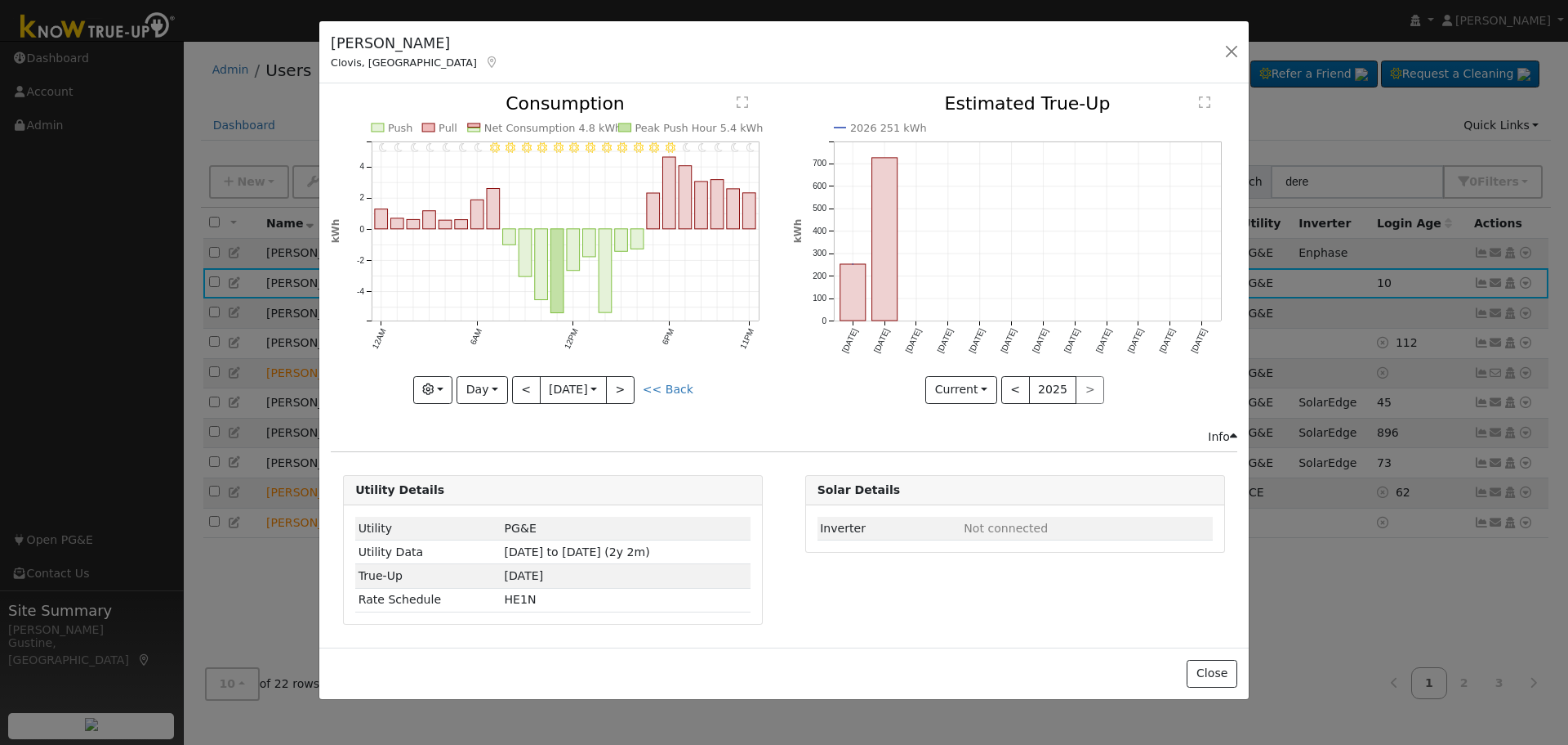
click at [620, 384] on div at bounding box center [553, 249] width 445 height 308
click at [620, 384] on button ">" at bounding box center [620, 389] width 29 height 28
click at [0, 0] on div at bounding box center [0, 0] width 0 height 0
click at [620, 384] on div at bounding box center [553, 249] width 445 height 308
click at [620, 384] on button ">" at bounding box center [620, 389] width 29 height 28
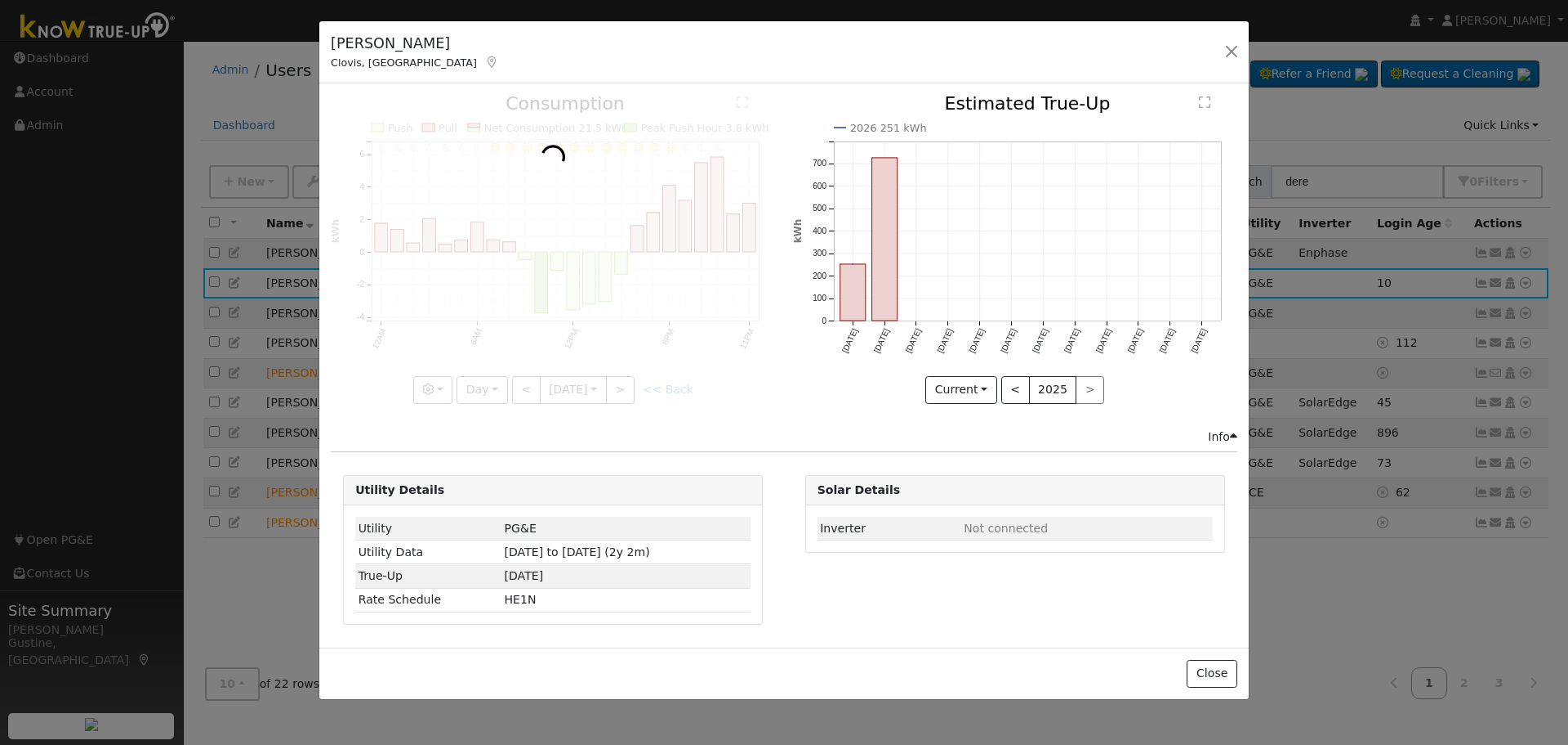
click at [620, 384] on div at bounding box center [553, 249] width 445 height 308
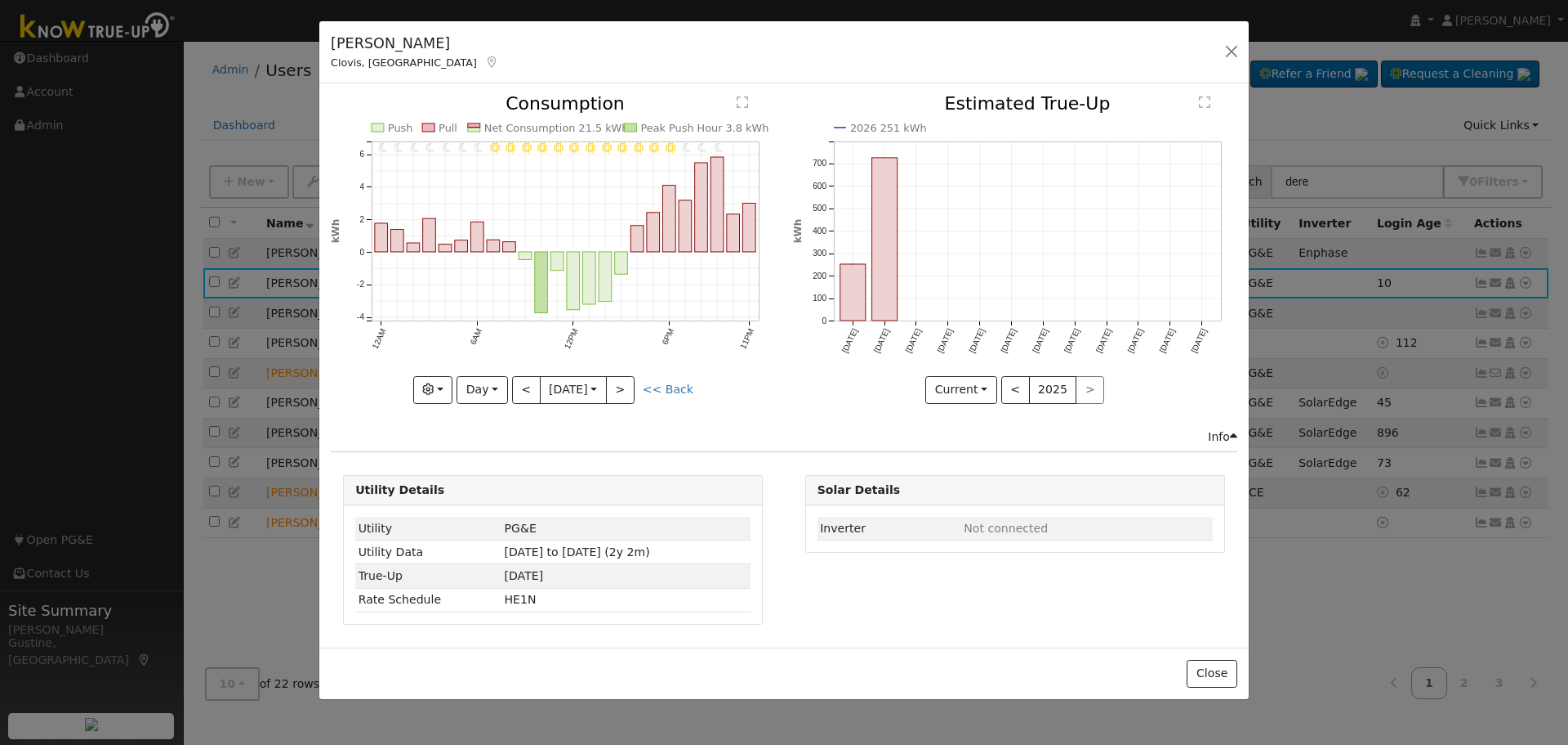
click at [620, 384] on div "11PM - undefined 10PM - undefined 9PM - Clear 8PM - Clear 7PM - Clear 6PM - Cle…" at bounding box center [553, 249] width 445 height 308
click at [620, 384] on button ">" at bounding box center [620, 389] width 29 height 28
type input "[DATE]"
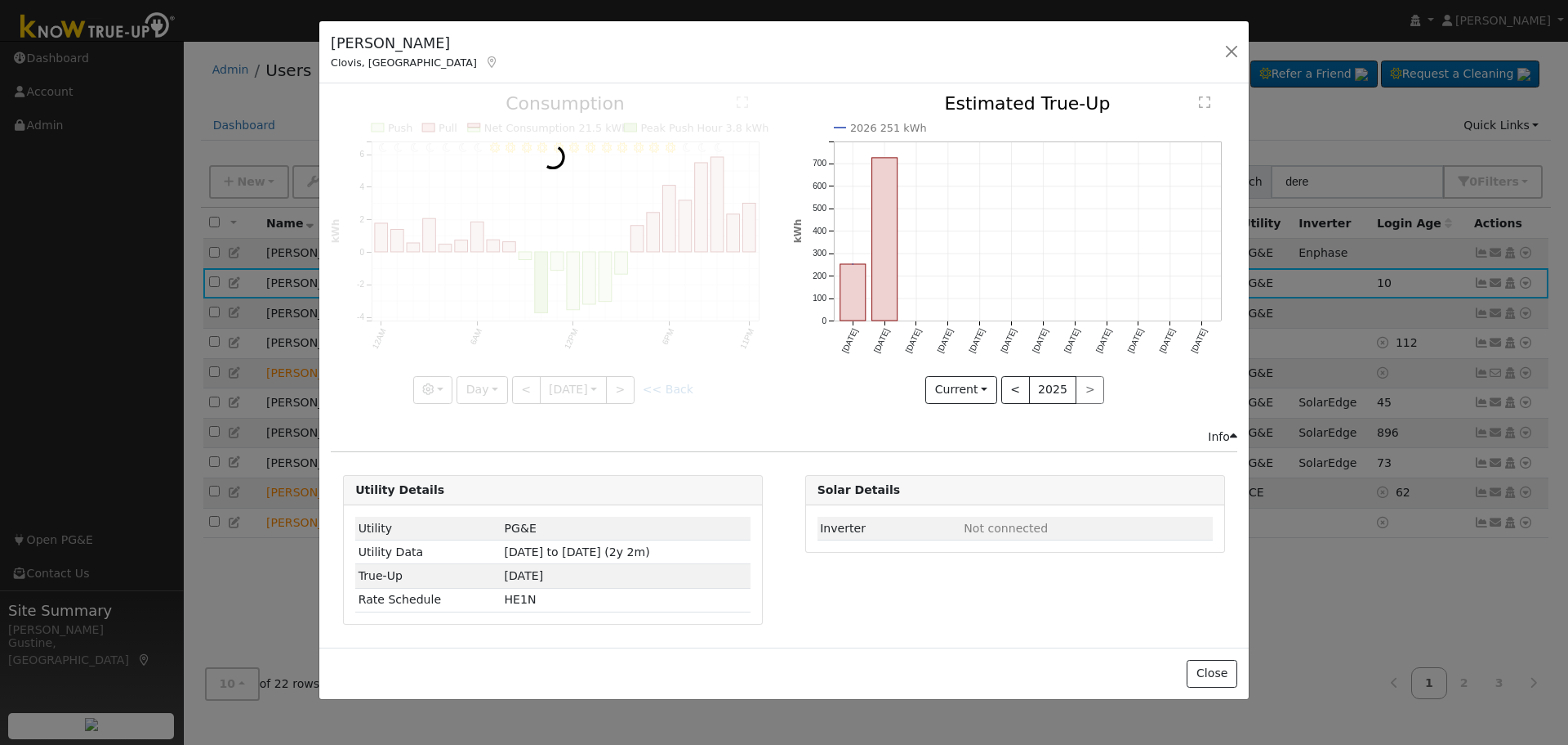
click at [620, 384] on div at bounding box center [553, 249] width 445 height 308
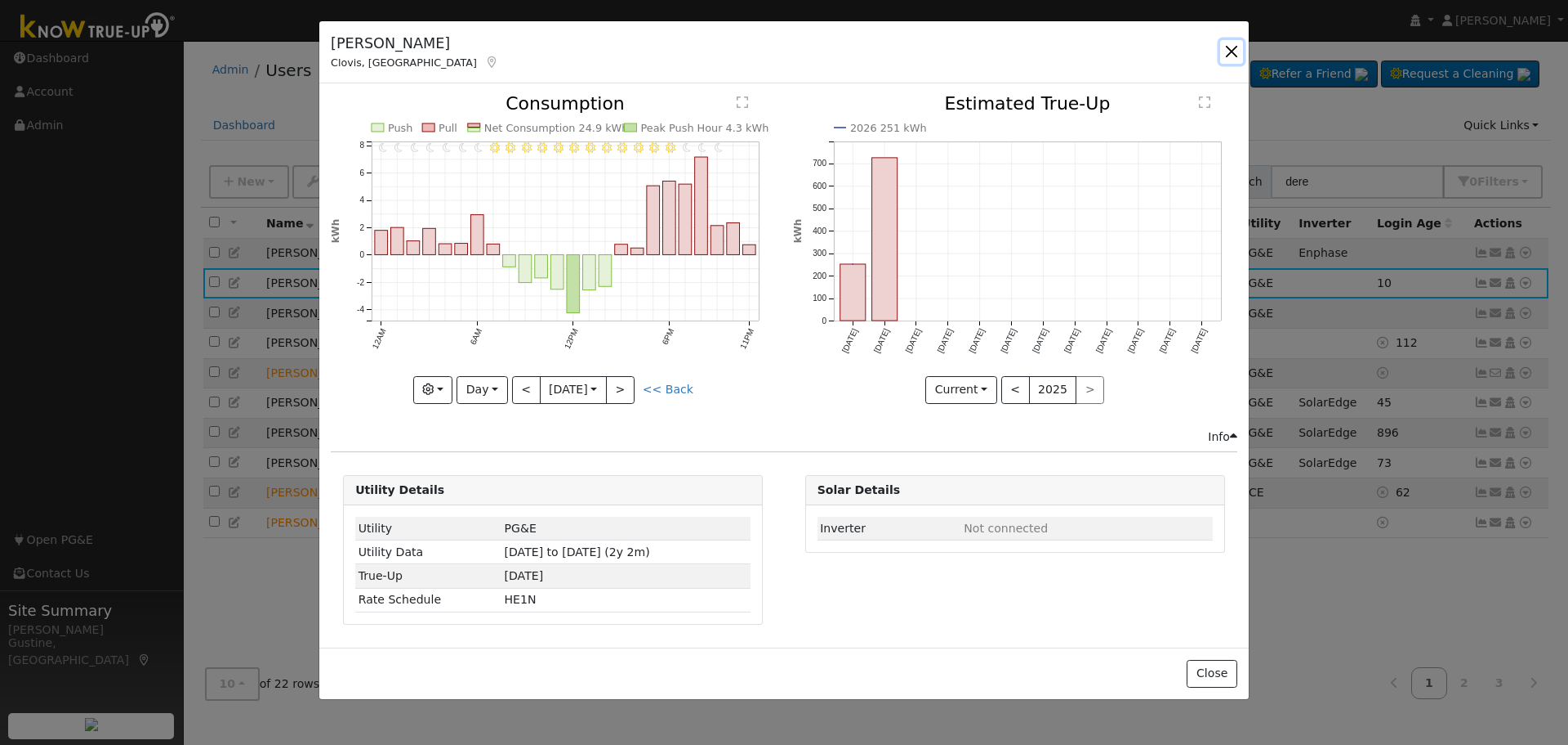
click at [1239, 57] on button "button" at bounding box center [1231, 51] width 23 height 23
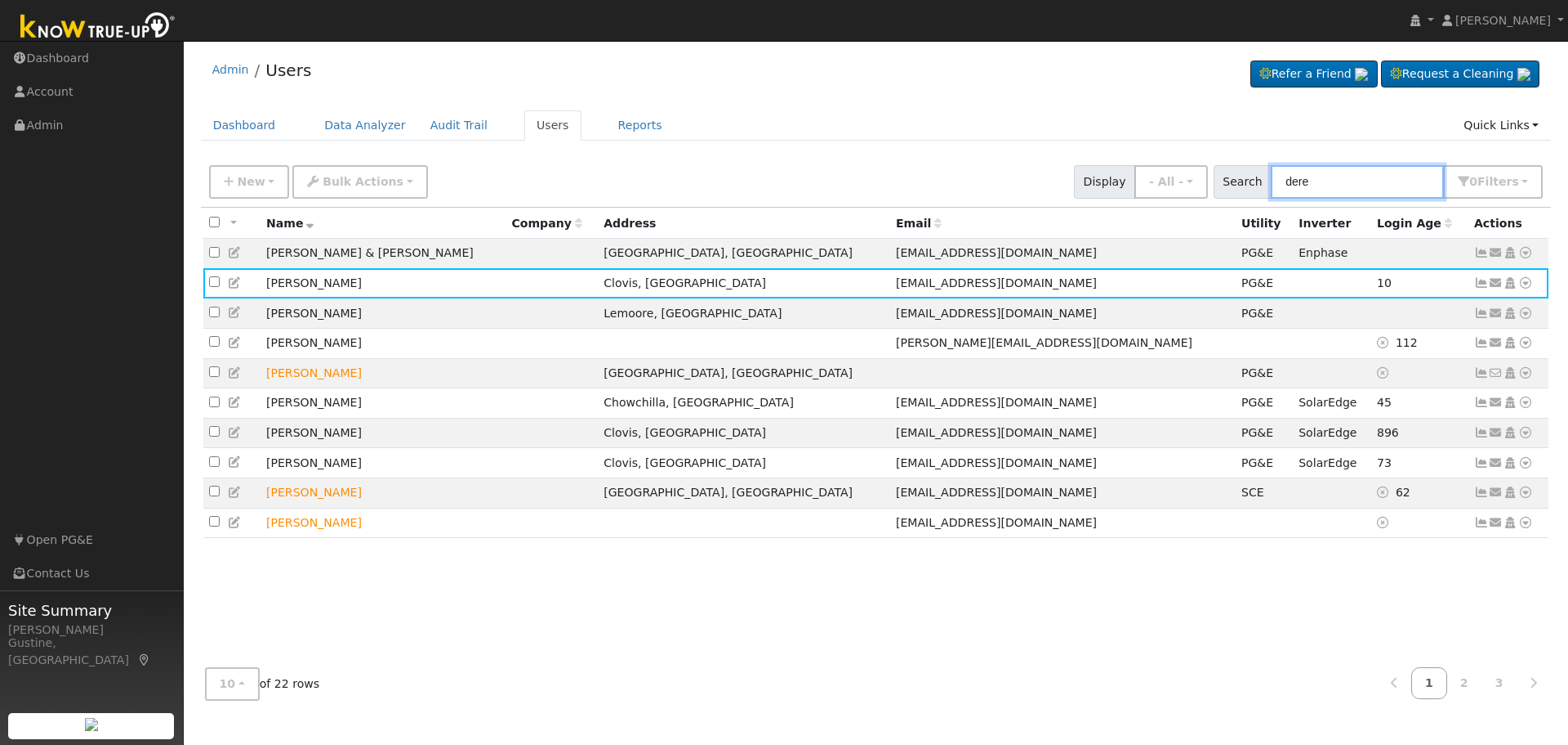
click at [859, 87] on div "Admin Users Refer a Friend Request a Cleaning" at bounding box center [876, 380] width 1368 height 663
type input "[PERSON_NAME]"
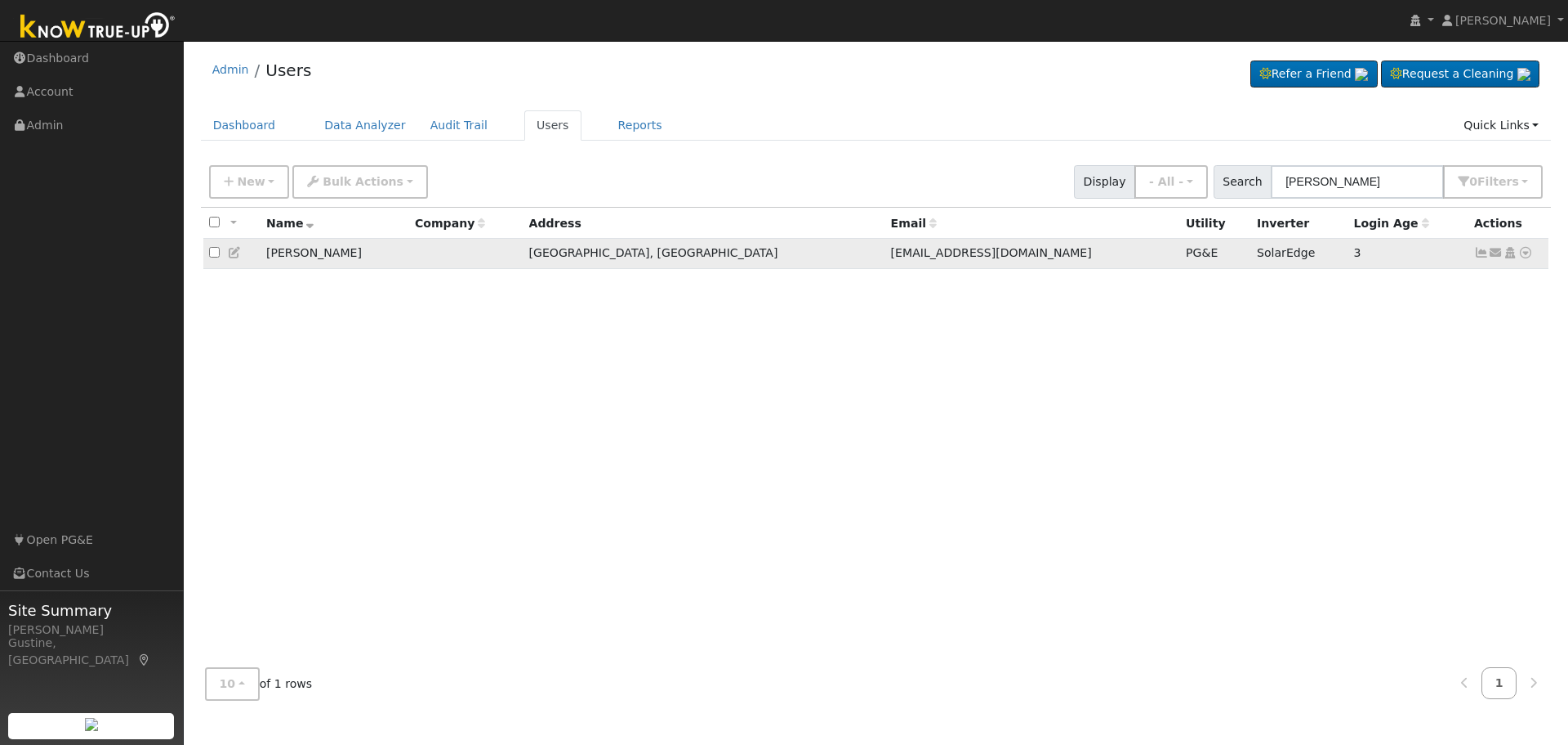
click at [1475, 249] on icon at bounding box center [1481, 253] width 14 height 12
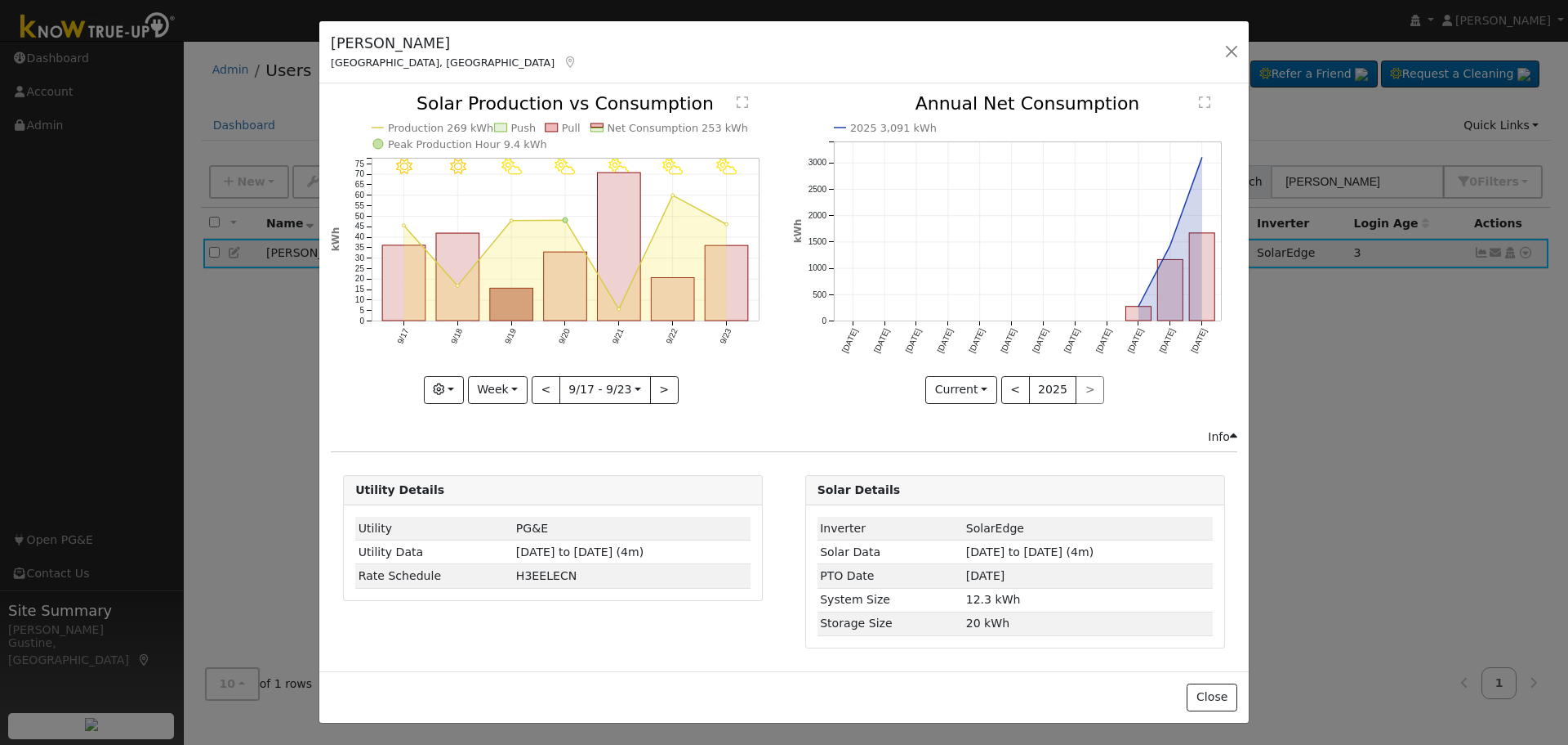
click at [715, 270] on rect "onclick=""" at bounding box center [728, 283] width 44 height 75
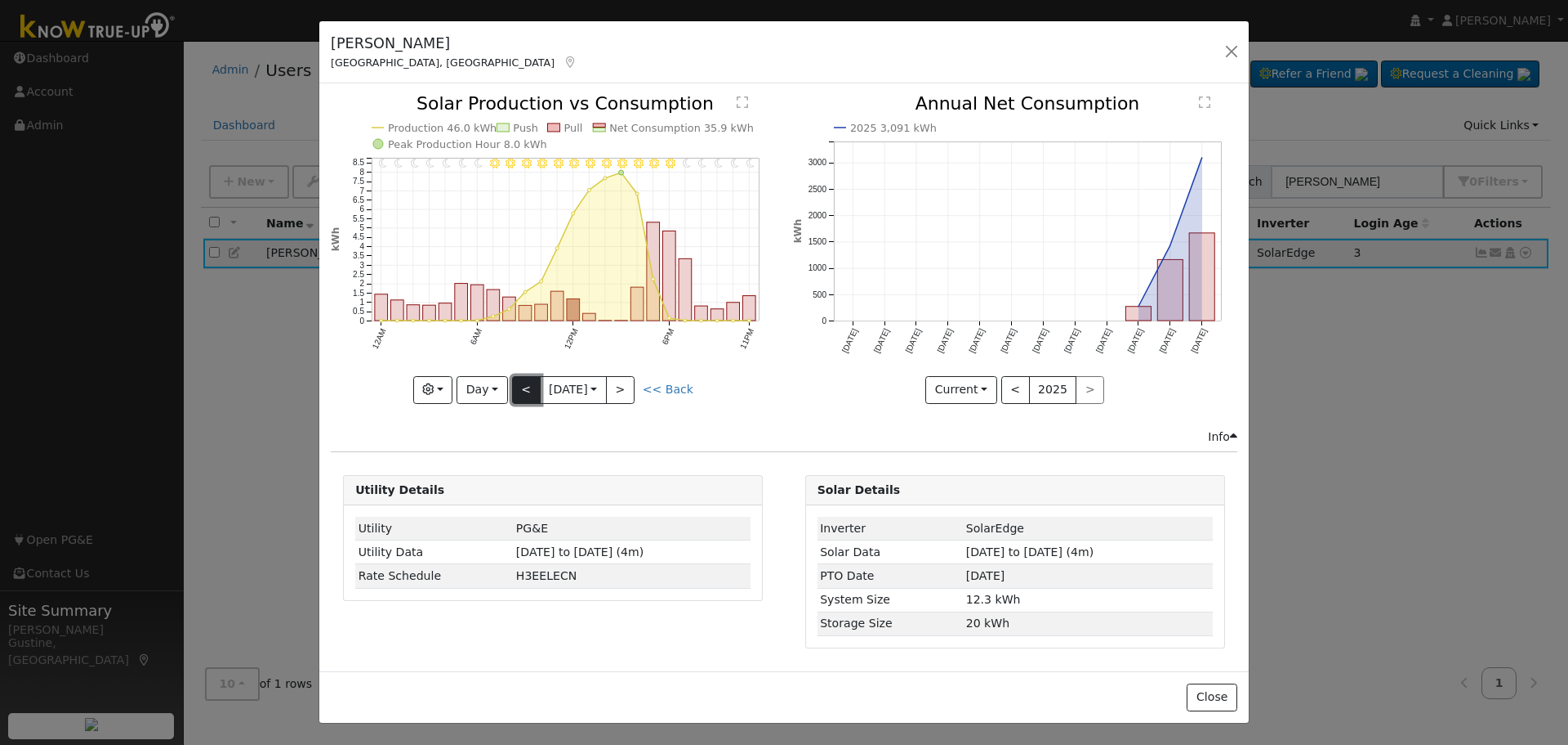
click at [528, 379] on button "<" at bounding box center [526, 389] width 29 height 28
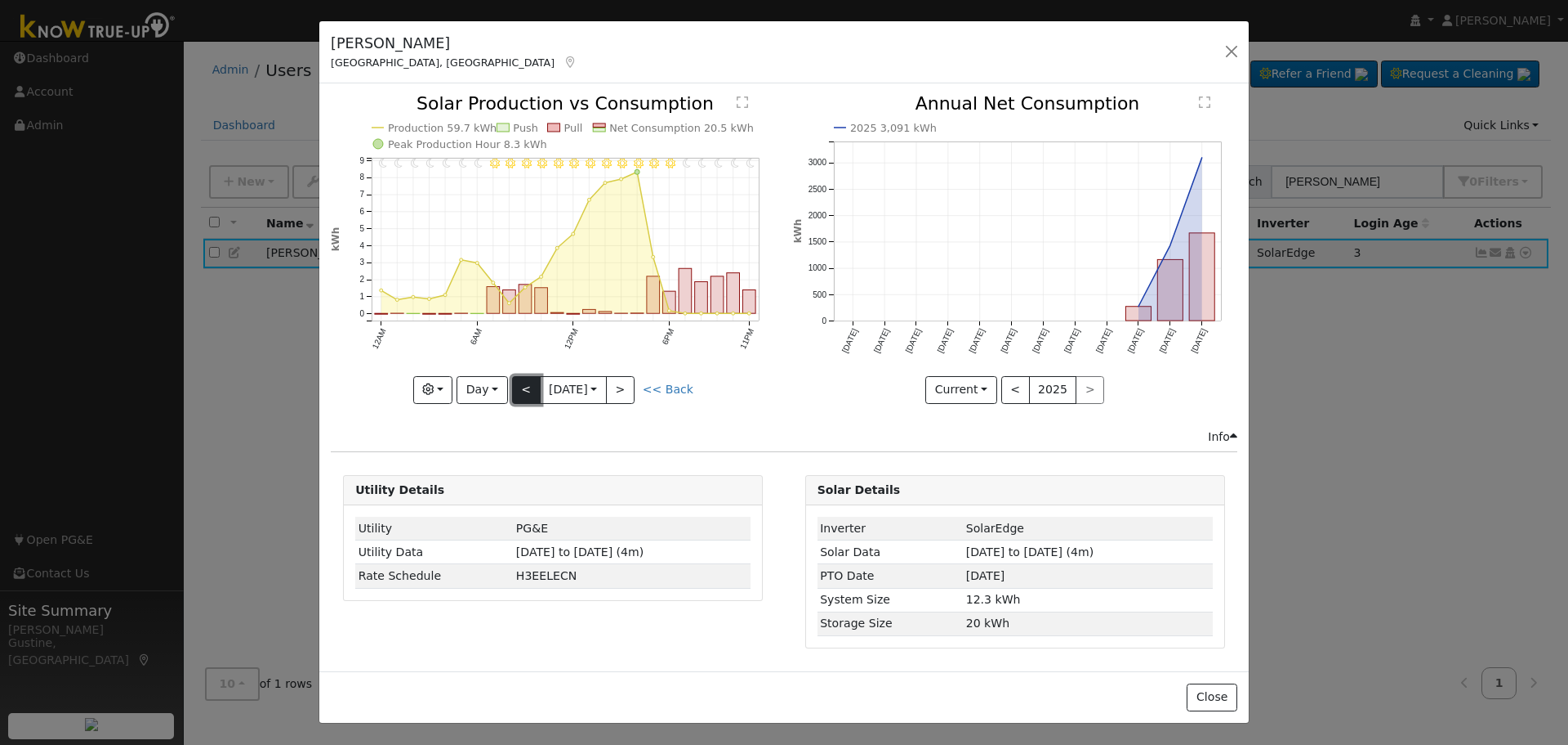
click at [527, 380] on button "<" at bounding box center [526, 389] width 29 height 28
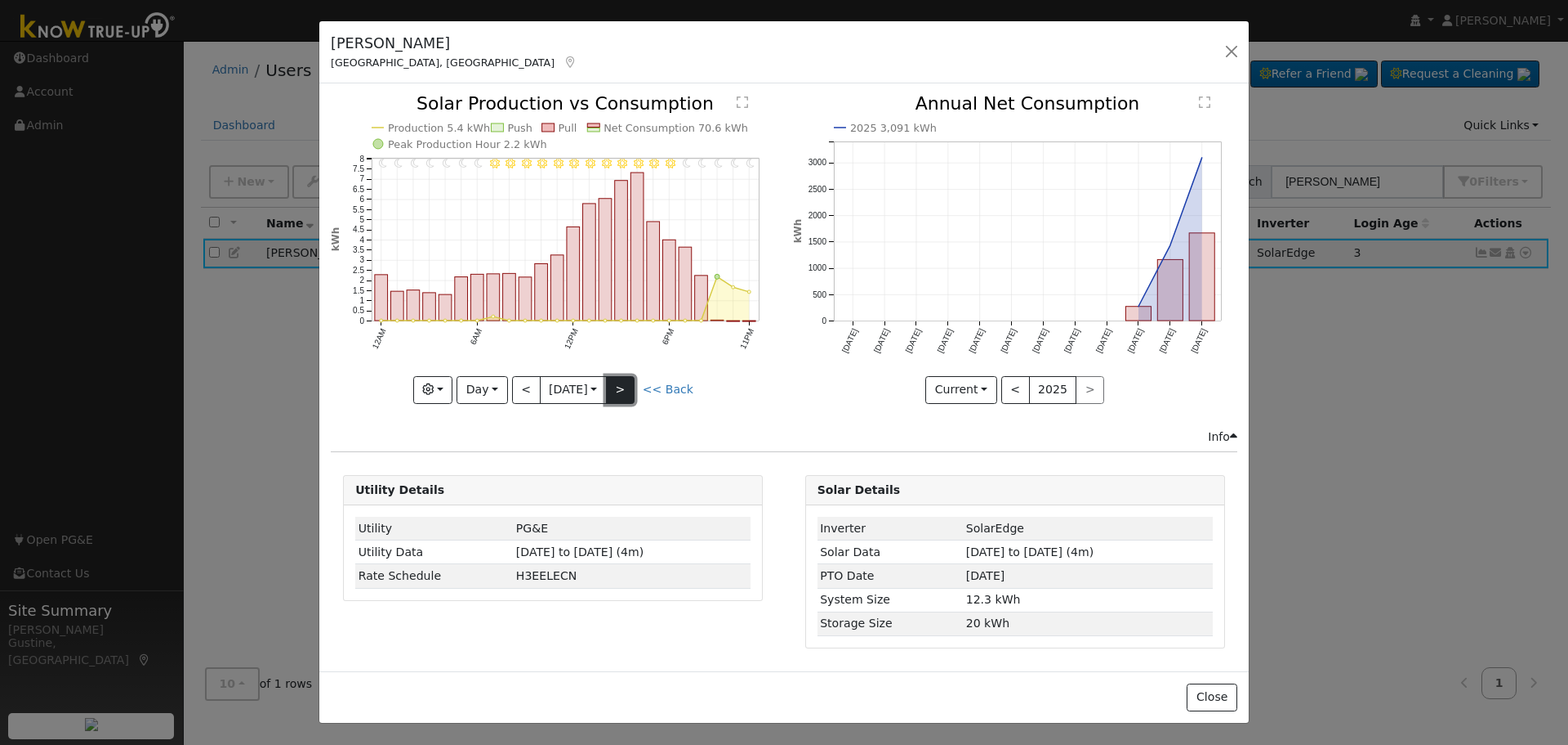
click at [623, 386] on button ">" at bounding box center [620, 389] width 29 height 28
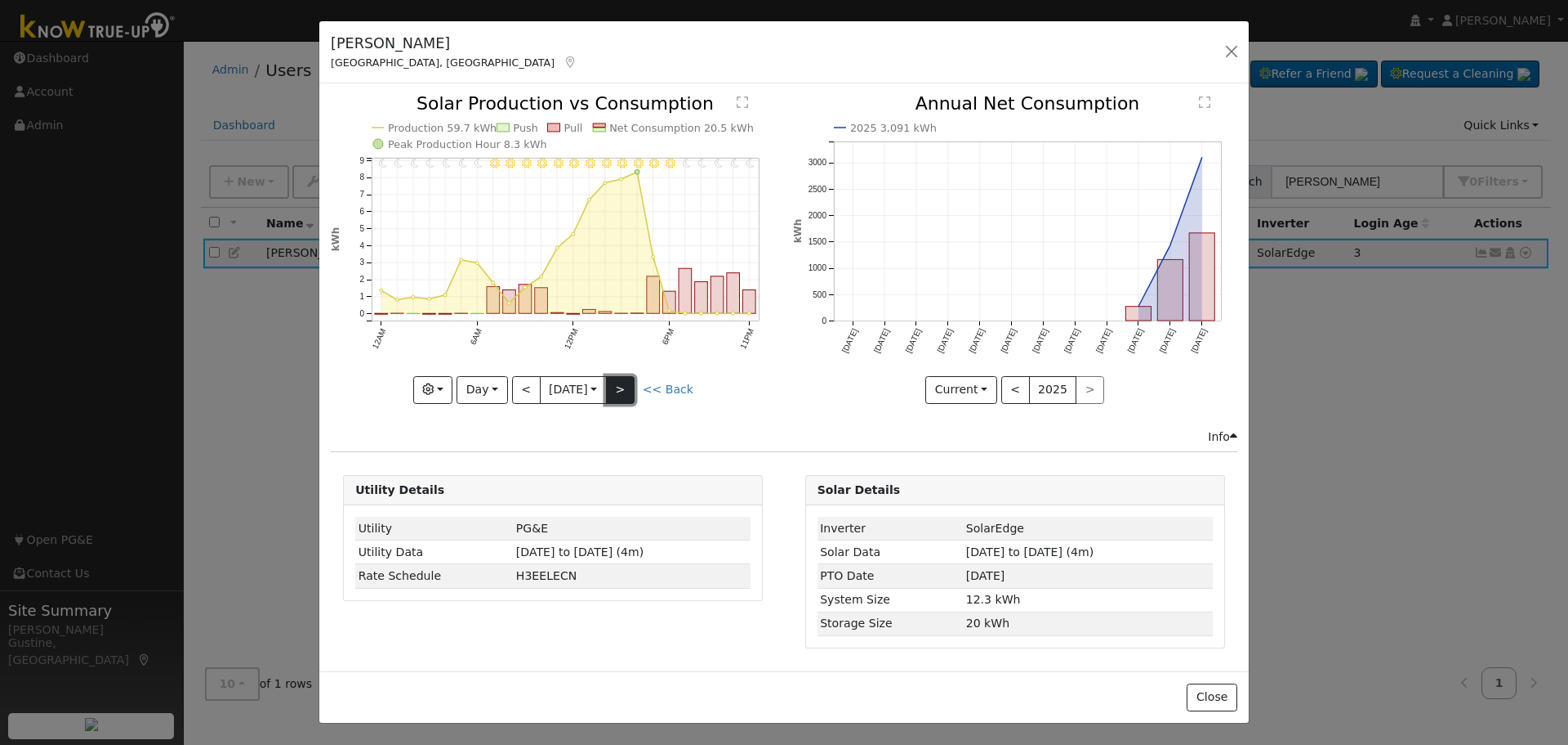
click at [627, 393] on button ">" at bounding box center [620, 389] width 29 height 28
type input "[DATE]"
